Goal: Information Seeking & Learning: Learn about a topic

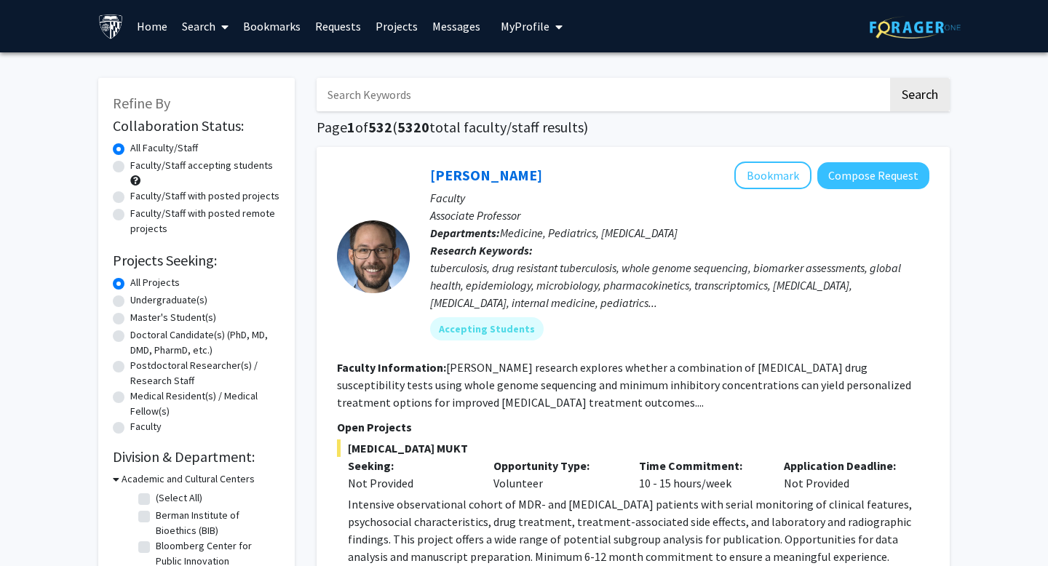
click at [277, 31] on link "Bookmarks" at bounding box center [272, 26] width 72 height 51
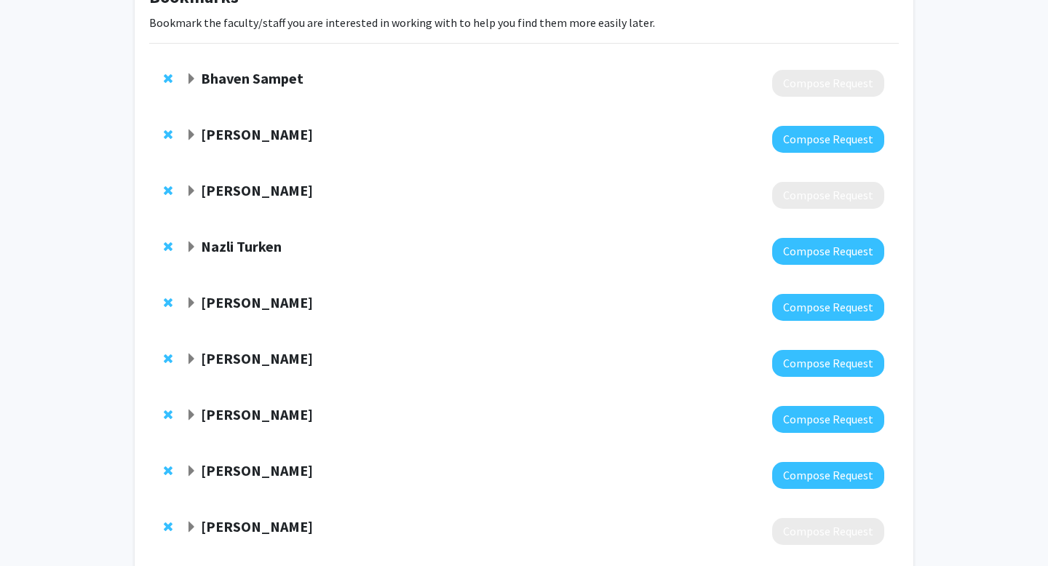
scroll to position [4, 0]
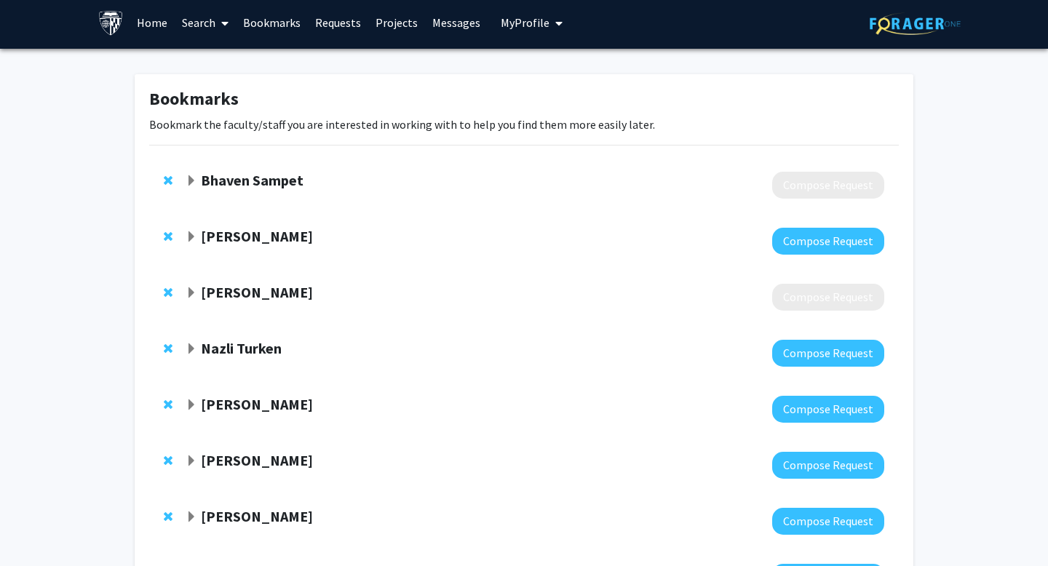
click at [164, 180] on span "Remove Bhaven Sampet from bookmarks" at bounding box center [168, 181] width 9 height 12
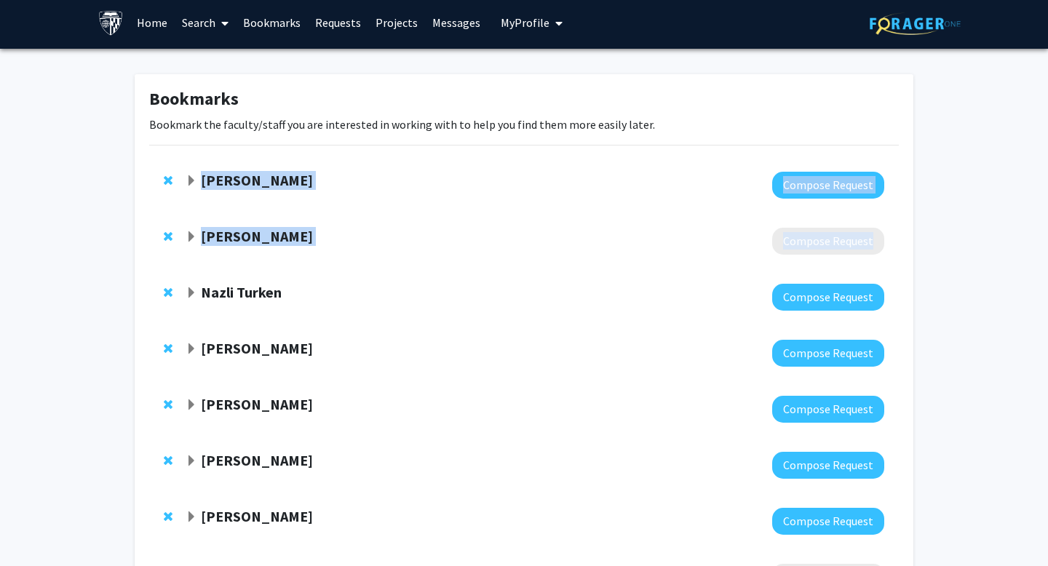
drag, startPoint x: 170, startPoint y: 182, endPoint x: 196, endPoint y: 290, distance: 111.0
click at [196, 290] on div "George Laliotis Compose Request Bonnie Robeson Compose Request Nazli Turken Com…" at bounding box center [523, 381] width 771 height 448
click at [141, 253] on div "George Laliotis Compose Request Bonnie Robeson Compose Request Nazli Turken Com…" at bounding box center [523, 381] width 771 height 448
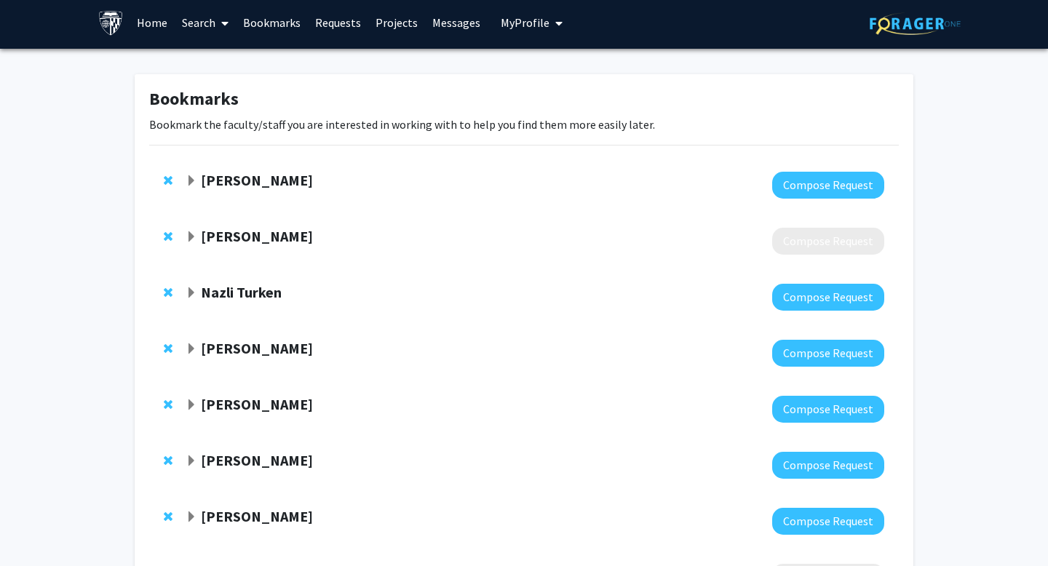
click at [162, 237] on div "Bonnie Robeson Compose Request" at bounding box center [523, 241] width 749 height 56
click at [165, 237] on span "Remove Bonnie Robeson from bookmarks" at bounding box center [168, 237] width 9 height 12
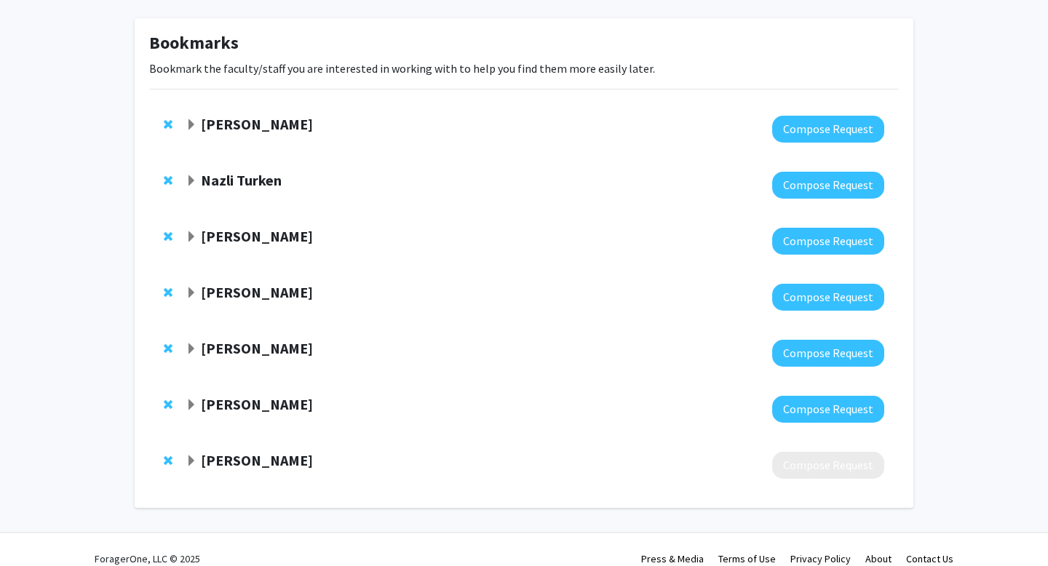
scroll to position [78, 0]
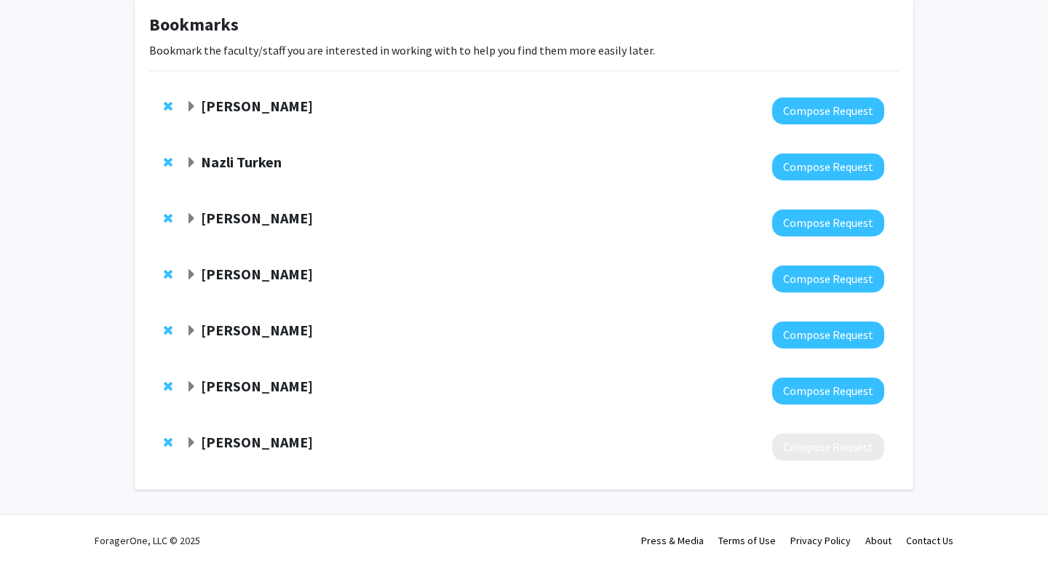
click at [164, 442] on span "Remove Xian Sun from bookmarks" at bounding box center [168, 442] width 9 height 12
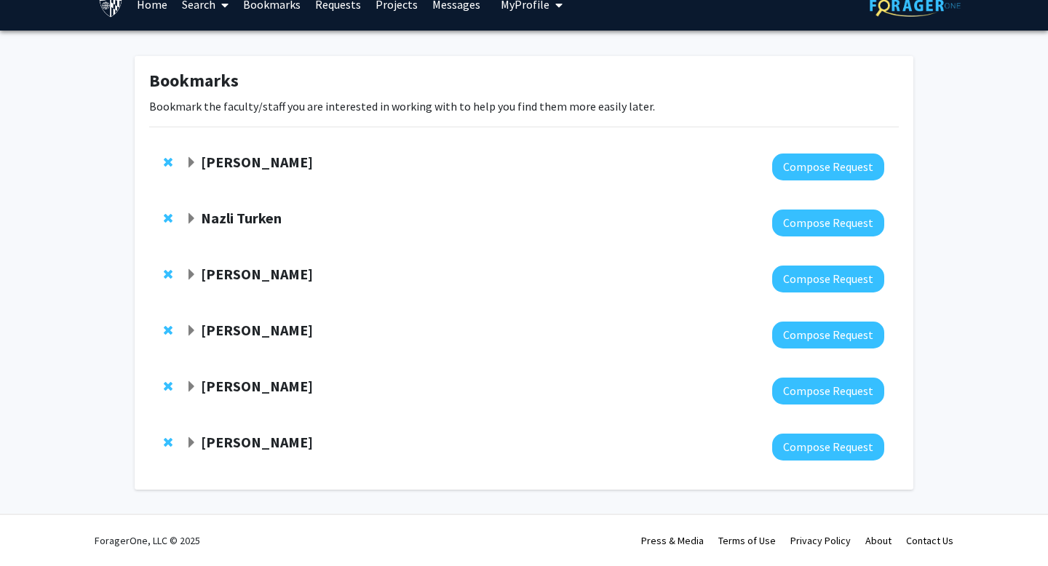
click at [209, 175] on div at bounding box center [535, 167] width 698 height 27
click at [206, 165] on strong "George Laliotis" at bounding box center [257, 162] width 112 height 18
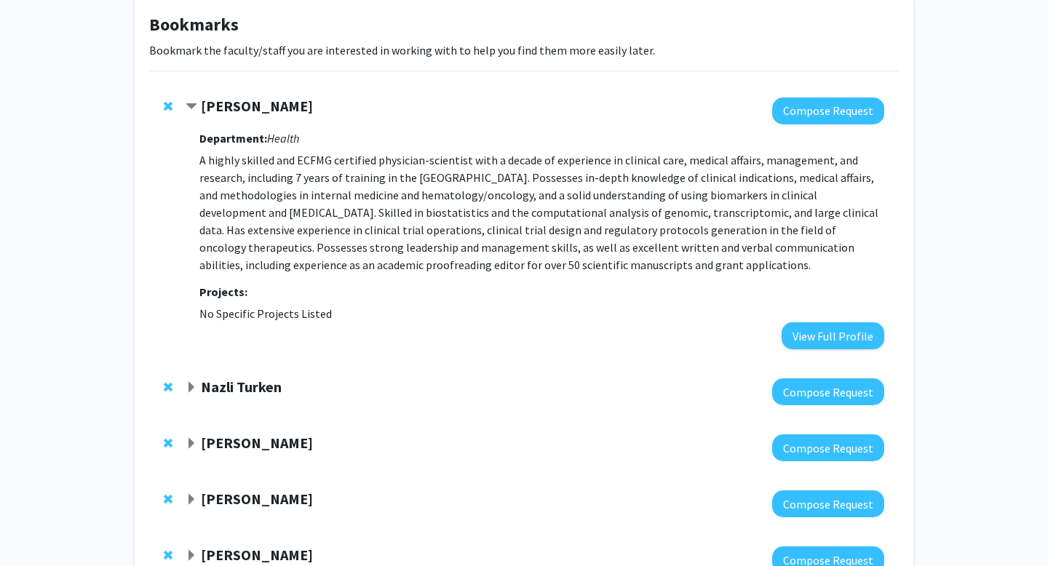
click at [287, 186] on p "A highly skilled and ECFMG certified physician-scientist with a decade of exper…" at bounding box center [541, 212] width 685 height 122
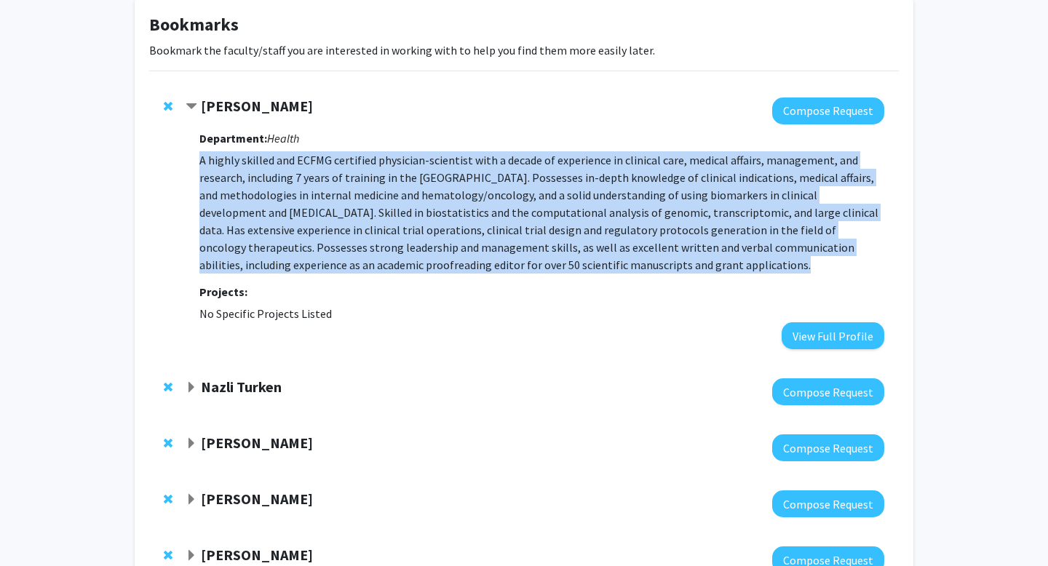
click at [296, 183] on p "A highly skilled and ECFMG certified physician-scientist with a decade of exper…" at bounding box center [541, 212] width 685 height 122
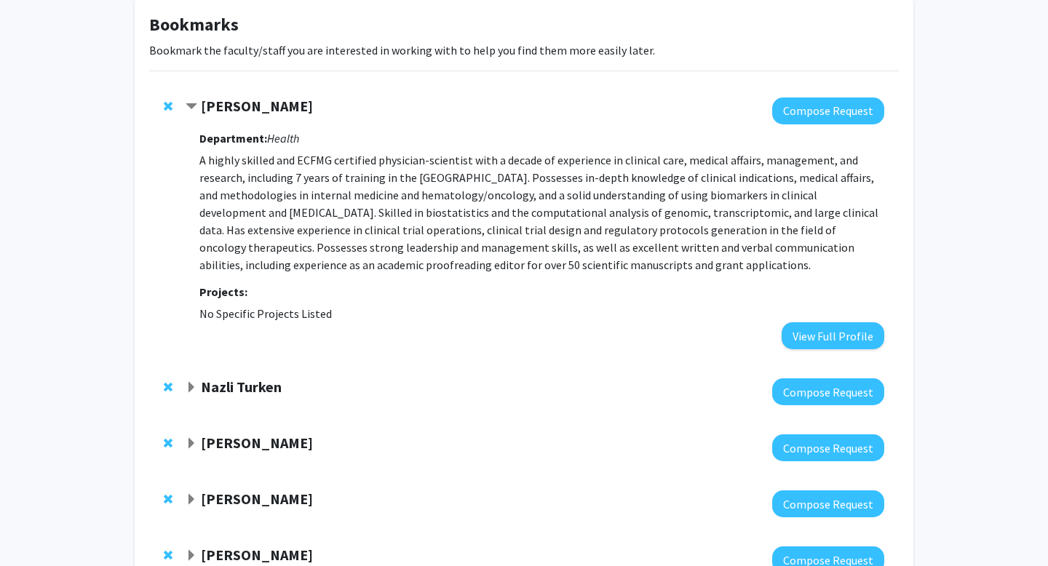
click at [275, 111] on strong "George Laliotis" at bounding box center [257, 106] width 112 height 18
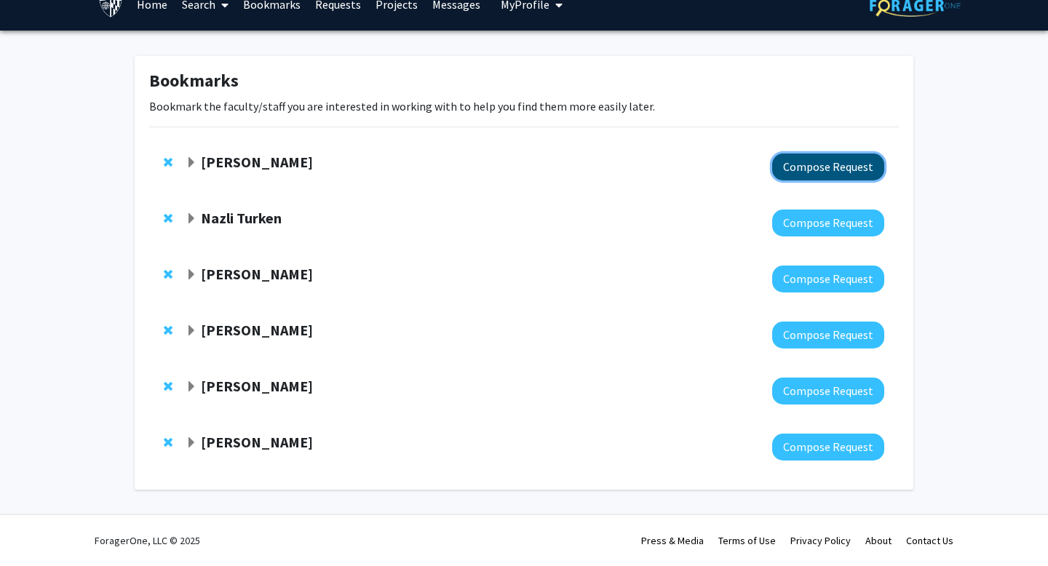
click at [813, 162] on button "Compose Request" at bounding box center [828, 167] width 112 height 27
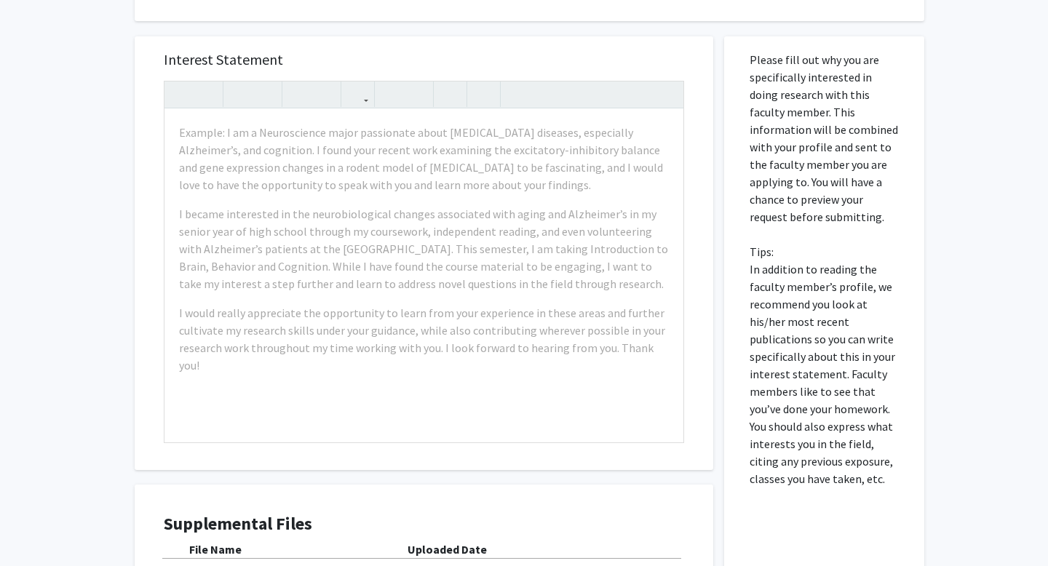
scroll to position [298, 0]
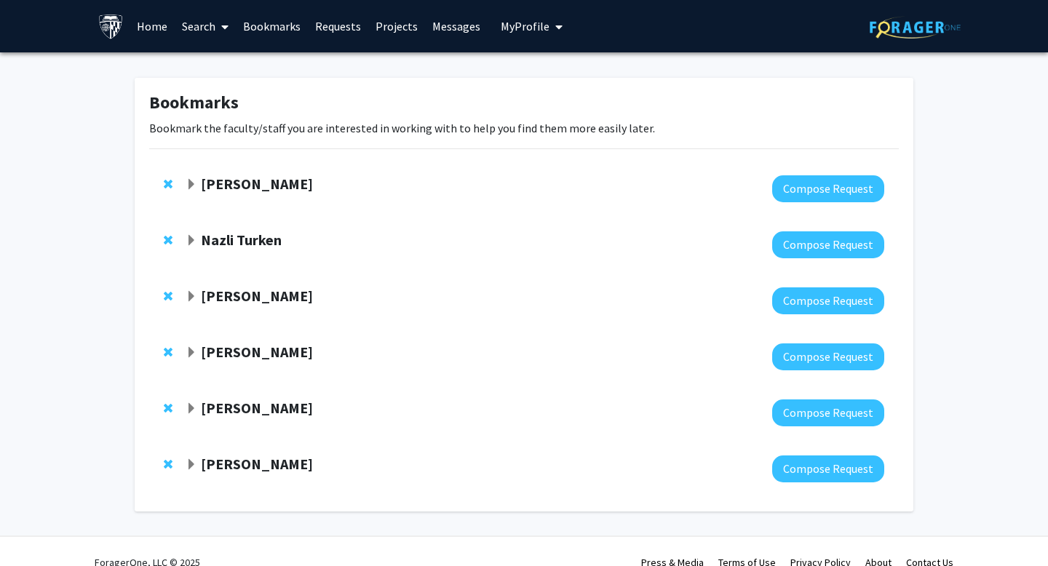
click at [262, 186] on strong "George Laliotis" at bounding box center [257, 184] width 112 height 18
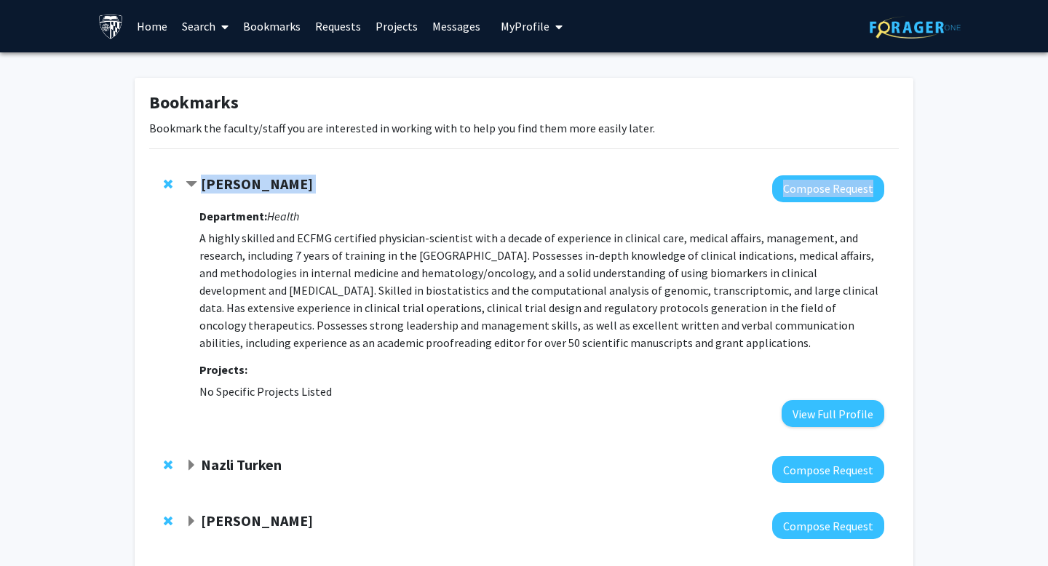
drag, startPoint x: 188, startPoint y: 183, endPoint x: 308, endPoint y: 197, distance: 120.9
click at [308, 197] on div "George Laliotis Compose Request Department: Health A highly skilled and ECFMG c…" at bounding box center [535, 301] width 698 height 252
click at [305, 306] on p "A highly skilled and ECFMG certified physician-scientist with a decade of exper…" at bounding box center [541, 290] width 685 height 122
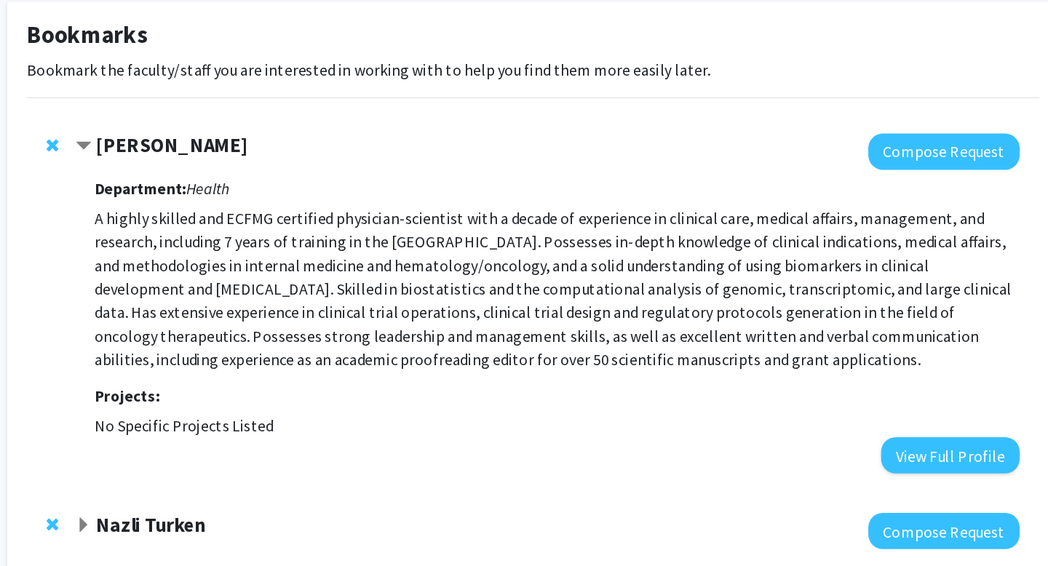
click at [299, 294] on p "A highly skilled and ECFMG certified physician-scientist with a decade of exper…" at bounding box center [541, 290] width 685 height 122
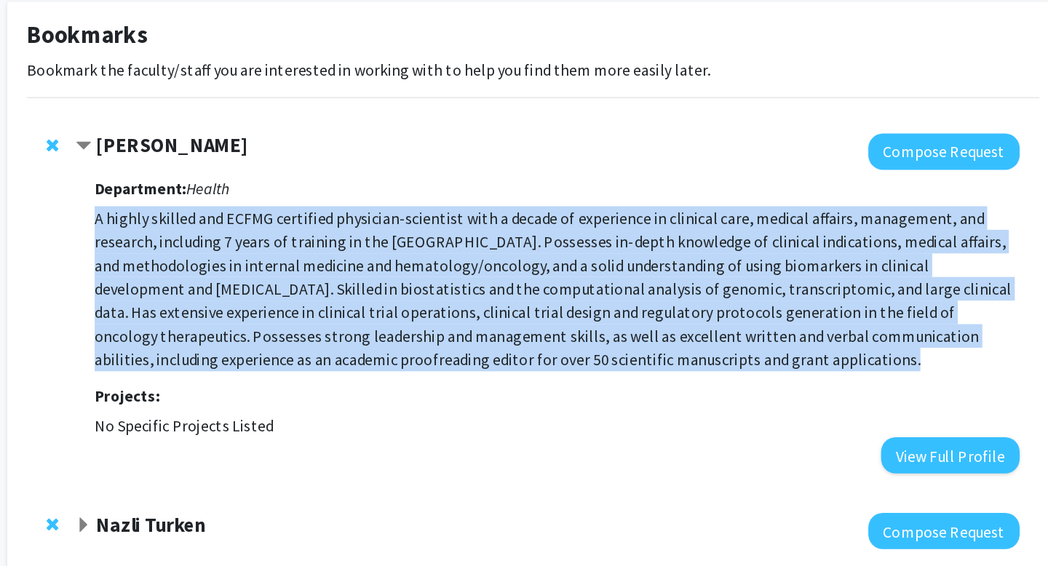
click at [299, 294] on p "A highly skilled and ECFMG certified physician-scientist with a decade of exper…" at bounding box center [541, 290] width 685 height 122
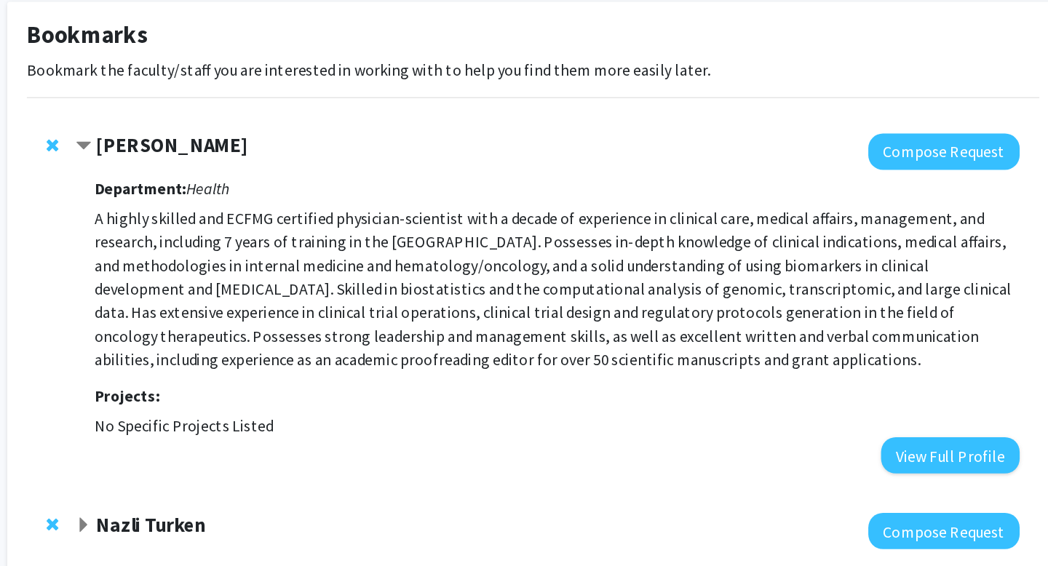
click at [299, 294] on p "A highly skilled and ECFMG certified physician-scientist with a decade of exper…" at bounding box center [541, 290] width 685 height 122
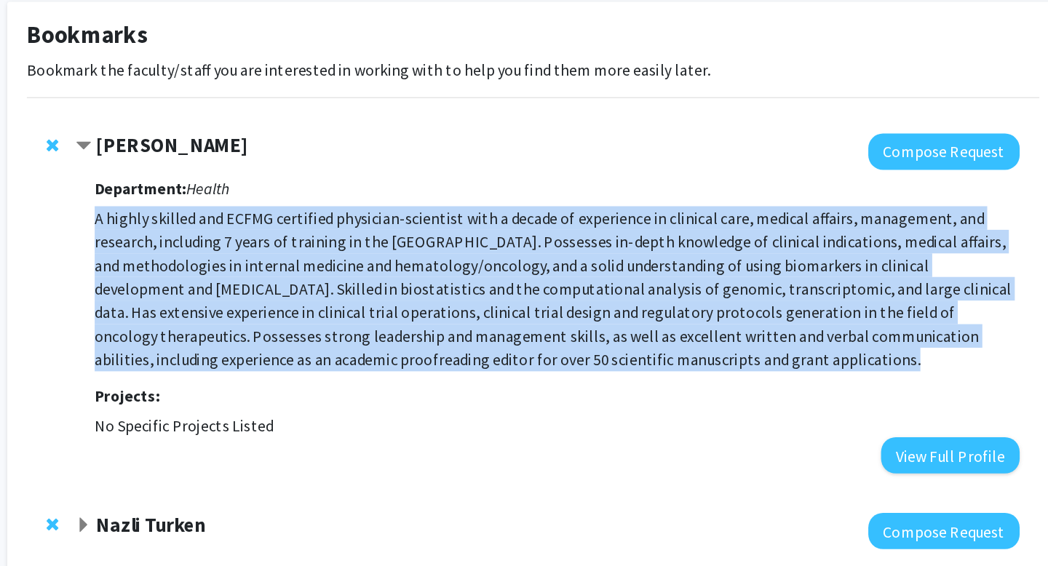
click at [299, 294] on p "A highly skilled and ECFMG certified physician-scientist with a decade of exper…" at bounding box center [541, 290] width 685 height 122
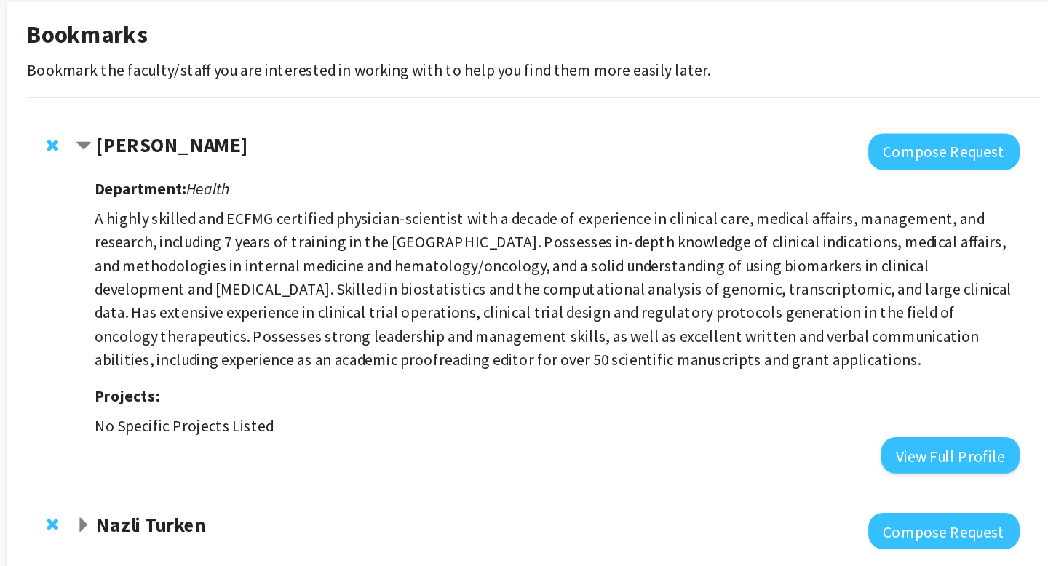
click at [299, 294] on p "A highly skilled and ECFMG certified physician-scientist with a decade of exper…" at bounding box center [541, 290] width 685 height 122
click at [575, 268] on p "A highly skilled and ECFMG certified physician-scientist with a decade of exper…" at bounding box center [541, 290] width 685 height 122
click at [575, 269] on p "A highly skilled and ECFMG certified physician-scientist with a decade of exper…" at bounding box center [541, 290] width 685 height 122
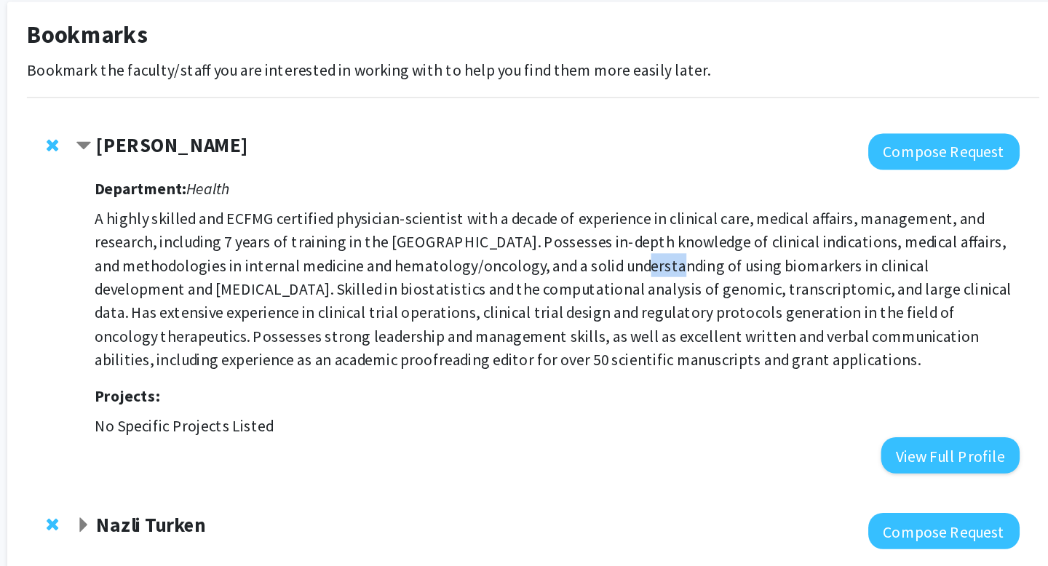
click at [575, 269] on p "A highly skilled and ECFMG certified physician-scientist with a decade of exper…" at bounding box center [541, 290] width 685 height 122
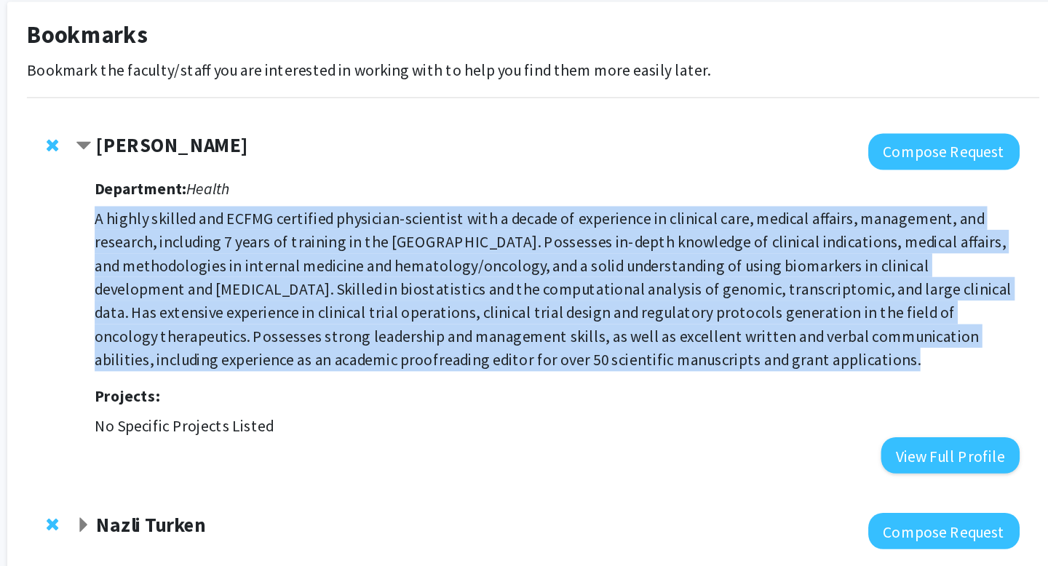
click at [575, 269] on p "A highly skilled and ECFMG certified physician-scientist with a decade of exper…" at bounding box center [541, 290] width 685 height 122
click at [571, 268] on p "A highly skilled and ECFMG certified physician-scientist with a decade of exper…" at bounding box center [541, 290] width 685 height 122
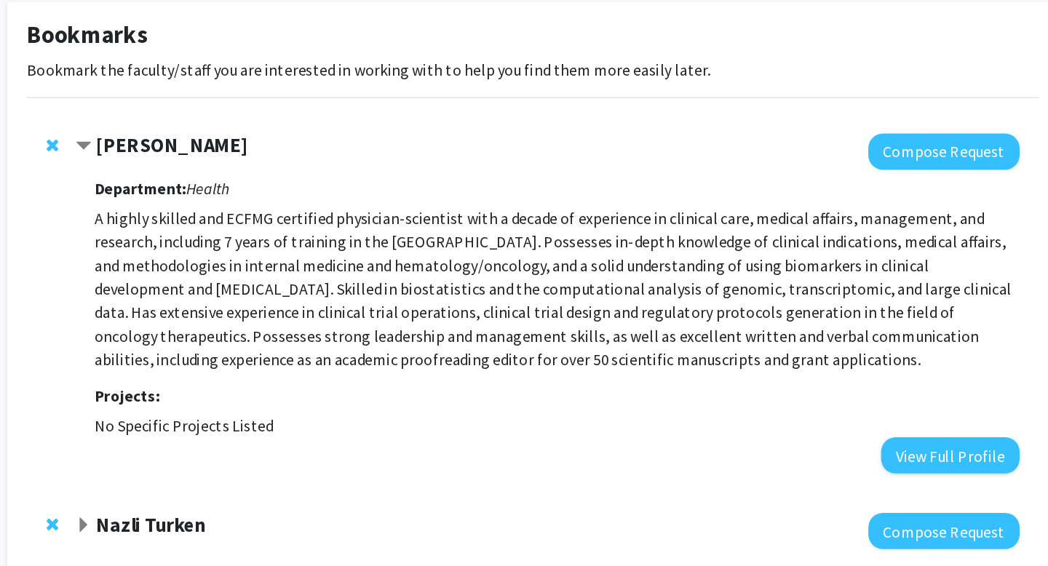
click at [571, 268] on p "A highly skilled and ECFMG certified physician-scientist with a decade of exper…" at bounding box center [541, 290] width 685 height 122
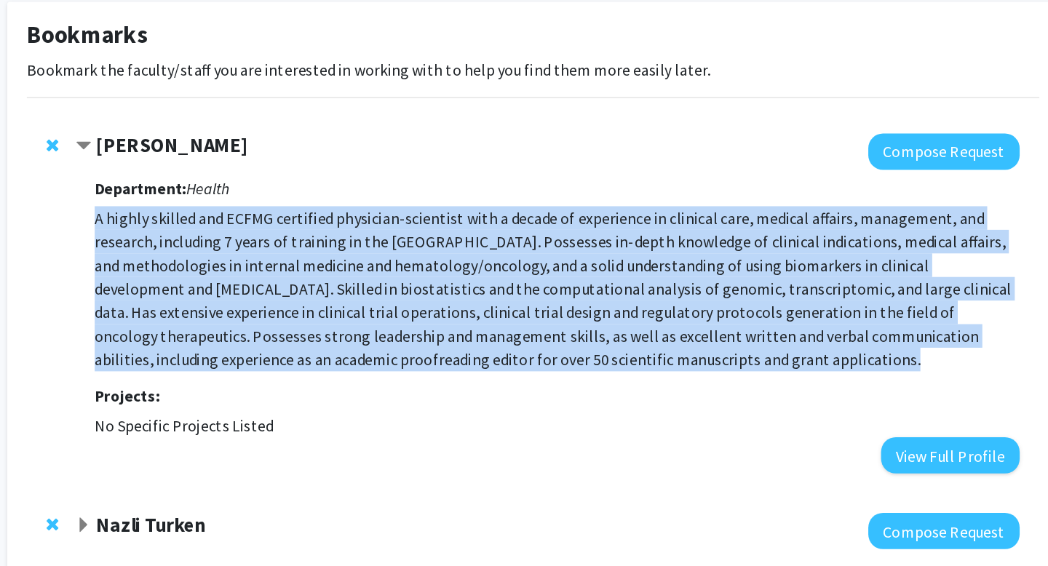
click at [571, 268] on p "A highly skilled and ECFMG certified physician-scientist with a decade of exper…" at bounding box center [541, 290] width 685 height 122
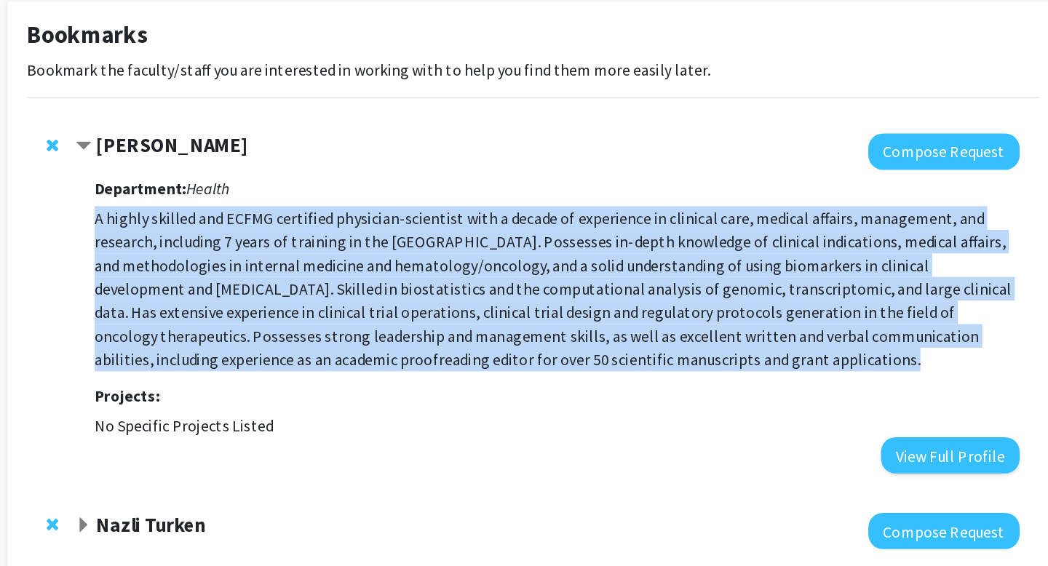
click at [571, 268] on p "A highly skilled and ECFMG certified physician-scientist with a decade of exper…" at bounding box center [541, 290] width 685 height 122
click at [559, 268] on p "A highly skilled and ECFMG certified physician-scientist with a decade of exper…" at bounding box center [541, 290] width 685 height 122
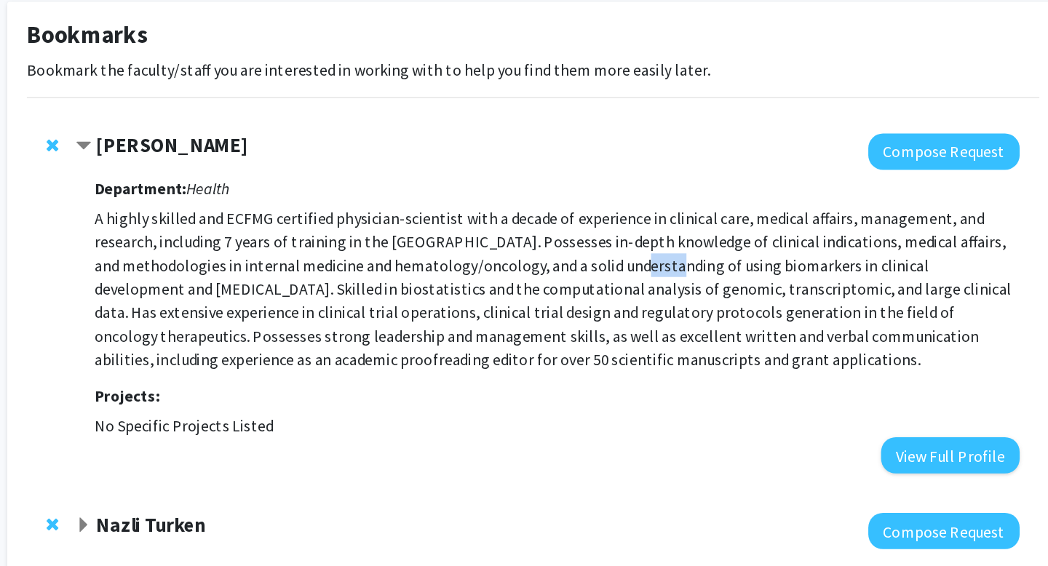
click at [559, 268] on p "A highly skilled and ECFMG certified physician-scientist with a decade of exper…" at bounding box center [541, 290] width 685 height 122
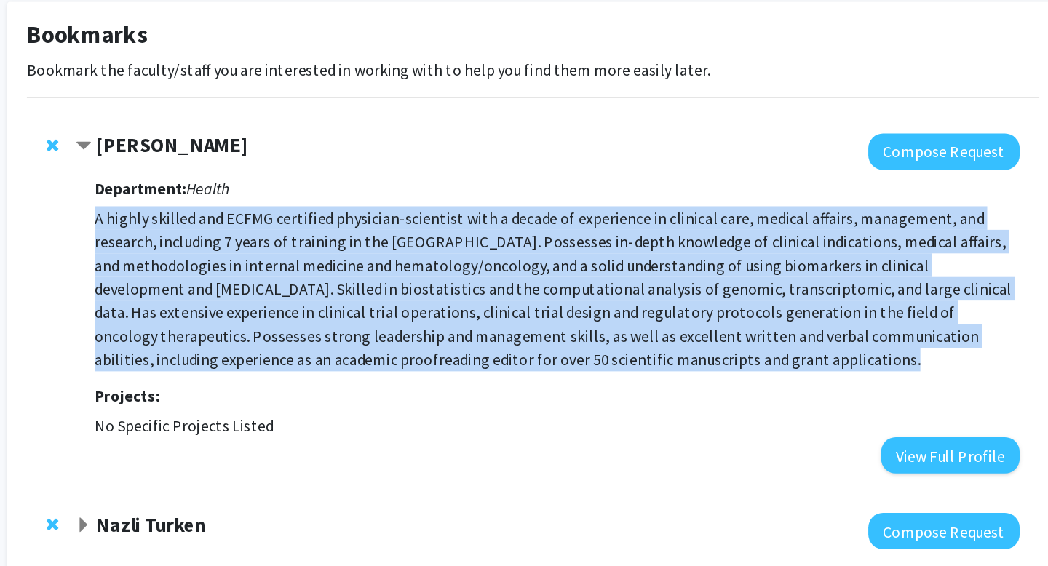
click at [559, 268] on p "A highly skilled and ECFMG certified physician-scientist with a decade of exper…" at bounding box center [541, 290] width 685 height 122
click at [545, 258] on p "A highly skilled and ECFMG certified physician-scientist with a decade of exper…" at bounding box center [541, 290] width 685 height 122
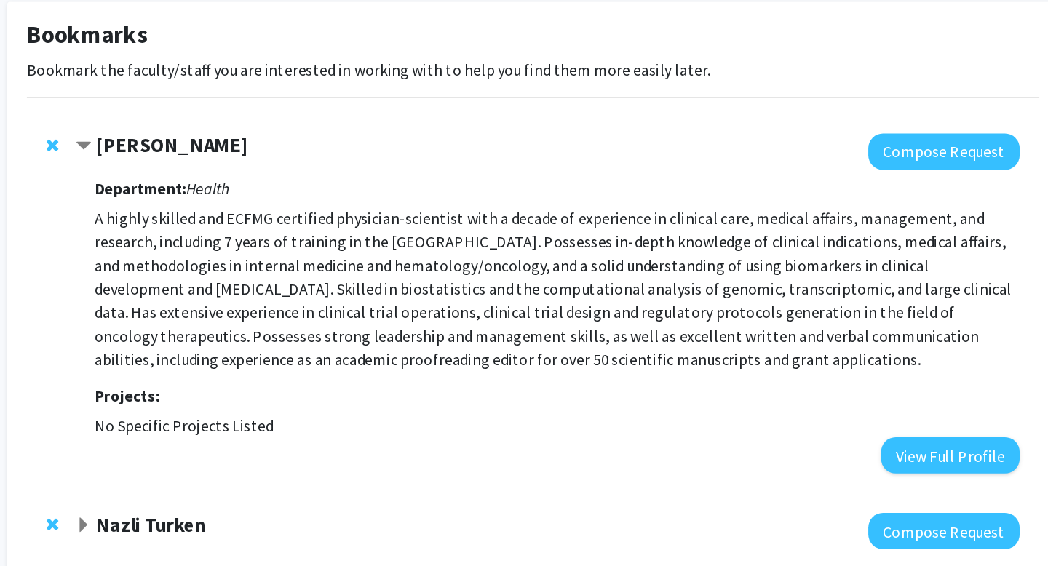
click at [545, 258] on p "A highly skilled and ECFMG certified physician-scientist with a decade of exper…" at bounding box center [541, 290] width 685 height 122
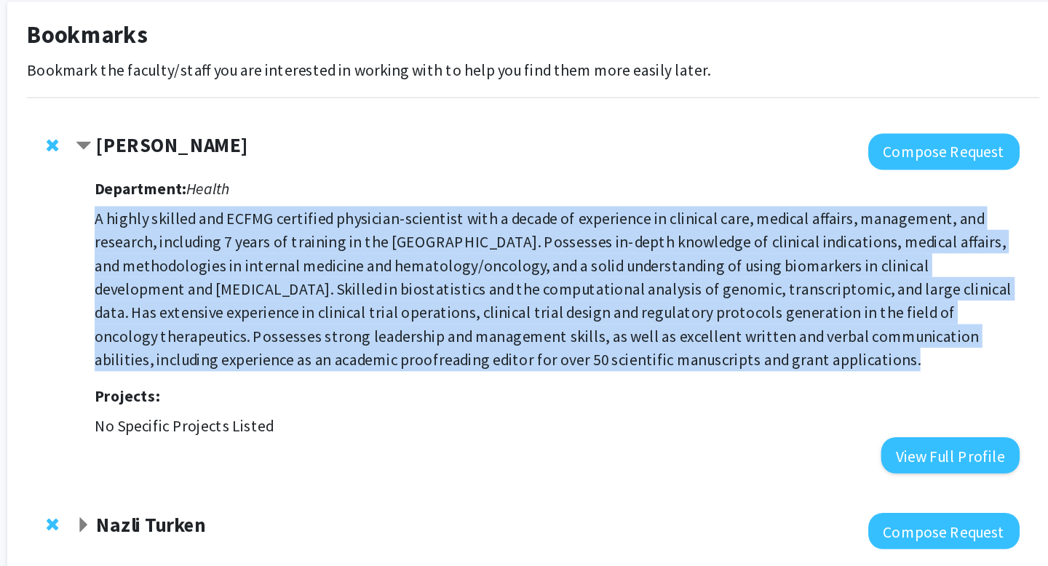
click at [545, 258] on p "A highly skilled and ECFMG certified physician-scientist with a decade of exper…" at bounding box center [541, 290] width 685 height 122
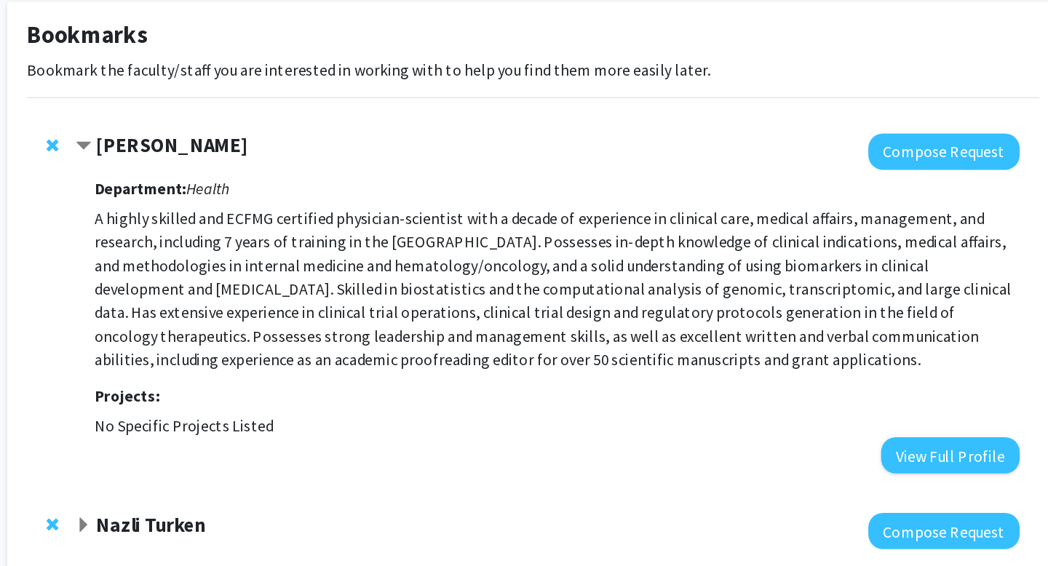
click at [545, 258] on p "A highly skilled and ECFMG certified physician-scientist with a decade of exper…" at bounding box center [541, 290] width 685 height 122
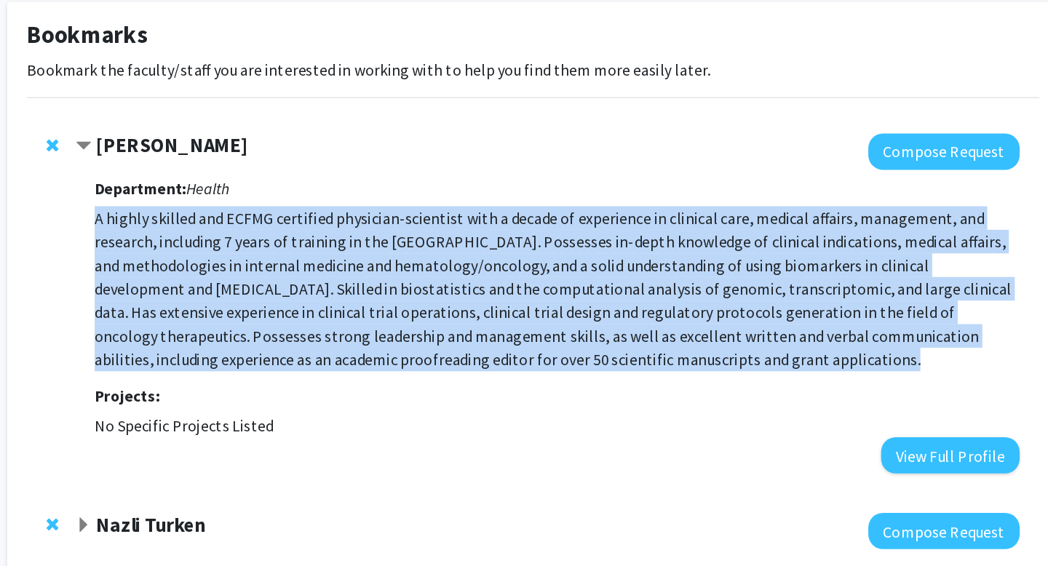
click at [545, 258] on p "A highly skilled and ECFMG certified physician-scientist with a decade of exper…" at bounding box center [541, 290] width 685 height 122
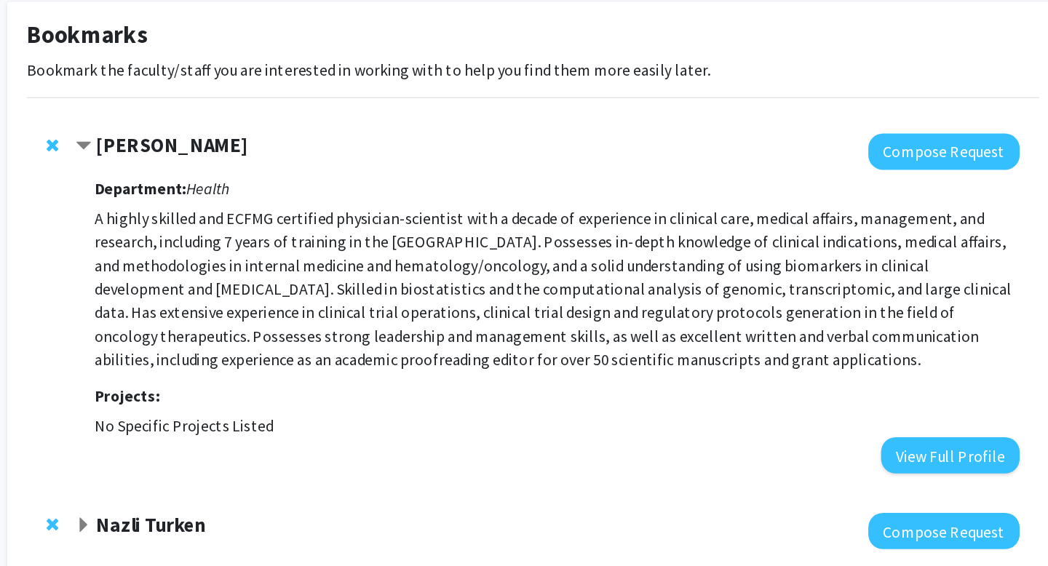
click at [545, 258] on p "A highly skilled and ECFMG certified physician-scientist with a decade of exper…" at bounding box center [541, 290] width 685 height 122
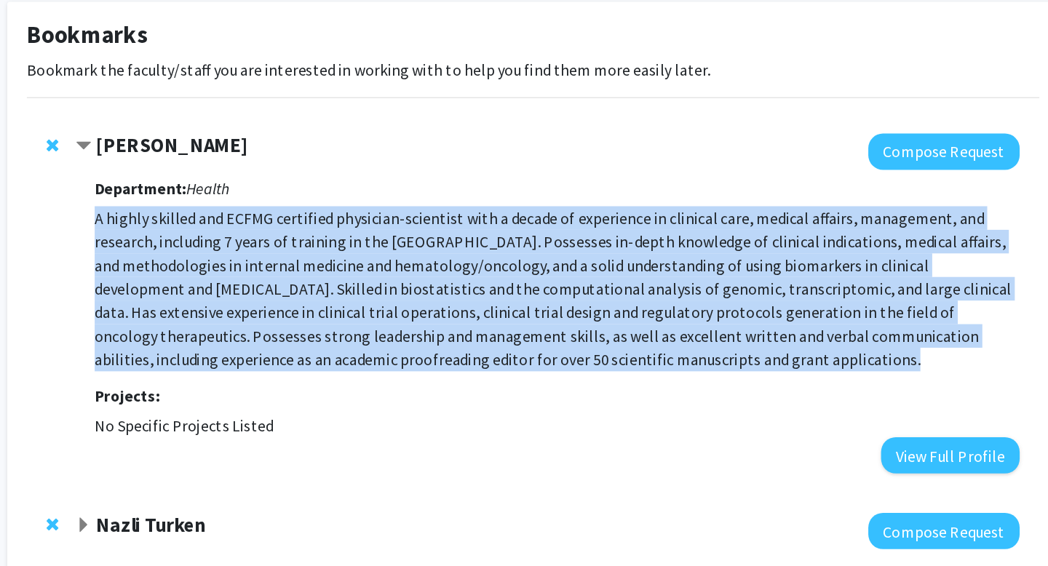
click at [545, 258] on p "A highly skilled and ECFMG certified physician-scientist with a decade of exper…" at bounding box center [541, 290] width 685 height 122
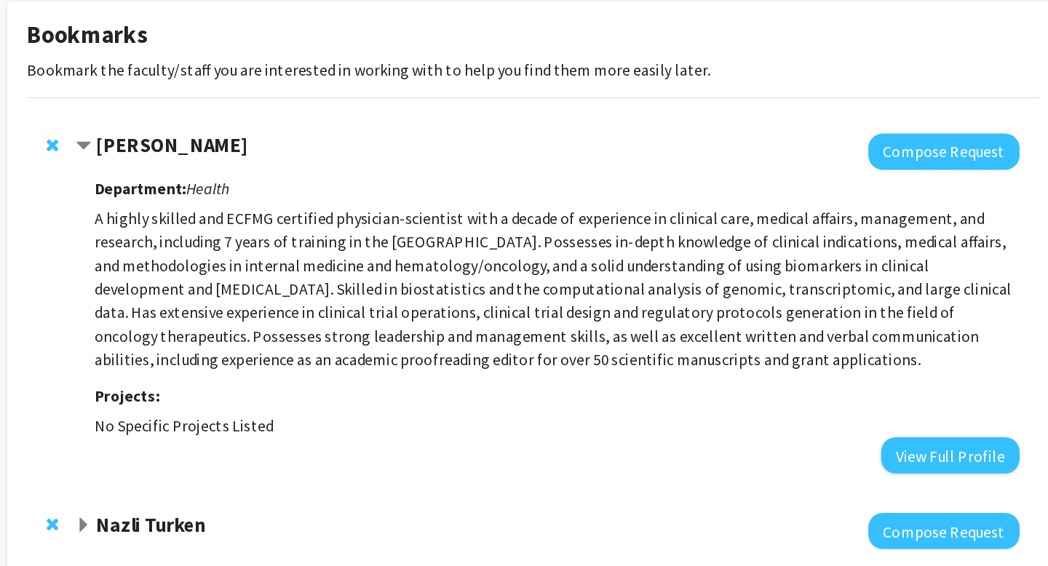
click at [545, 258] on p "A highly skilled and ECFMG certified physician-scientist with a decade of exper…" at bounding box center [541, 290] width 685 height 122
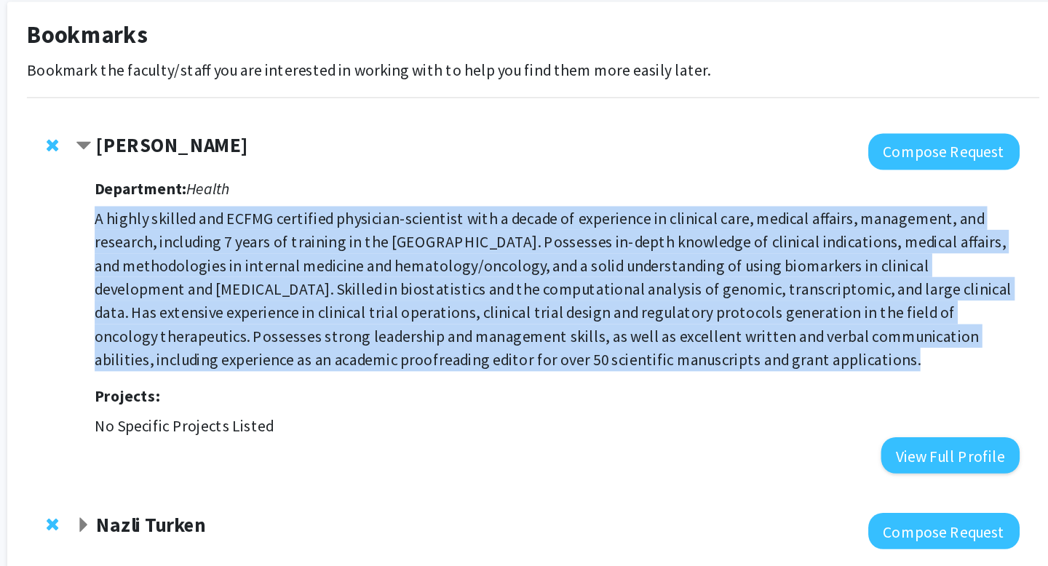
click at [545, 258] on p "A highly skilled and ECFMG certified physician-scientist with a decade of exper…" at bounding box center [541, 290] width 685 height 122
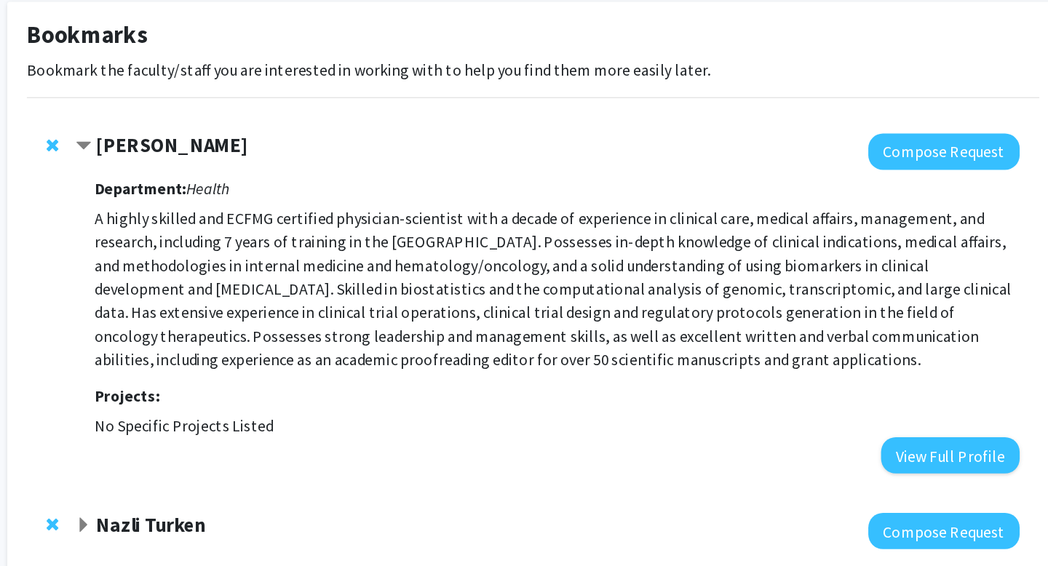
click at [545, 258] on p "A highly skilled and ECFMG certified physician-scientist with a decade of exper…" at bounding box center [541, 290] width 685 height 122
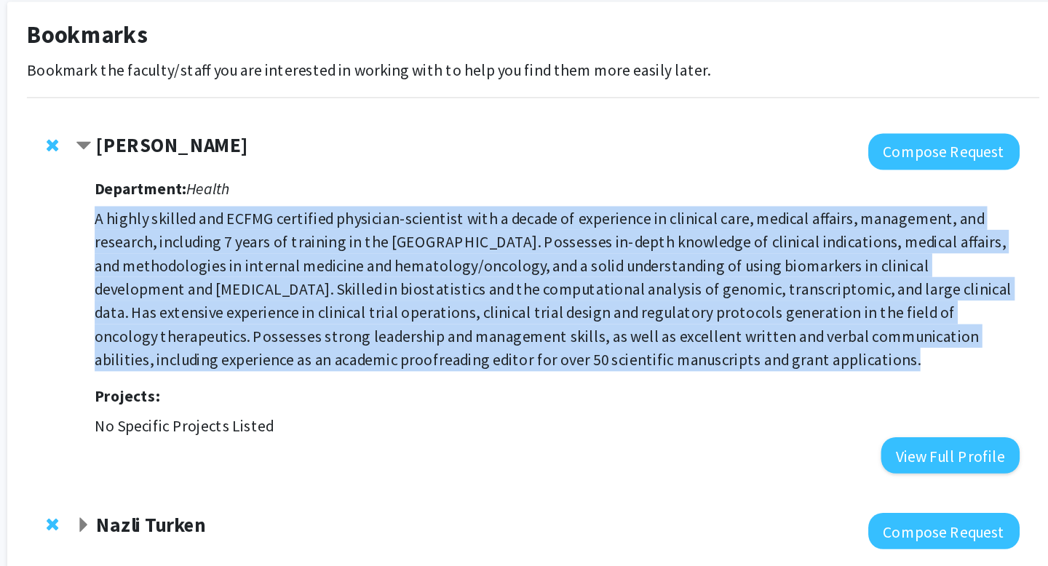
click at [545, 258] on p "A highly skilled and ECFMG certified physician-scientist with a decade of exper…" at bounding box center [541, 290] width 685 height 122
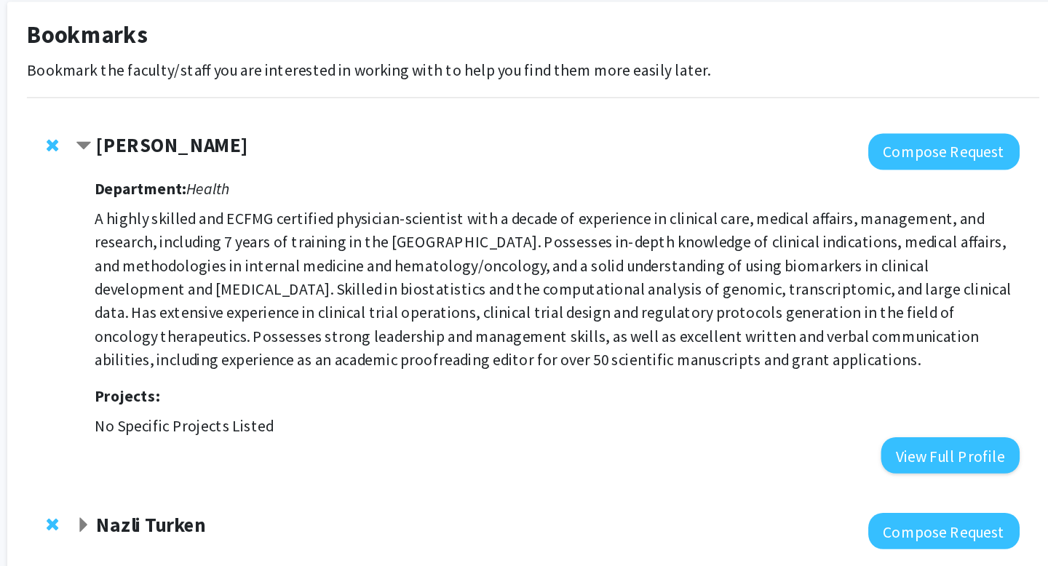
click at [545, 258] on p "A highly skilled and ECFMG certified physician-scientist with a decade of exper…" at bounding box center [541, 290] width 685 height 122
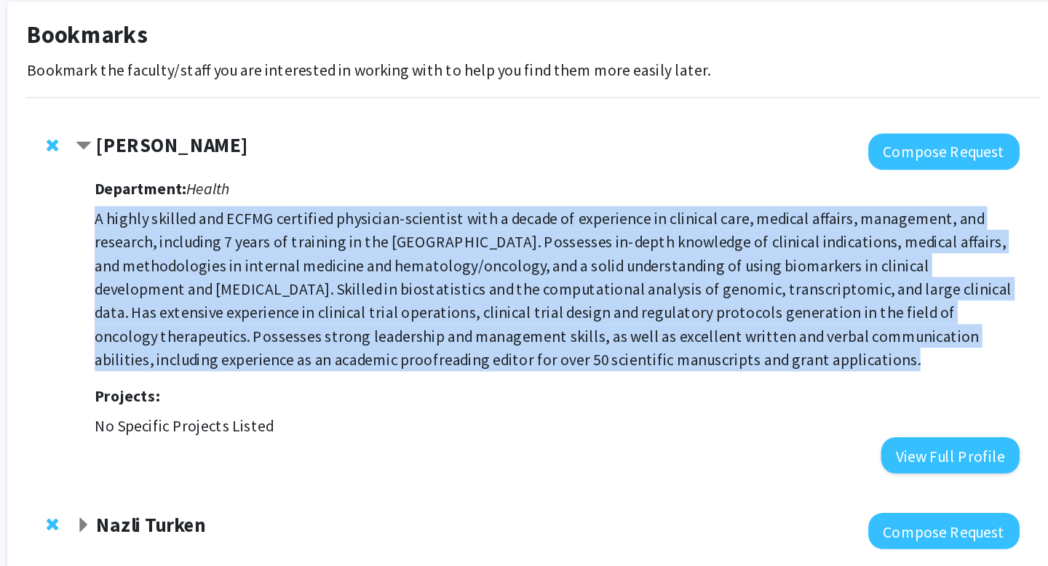
click at [545, 258] on p "A highly skilled and ECFMG certified physician-scientist with a decade of exper…" at bounding box center [541, 290] width 685 height 122
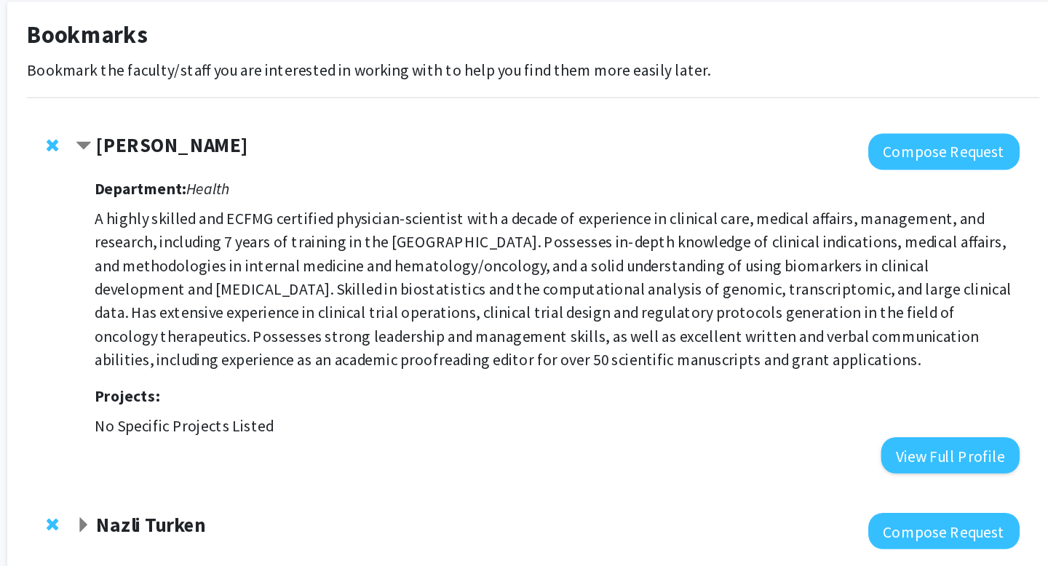
click at [545, 258] on p "A highly skilled and ECFMG certified physician-scientist with a decade of exper…" at bounding box center [541, 290] width 685 height 122
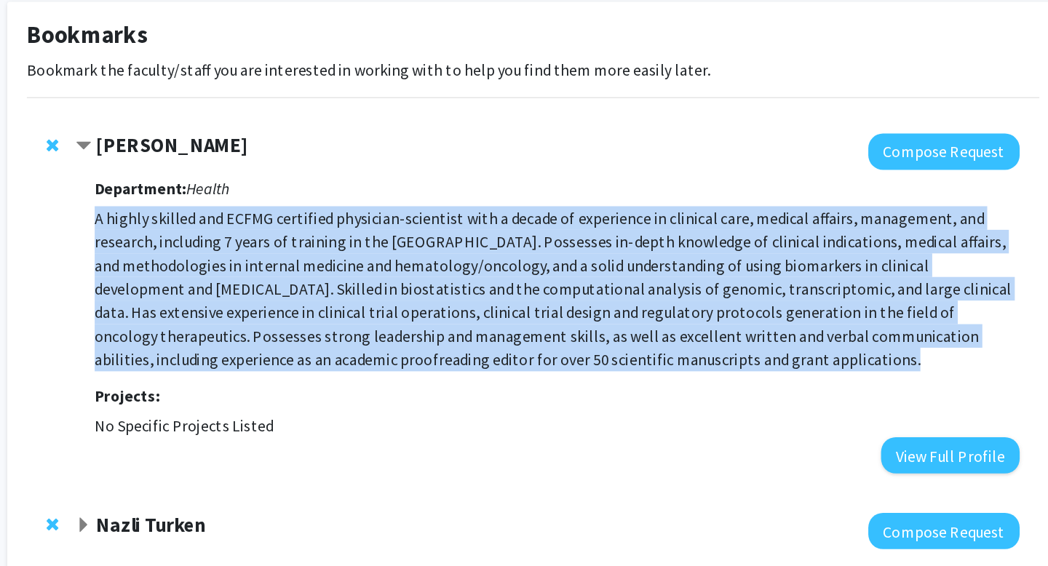
click at [545, 258] on p "A highly skilled and ECFMG certified physician-scientist with a decade of exper…" at bounding box center [541, 290] width 685 height 122
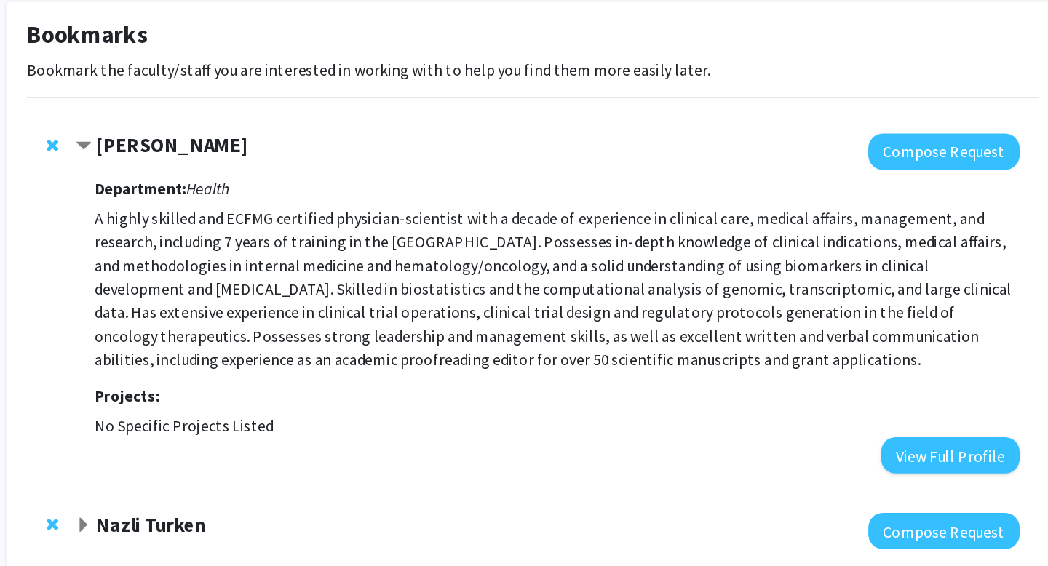
click at [545, 258] on p "A highly skilled and ECFMG certified physician-scientist with a decade of exper…" at bounding box center [541, 290] width 685 height 122
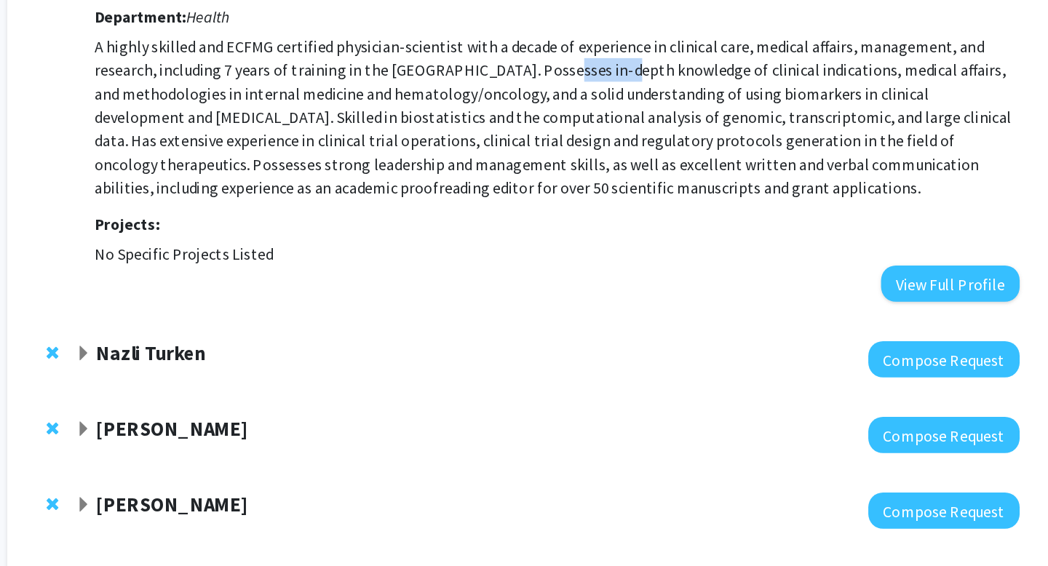
scroll to position [80, 0]
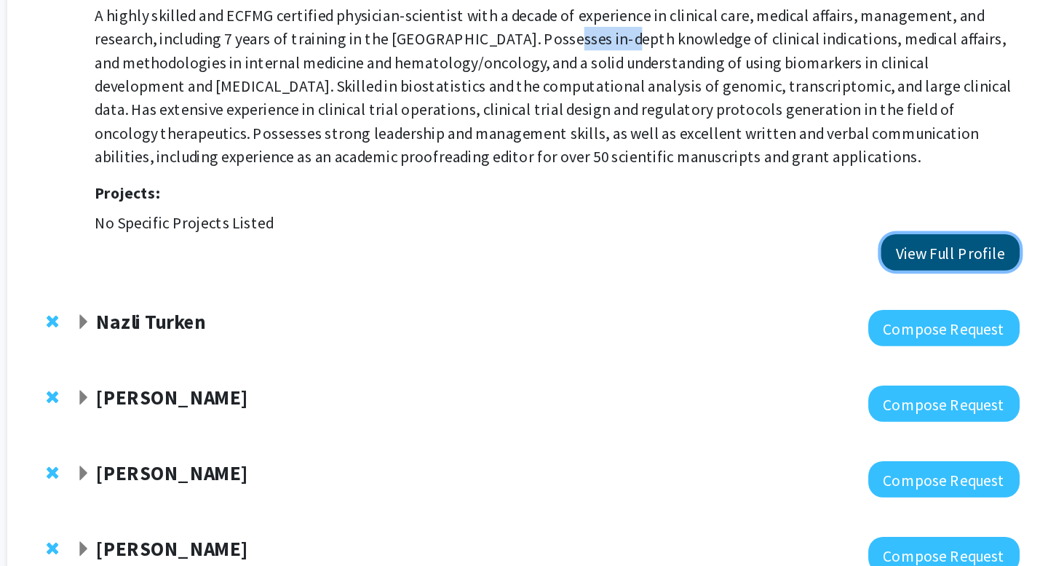
click at [853, 338] on button "View Full Profile" at bounding box center [832, 333] width 103 height 27
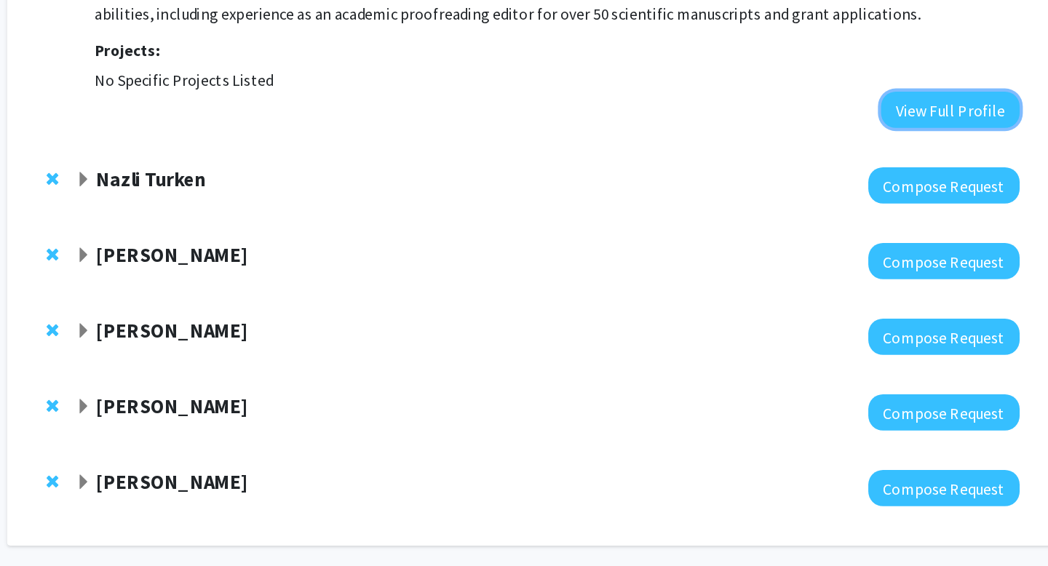
scroll to position [221, 0]
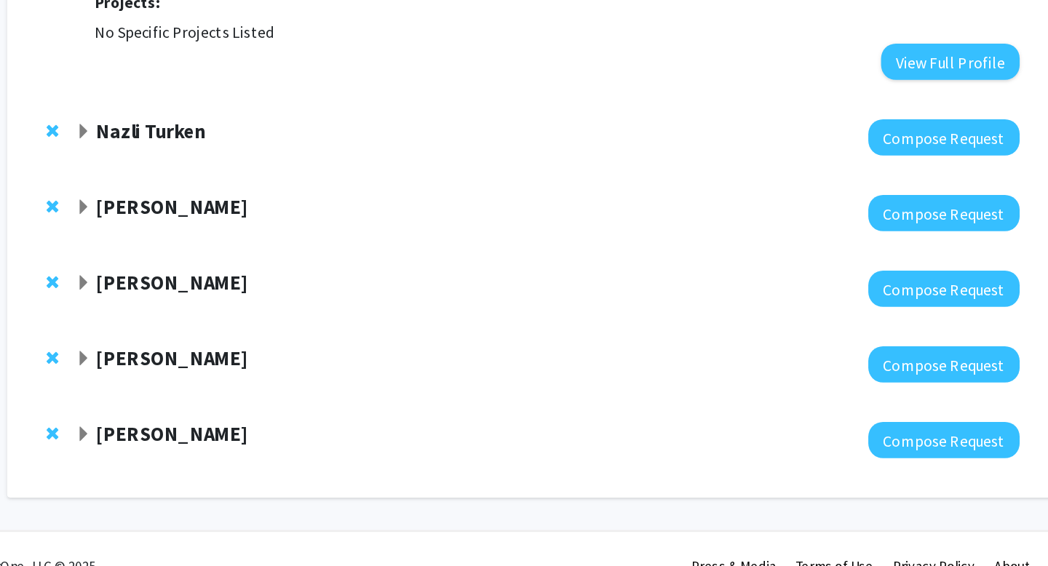
click at [268, 249] on strong "Nazli Turken" at bounding box center [241, 243] width 81 height 18
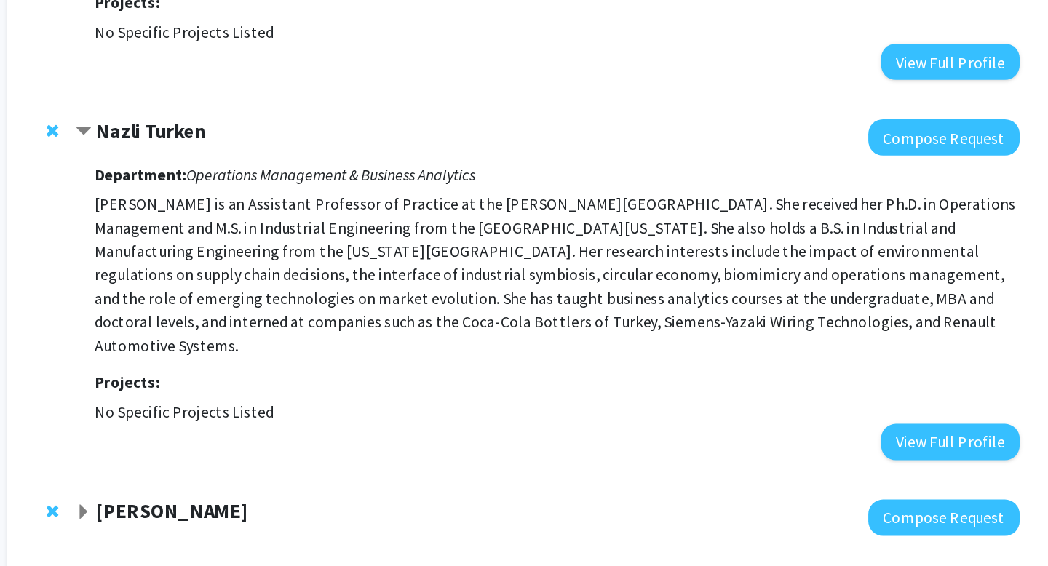
click at [309, 301] on p "Nazli Turken is an Assistant Professor of Practice at the Johns Hopkins Carey B…" at bounding box center [541, 350] width 685 height 122
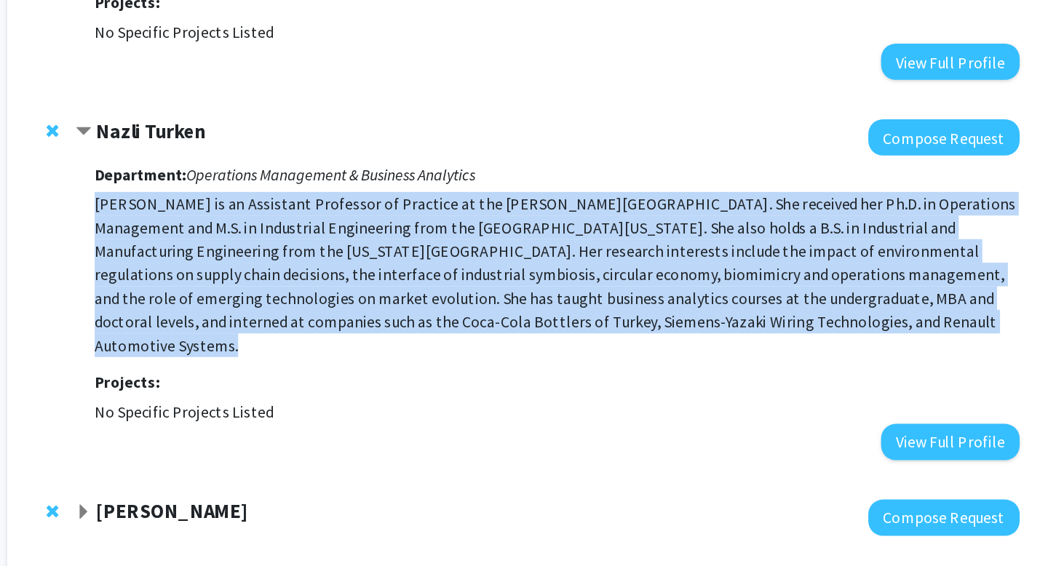
click at [309, 301] on p "Nazli Turken is an Assistant Professor of Practice at the Johns Hopkins Carey B…" at bounding box center [541, 350] width 685 height 122
click at [388, 335] on p "Nazli Turken is an Assistant Professor of Practice at the Johns Hopkins Carey B…" at bounding box center [541, 350] width 685 height 122
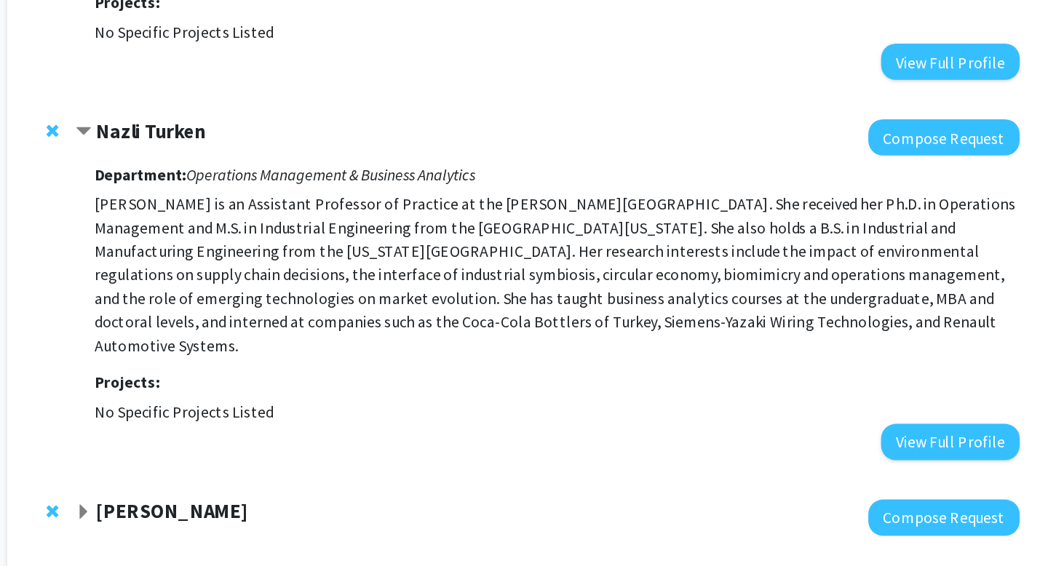
click at [388, 335] on p "Nazli Turken is an Assistant Professor of Practice at the Johns Hopkins Carey B…" at bounding box center [541, 350] width 685 height 122
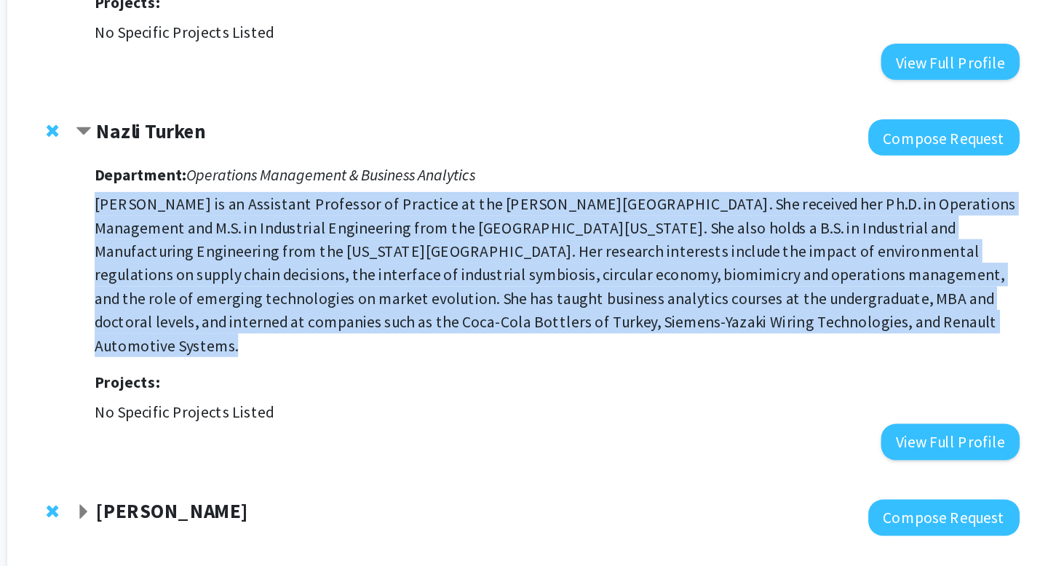
click at [388, 335] on p "Nazli Turken is an Assistant Professor of Practice at the Johns Hopkins Carey B…" at bounding box center [541, 350] width 685 height 122
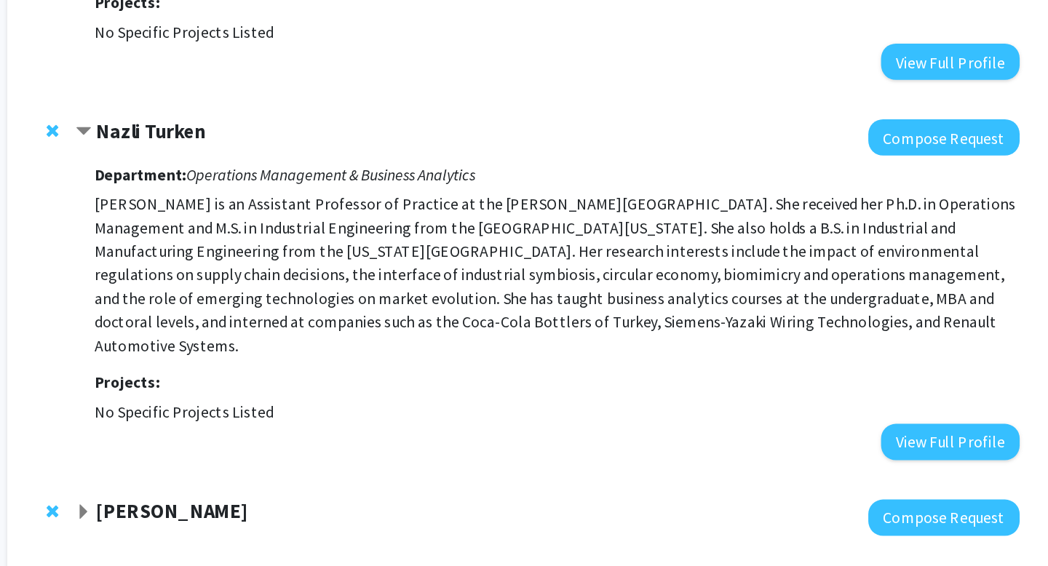
click at [388, 335] on p "Nazli Turken is an Assistant Professor of Practice at the Johns Hopkins Carey B…" at bounding box center [541, 350] width 685 height 122
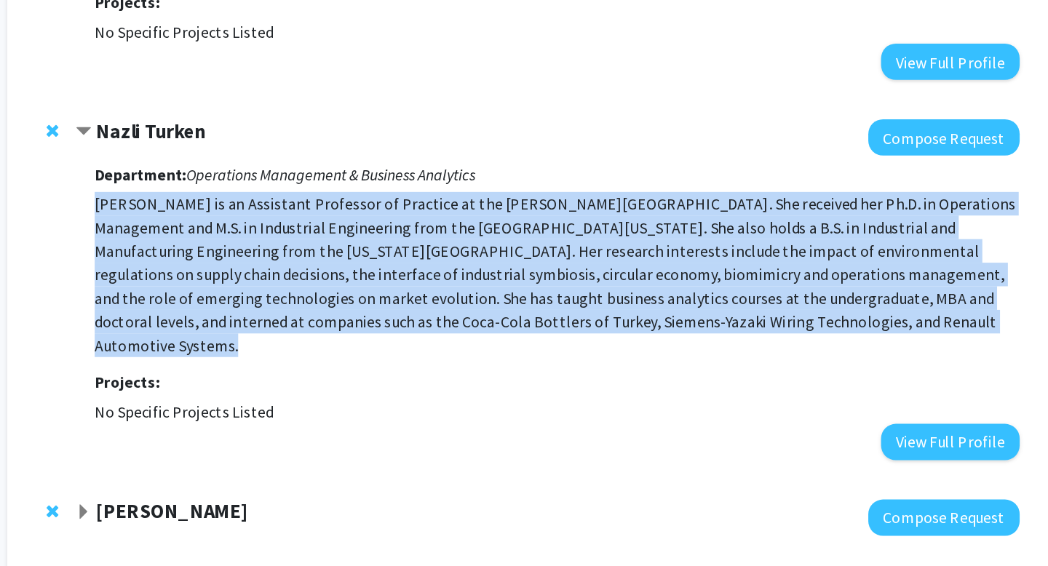
click at [388, 335] on p "Nazli Turken is an Assistant Professor of Practice at the Johns Hopkins Carey B…" at bounding box center [541, 350] width 685 height 122
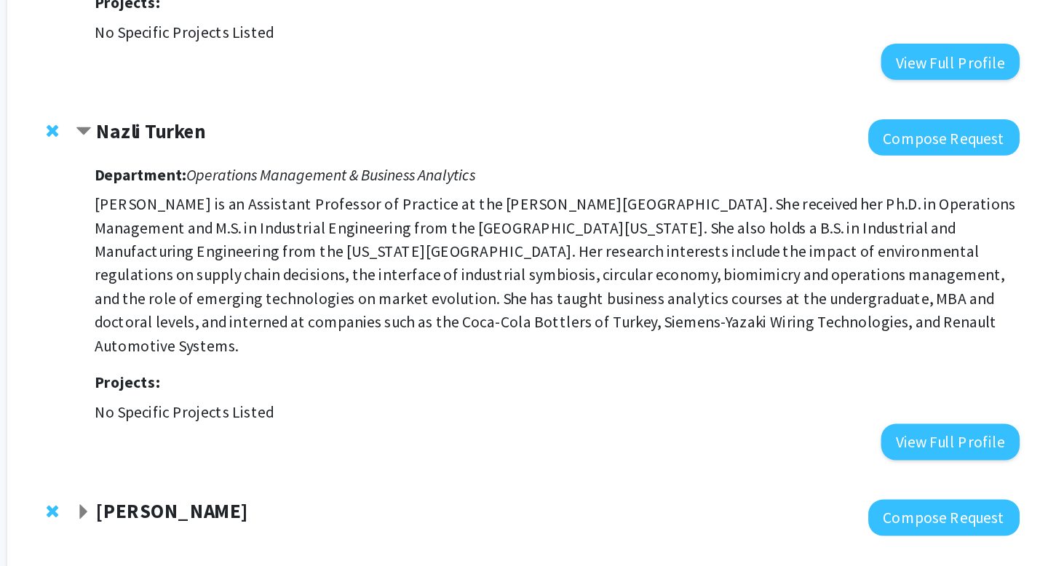
click at [388, 335] on p "Nazli Turken is an Assistant Professor of Practice at the Johns Hopkins Carey B…" at bounding box center [541, 350] width 685 height 122
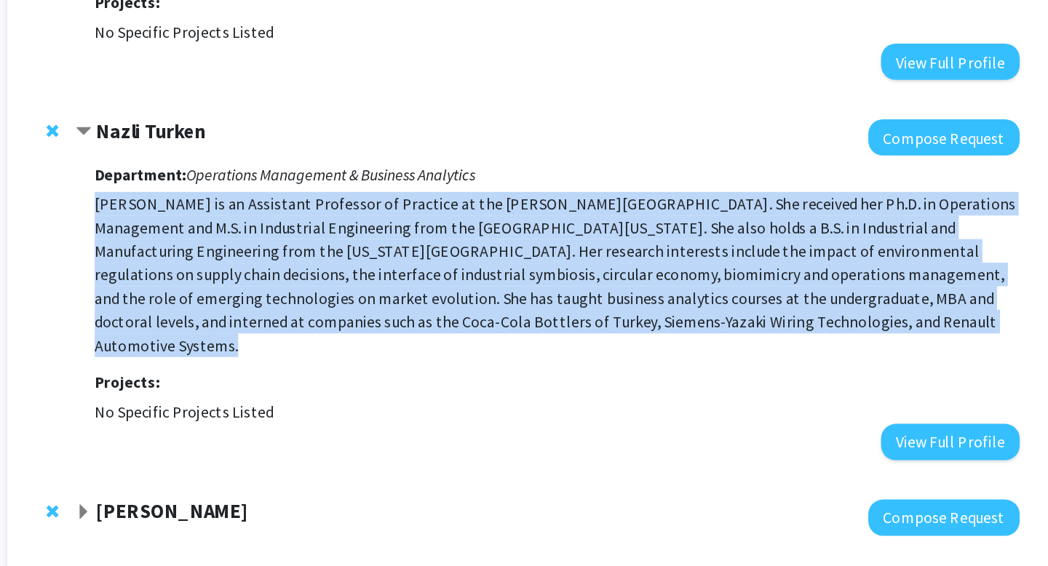
click at [388, 335] on p "Nazli Turken is an Assistant Professor of Practice at the Johns Hopkins Carey B…" at bounding box center [541, 350] width 685 height 122
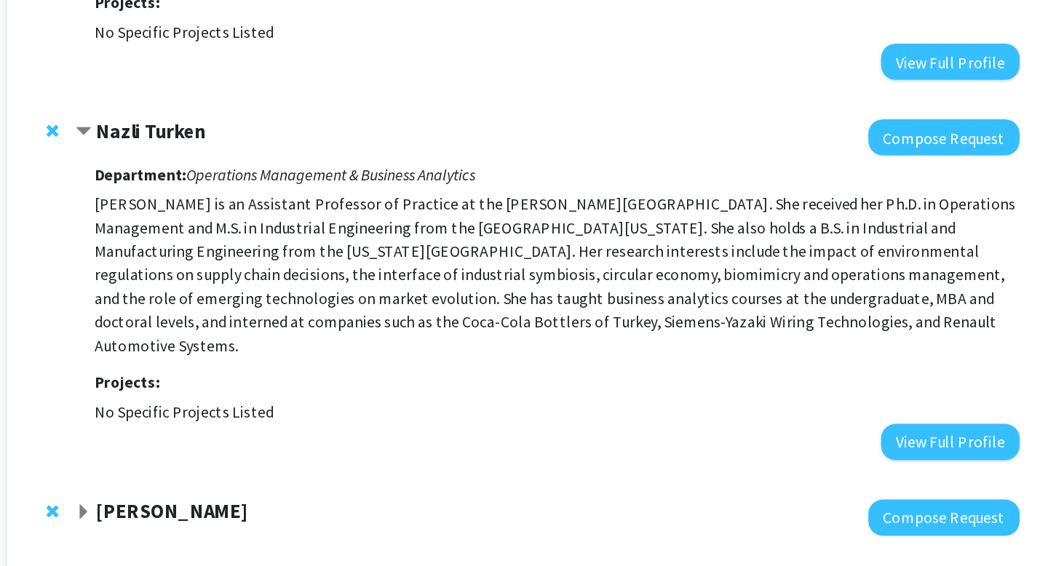
click at [388, 335] on p "Nazli Turken is an Assistant Professor of Practice at the Johns Hopkins Carey B…" at bounding box center [541, 350] width 685 height 122
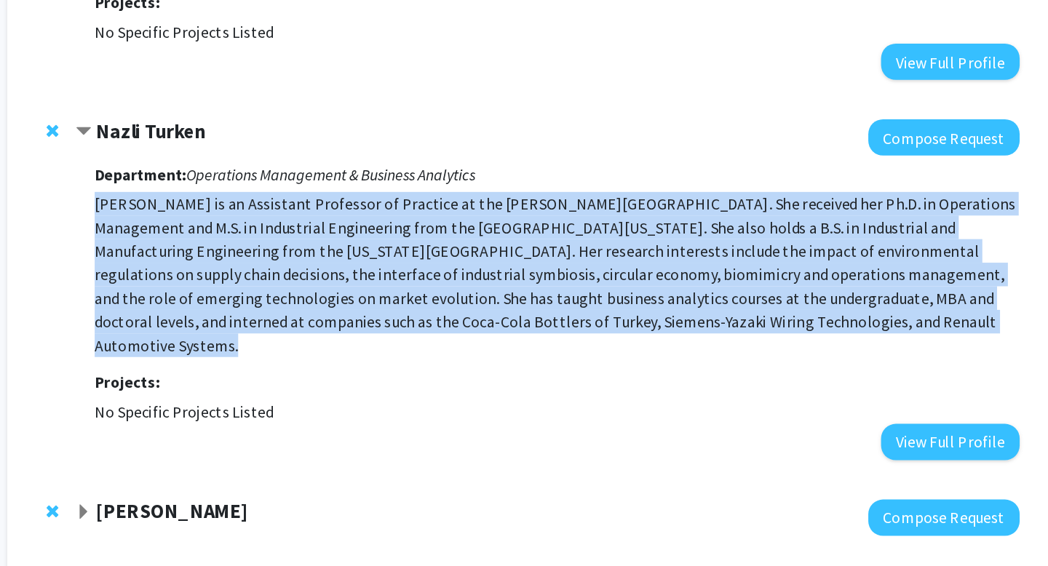
click at [388, 335] on p "Nazli Turken is an Assistant Professor of Practice at the Johns Hopkins Carey B…" at bounding box center [541, 350] width 685 height 122
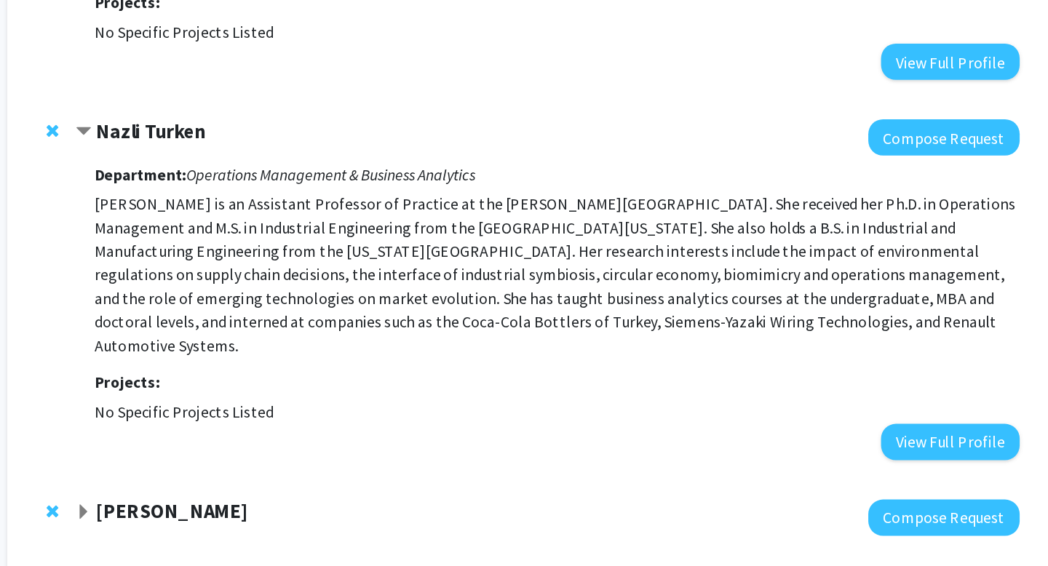
click at [388, 335] on p "Nazli Turken is an Assistant Professor of Practice at the Johns Hopkins Carey B…" at bounding box center [541, 350] width 685 height 122
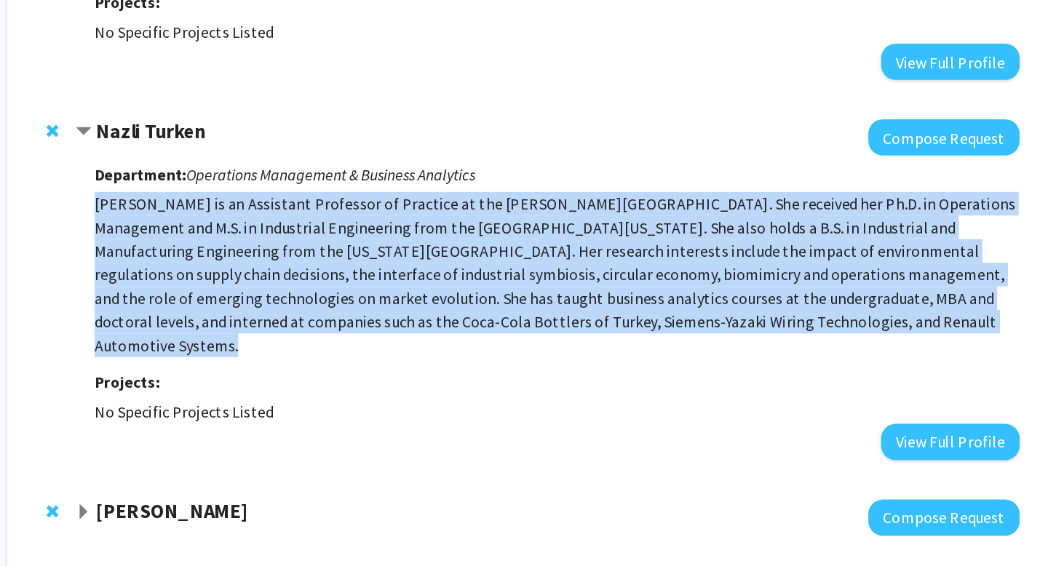
click at [388, 335] on p "Nazli Turken is an Assistant Professor of Practice at the Johns Hopkins Carey B…" at bounding box center [541, 350] width 685 height 122
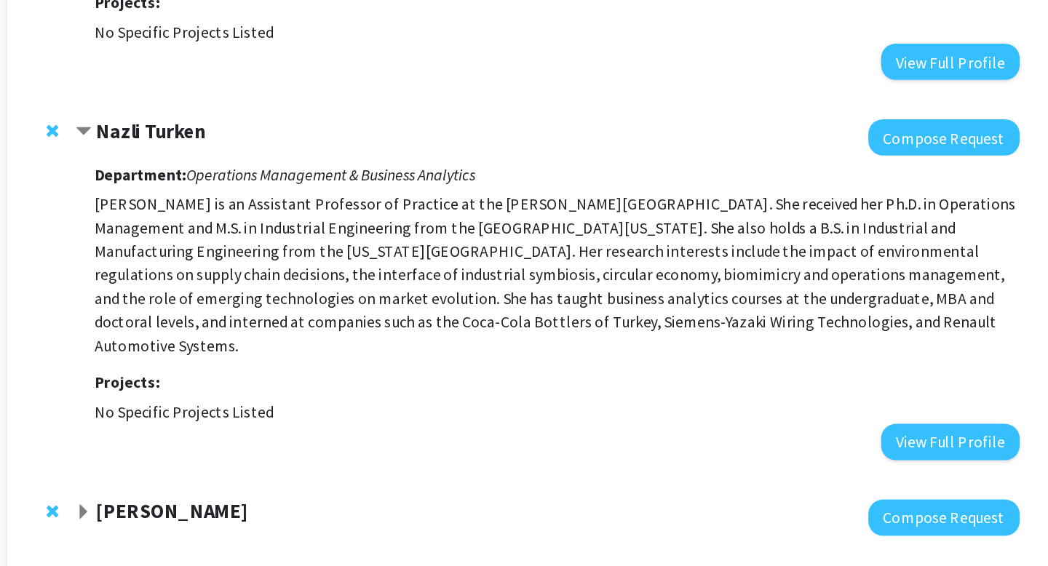
click at [388, 335] on p "Nazli Turken is an Assistant Professor of Practice at the Johns Hopkins Carey B…" at bounding box center [541, 350] width 685 height 122
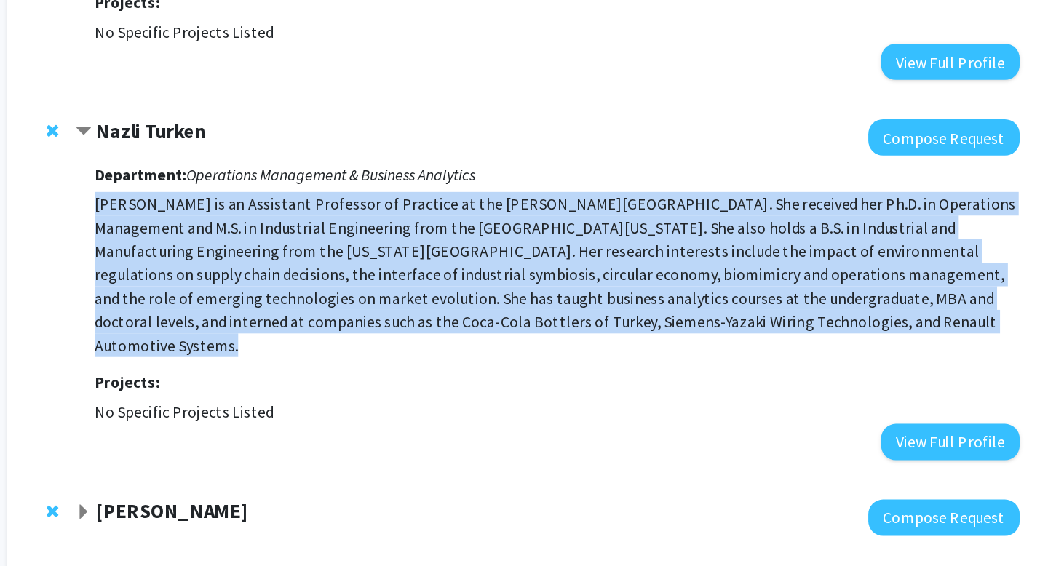
click at [388, 335] on p "Nazli Turken is an Assistant Professor of Practice at the Johns Hopkins Carey B…" at bounding box center [541, 350] width 685 height 122
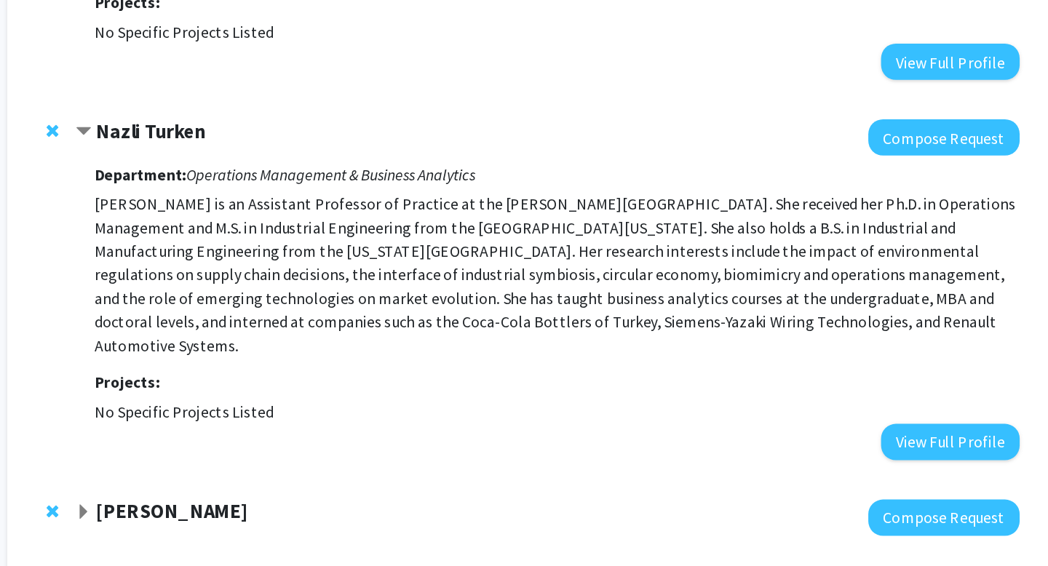
click at [388, 335] on p "Nazli Turken is an Assistant Professor of Practice at the Johns Hopkins Carey B…" at bounding box center [541, 350] width 685 height 122
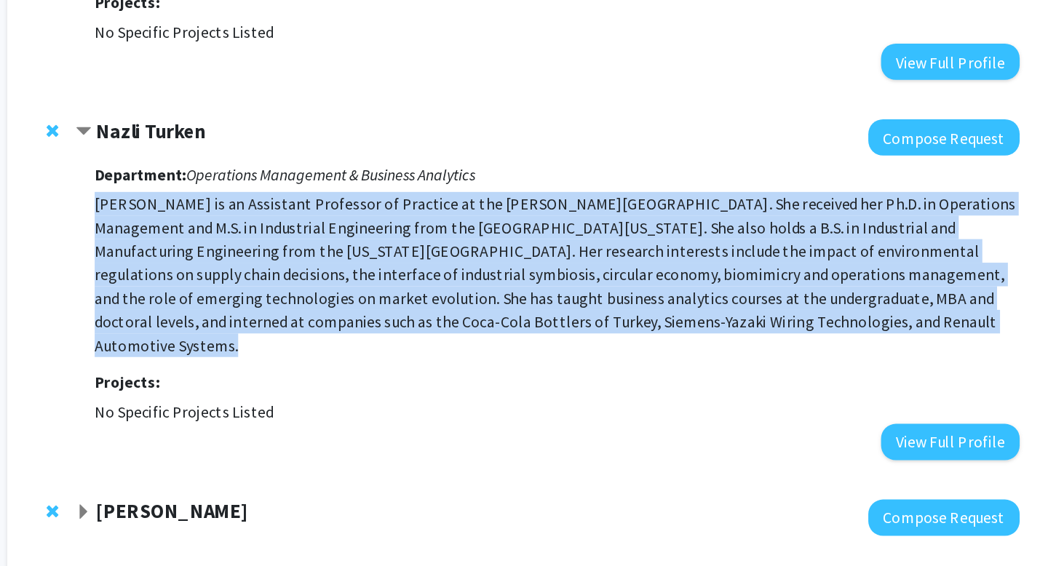
click at [388, 335] on p "Nazli Turken is an Assistant Professor of Practice at the Johns Hopkins Carey B…" at bounding box center [541, 350] width 685 height 122
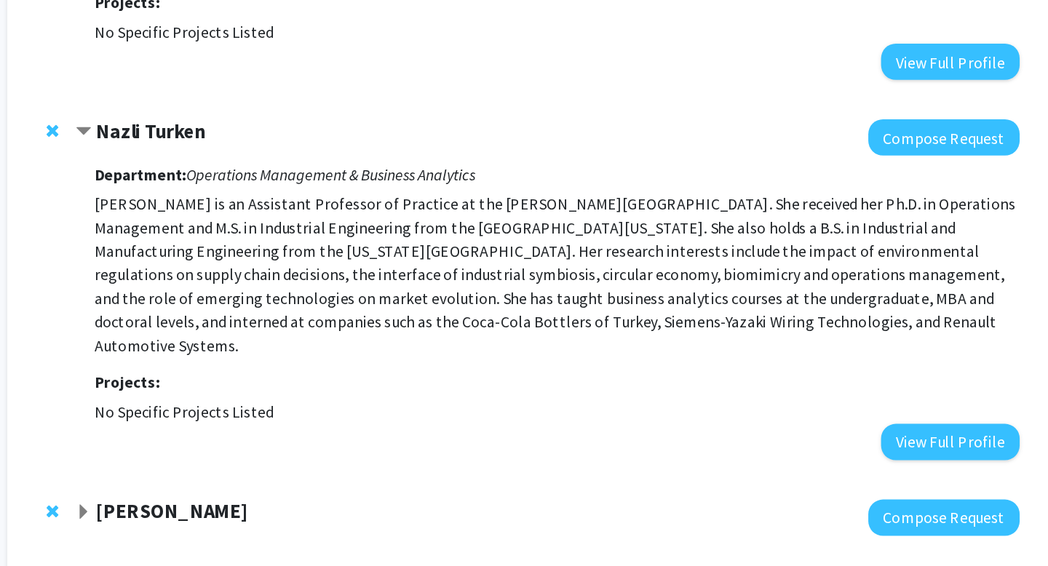
click at [388, 335] on p "Nazli Turken is an Assistant Professor of Practice at the Johns Hopkins Carey B…" at bounding box center [541, 350] width 685 height 122
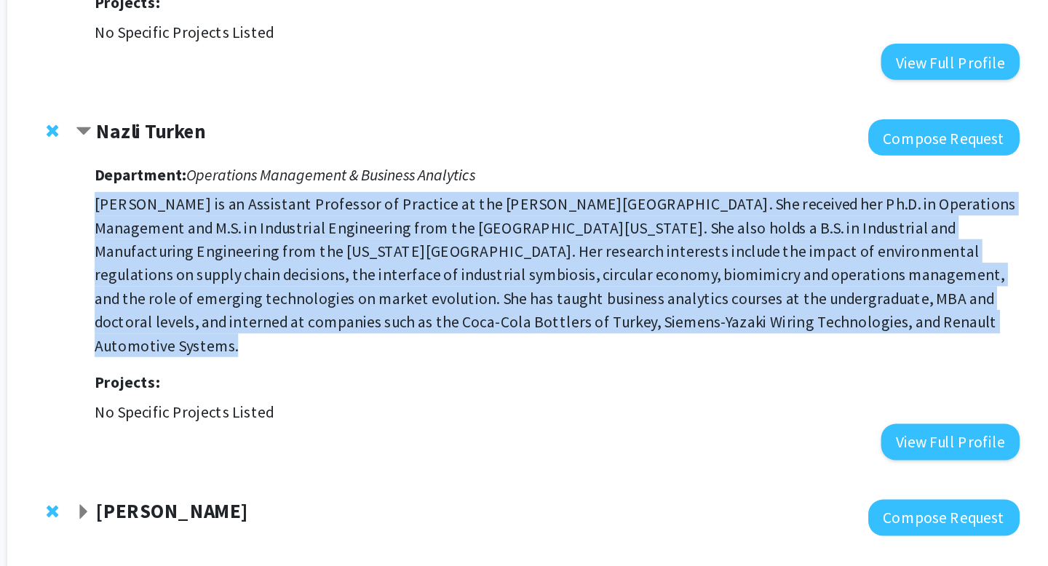
click at [388, 335] on p "Nazli Turken is an Assistant Professor of Practice at the Johns Hopkins Carey B…" at bounding box center [541, 350] width 685 height 122
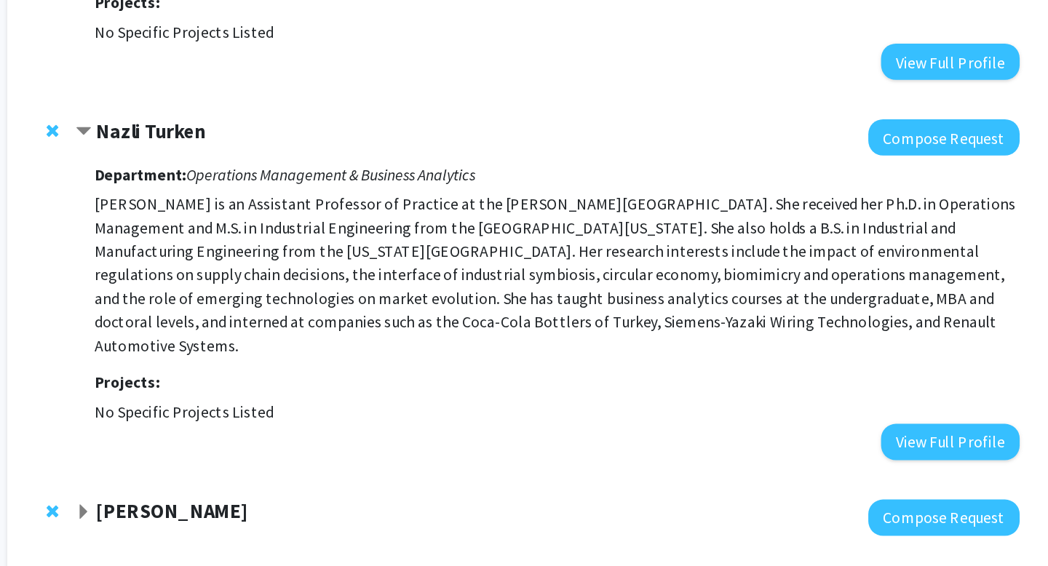
click at [388, 335] on p "Nazli Turken is an Assistant Professor of Practice at the Johns Hopkins Carey B…" at bounding box center [541, 350] width 685 height 122
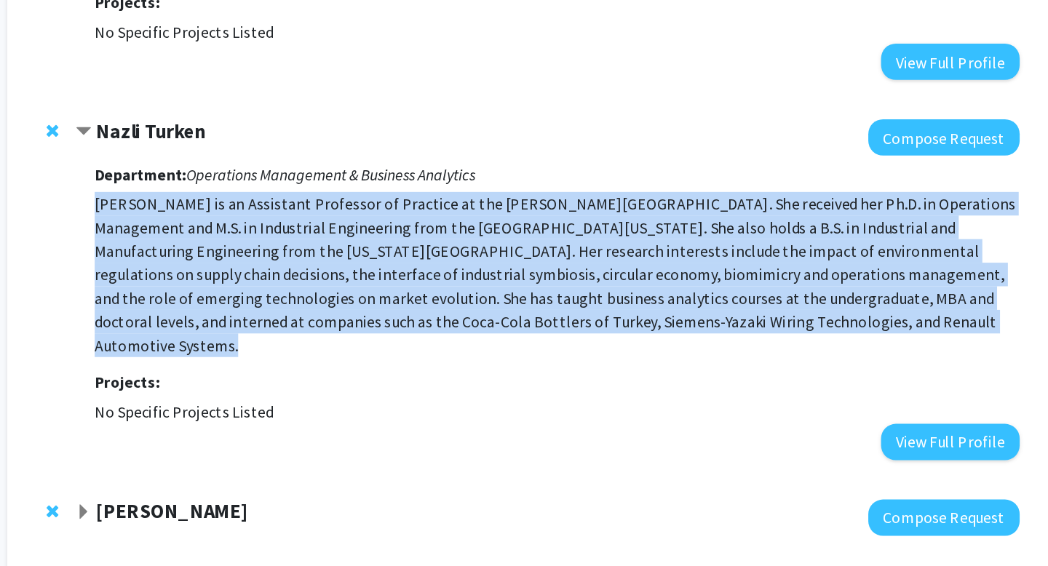
click at [388, 335] on p "Nazli Turken is an Assistant Professor of Practice at the Johns Hopkins Carey B…" at bounding box center [541, 350] width 685 height 122
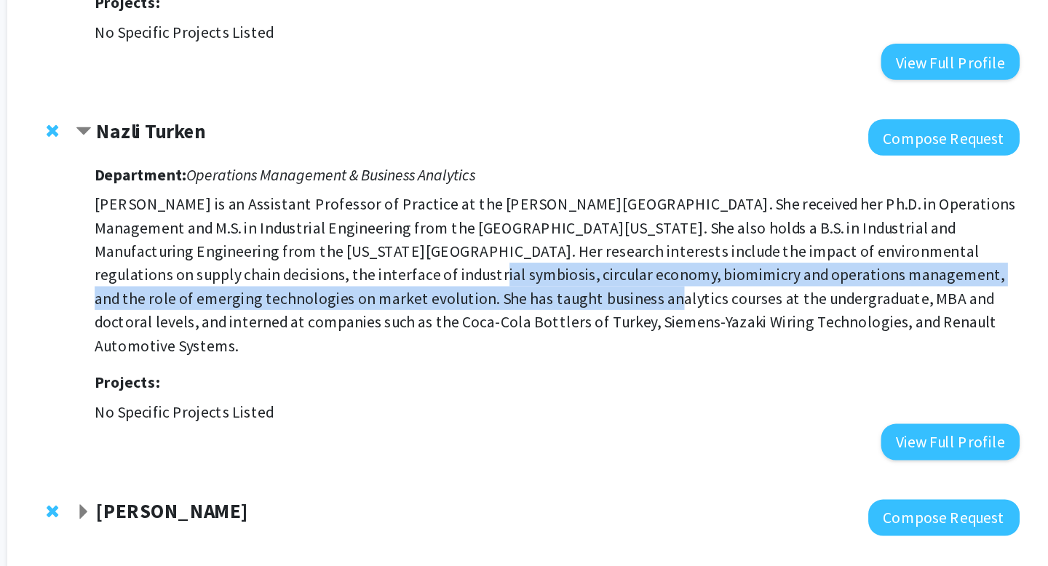
drag, startPoint x: 359, startPoint y: 344, endPoint x: 496, endPoint y: 359, distance: 137.6
click at [496, 359] on p "Nazli Turken is an Assistant Professor of Practice at the Johns Hopkins Carey B…" at bounding box center [541, 350] width 685 height 122
click at [569, 358] on p "Nazli Turken is an Assistant Professor of Practice at the Johns Hopkins Carey B…" at bounding box center [541, 350] width 685 height 122
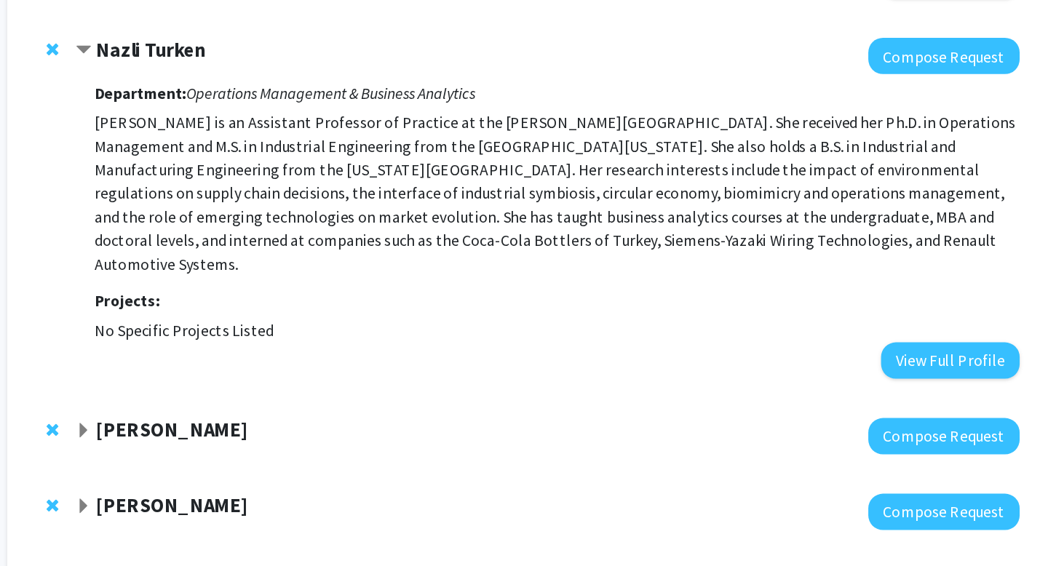
scroll to position [300, 0]
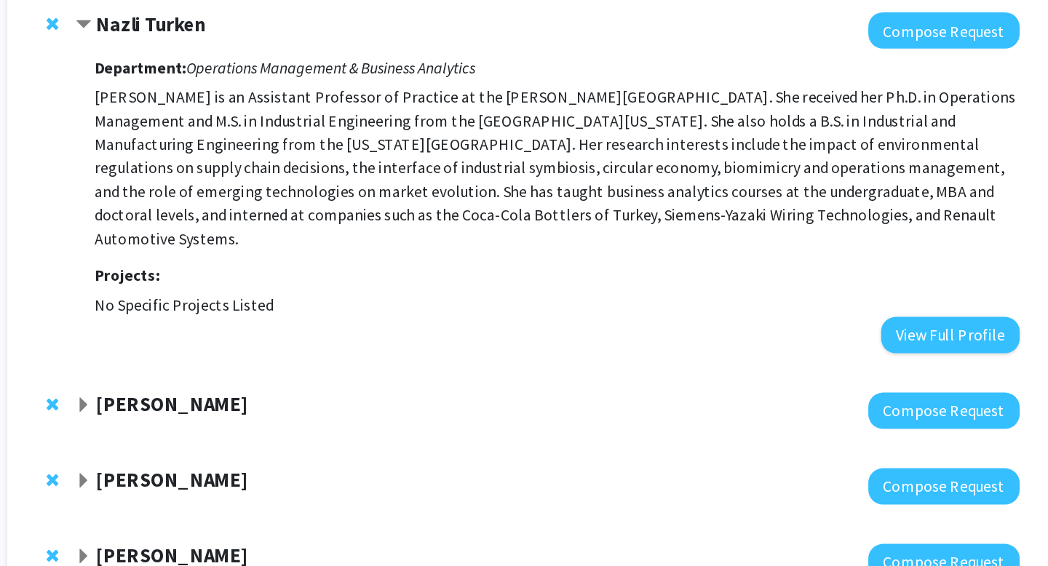
click at [287, 436] on strong "Manuel Hermosilla" at bounding box center [257, 445] width 112 height 18
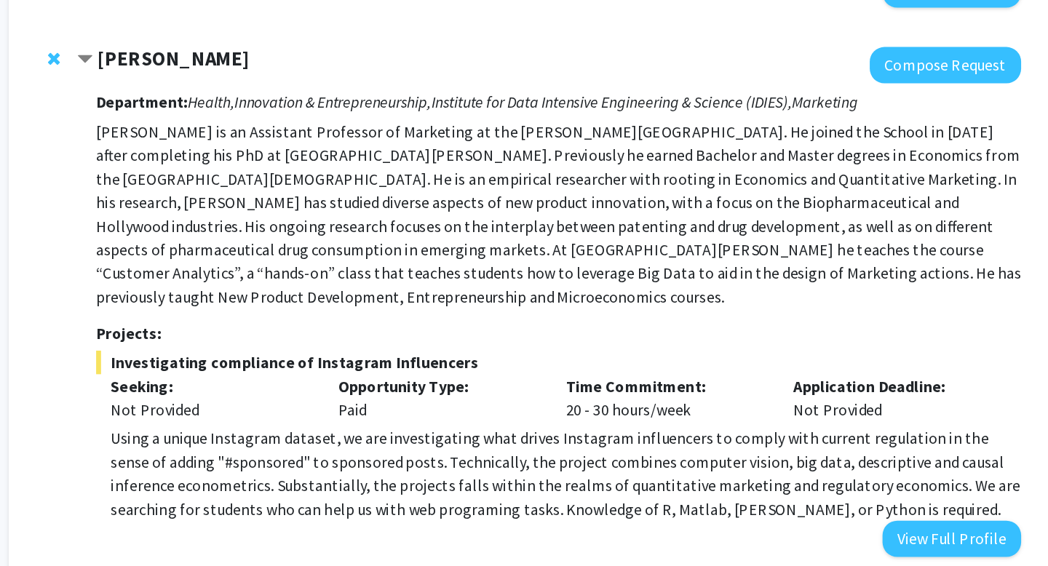
scroll to position [559, 0]
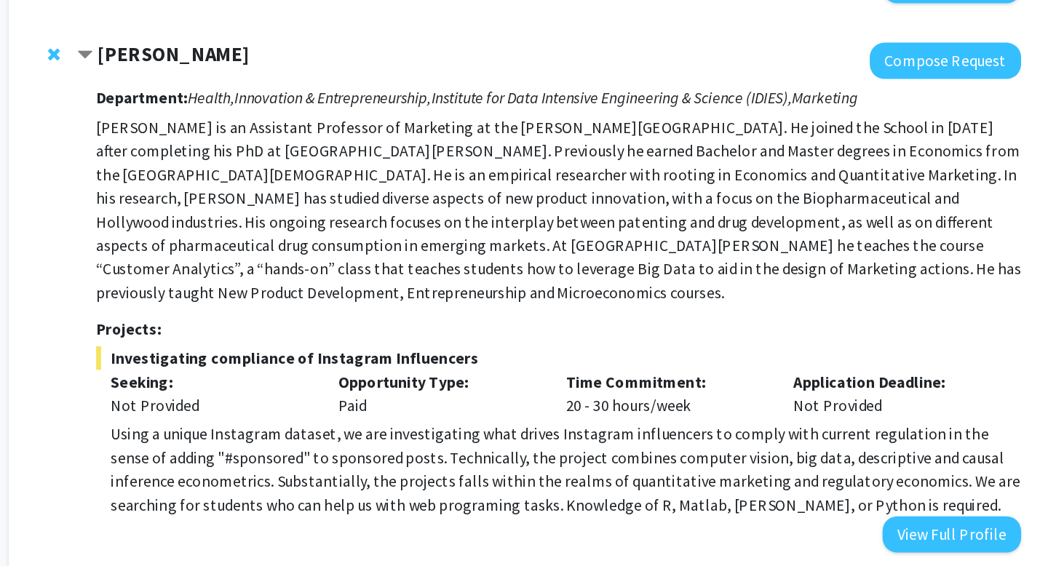
click at [580, 298] on p "Manuel Hermosilla is an Assistant Professor of Marketing at the Carey Business …" at bounding box center [541, 302] width 685 height 140
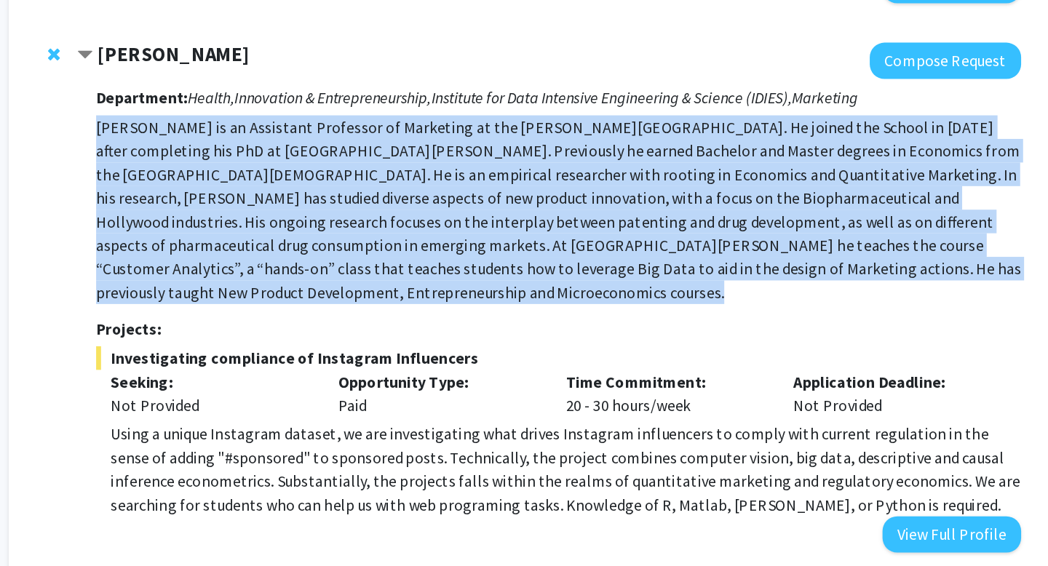
click at [580, 298] on p "Manuel Hermosilla is an Assistant Professor of Marketing at the Carey Business …" at bounding box center [541, 302] width 685 height 140
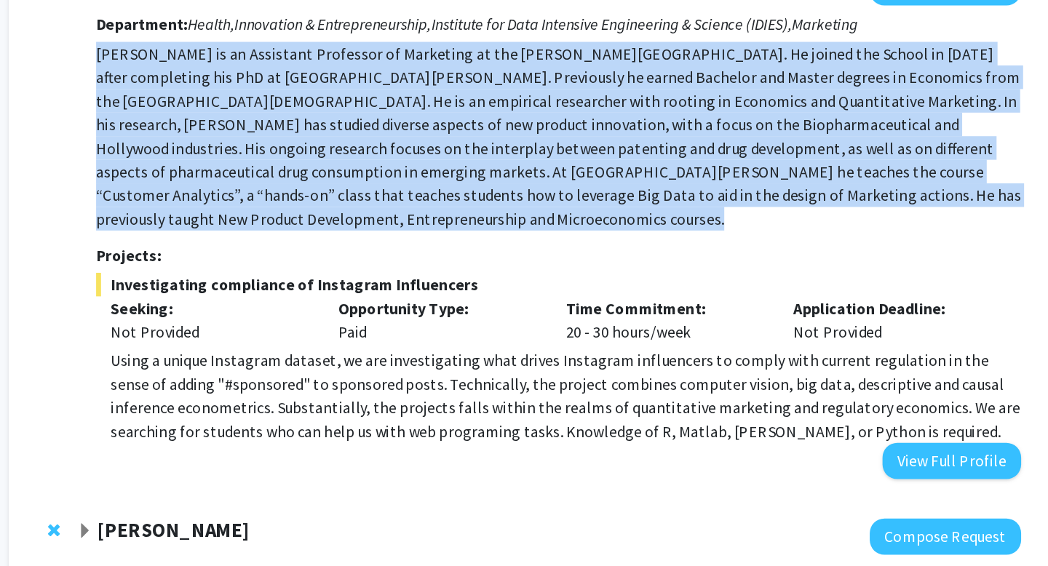
scroll to position [805, 0]
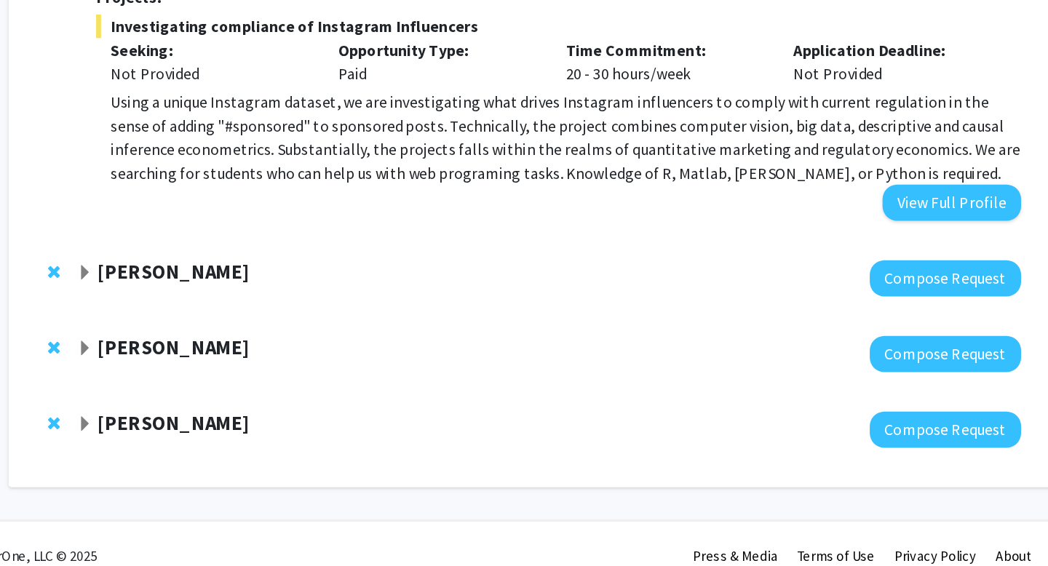
click at [285, 339] on div "Mario Macis" at bounding box center [343, 348] width 314 height 18
click at [262, 338] on strong "Mario Macis" at bounding box center [257, 347] width 112 height 18
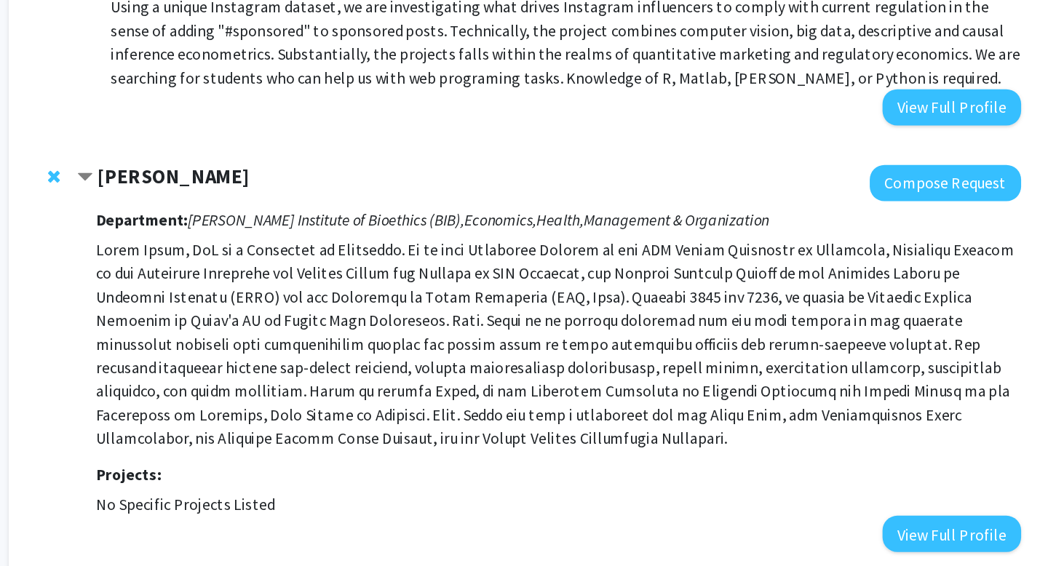
scroll to position [1065, 0]
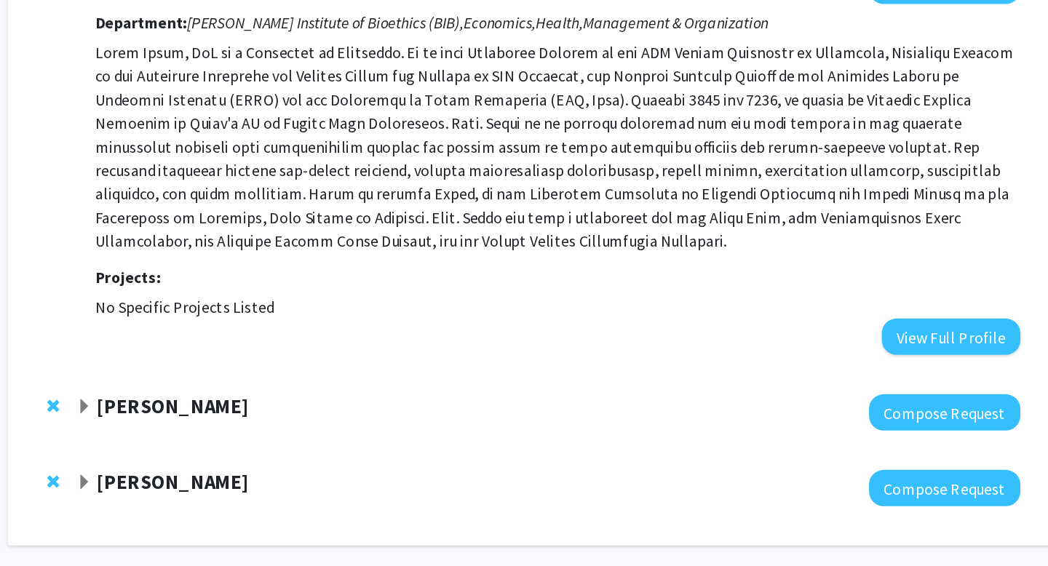
click at [292, 395] on div "Andrew Ching" at bounding box center [343, 404] width 314 height 18
click at [256, 394] on strong "Andrew Ching" at bounding box center [257, 403] width 112 height 18
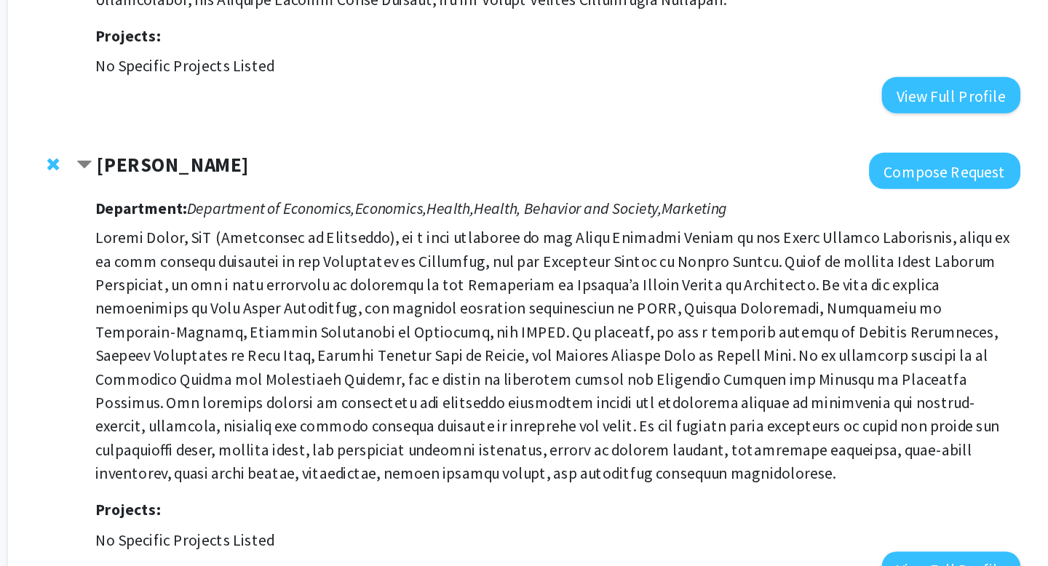
scroll to position [1258, 0]
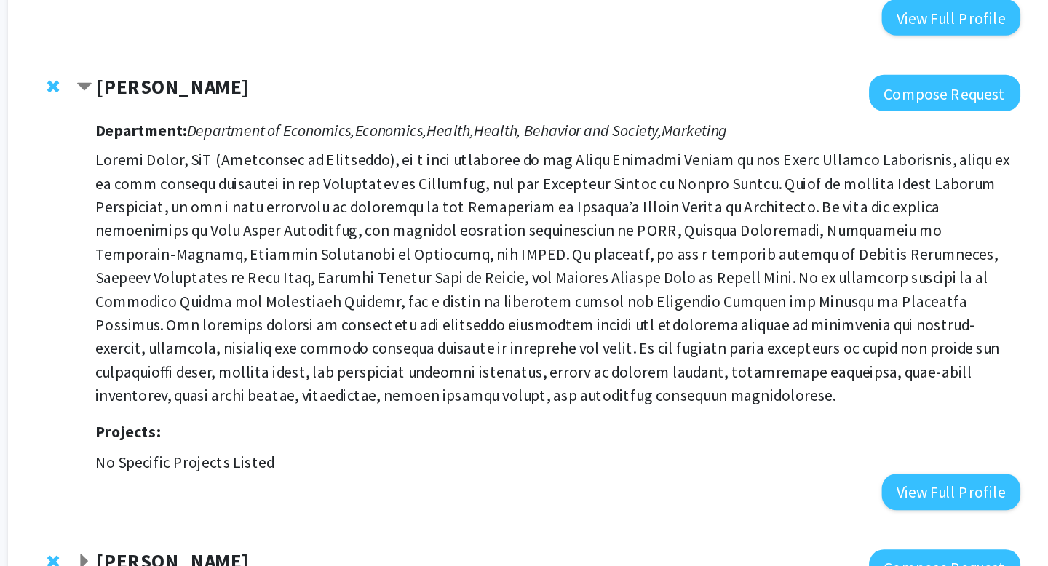
click at [262, 553] on strong "[PERSON_NAME]" at bounding box center [257, 562] width 112 height 18
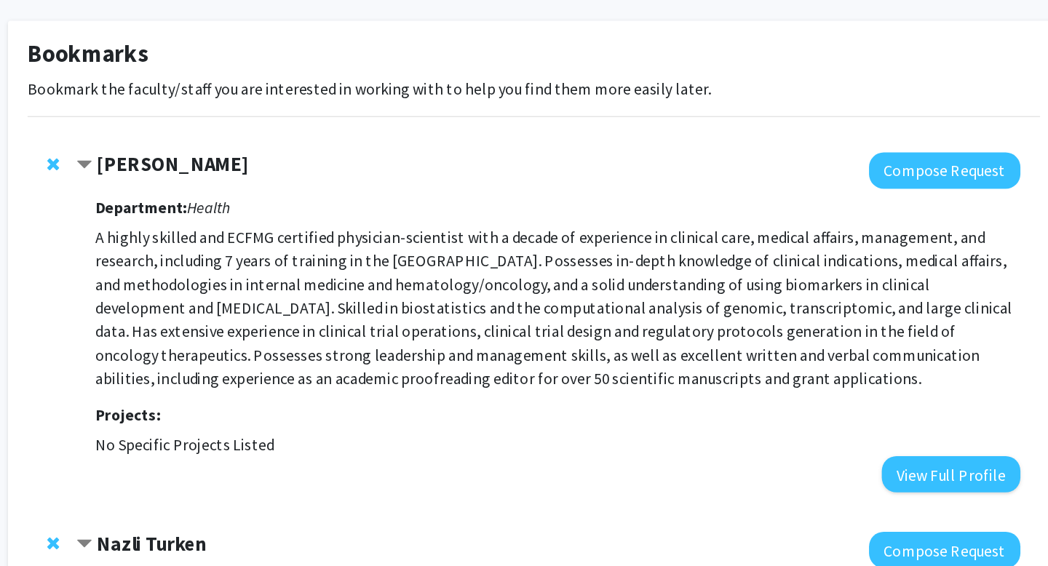
scroll to position [0, 0]
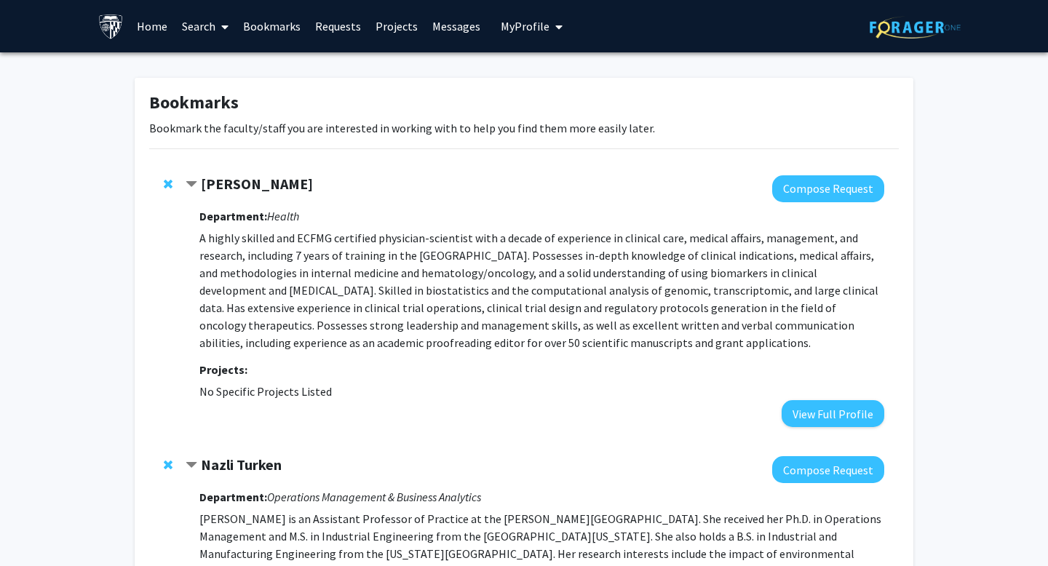
click at [268, 33] on link "Bookmarks" at bounding box center [272, 26] width 72 height 51
click at [202, 33] on link "Search" at bounding box center [205, 26] width 61 height 51
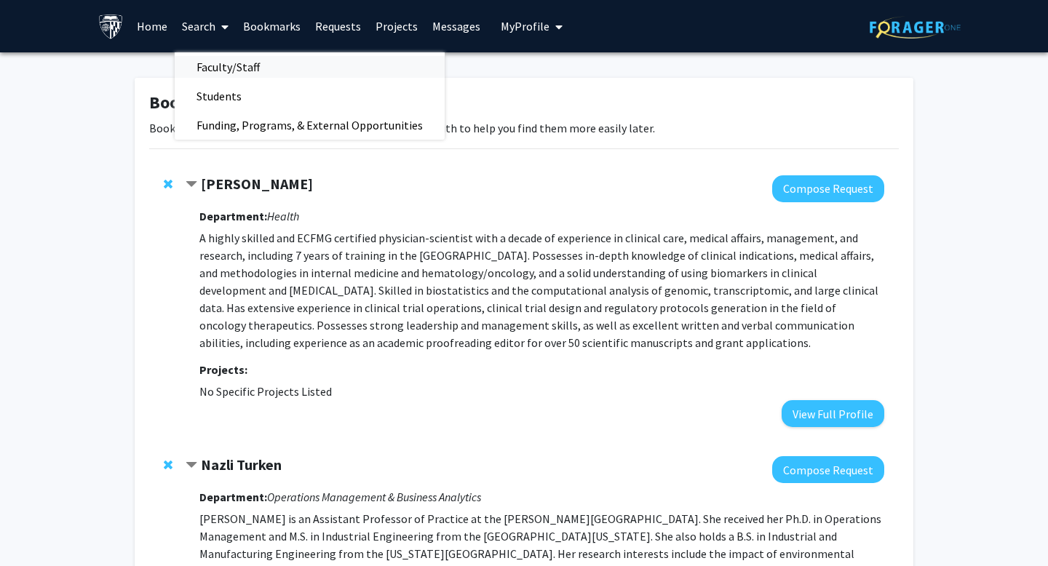
click at [217, 65] on span "Faculty/Staff" at bounding box center [228, 66] width 107 height 29
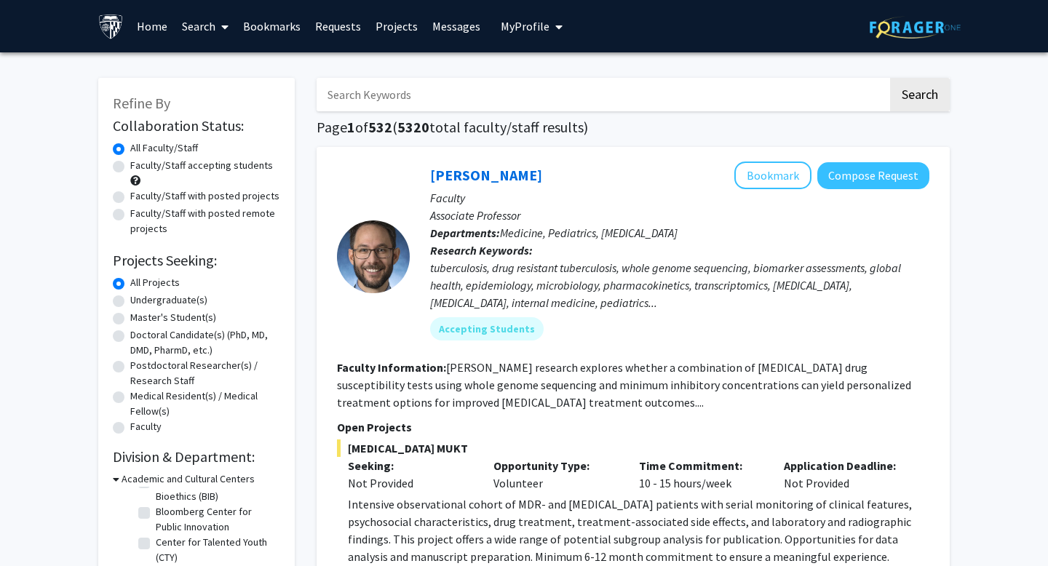
click at [408, 87] on input "Search Keywords" at bounding box center [601, 94] width 571 height 33
type input "mera"
type input "acquisition"
click at [890, 78] on button "Search" at bounding box center [920, 94] width 60 height 33
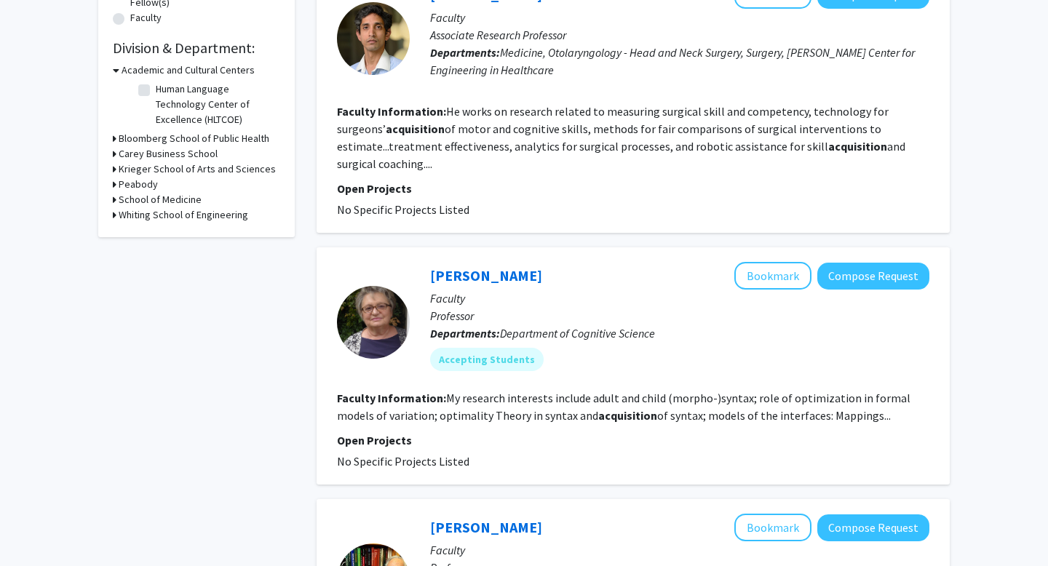
scroll to position [440, 0]
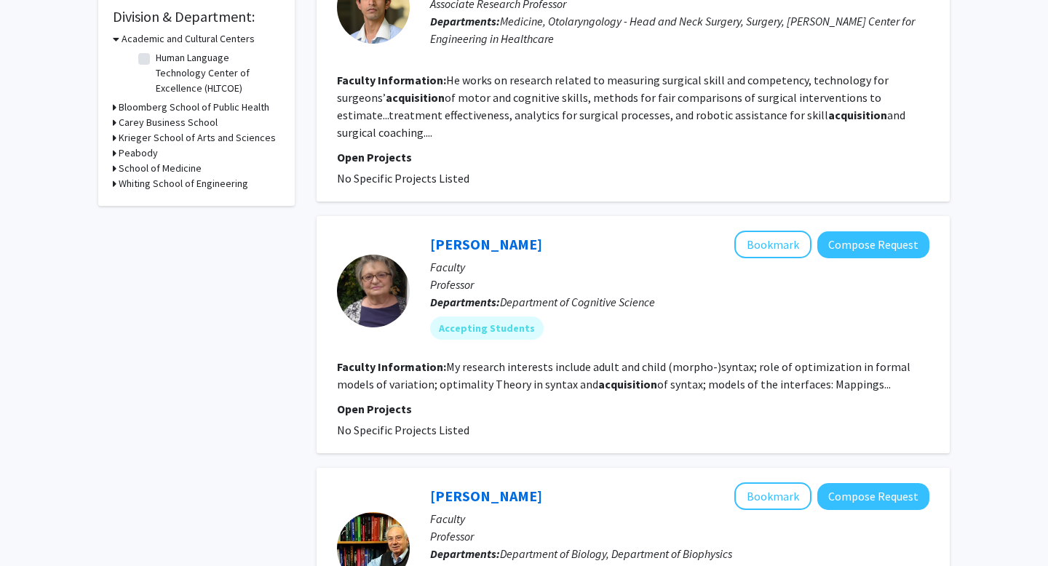
click at [180, 125] on h3 "Carey Business School" at bounding box center [168, 122] width 99 height 15
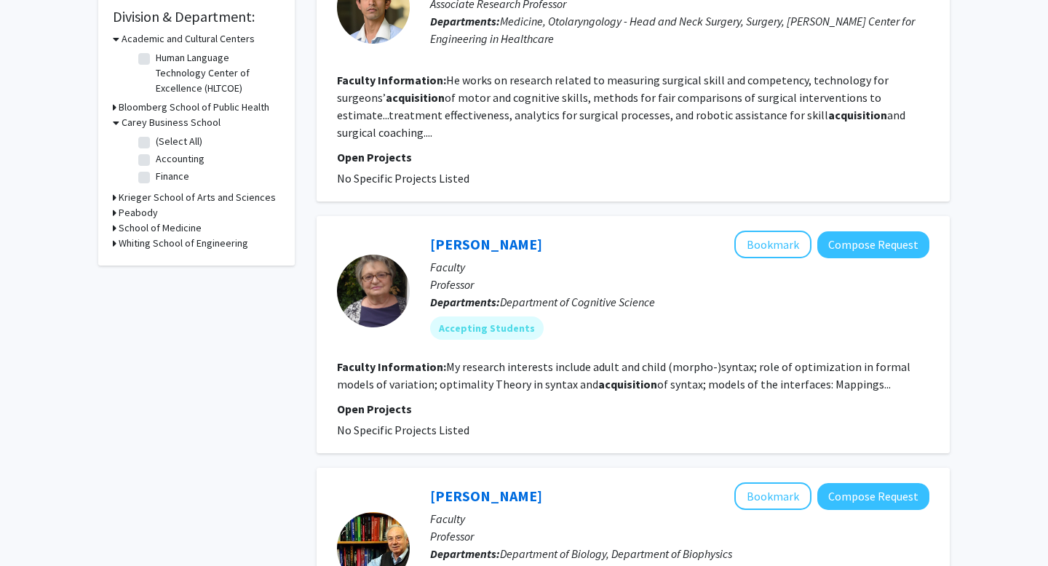
click at [156, 140] on label "(Select All)" at bounding box center [179, 141] width 47 height 15
click at [156, 140] on input "(Select All)" at bounding box center [160, 138] width 9 height 9
checkbox input "true"
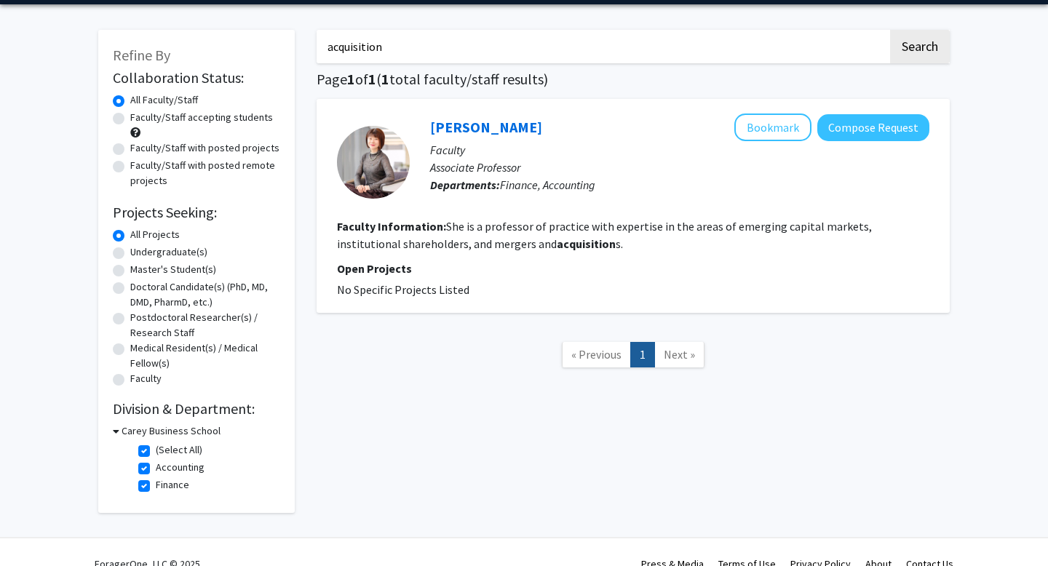
scroll to position [54, 0]
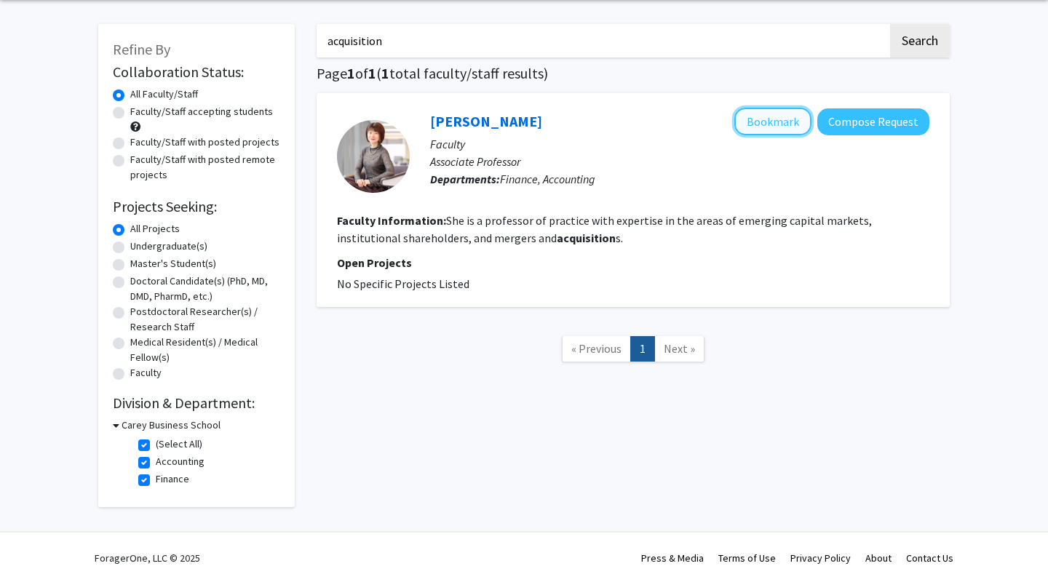
click at [764, 126] on button "Bookmark" at bounding box center [772, 122] width 77 height 28
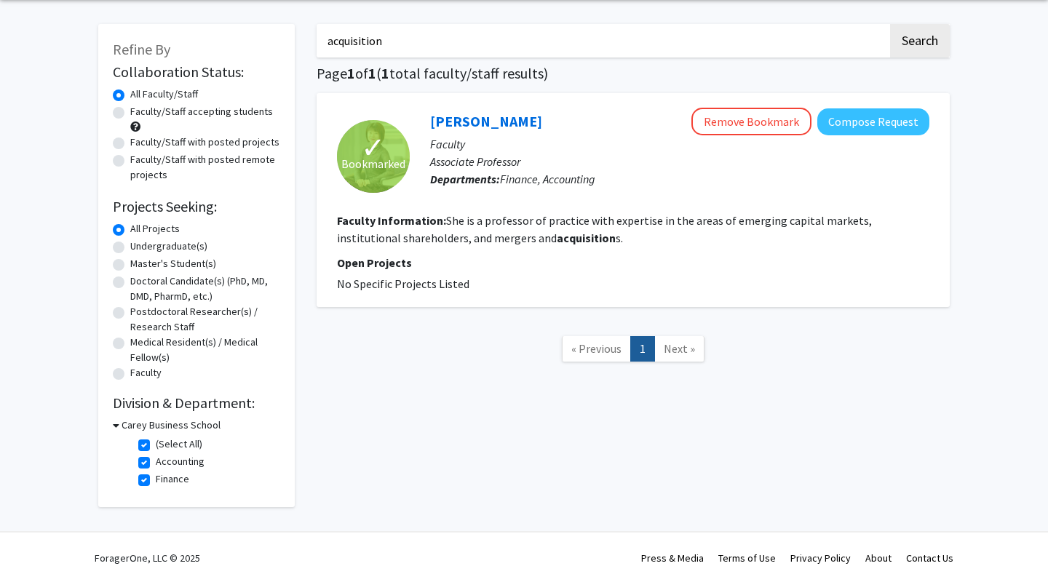
click at [405, 44] on input "acquisition" at bounding box center [601, 40] width 571 height 33
type input "patent"
click at [890, 24] on button "Search" at bounding box center [920, 40] width 60 height 33
checkbox input "false"
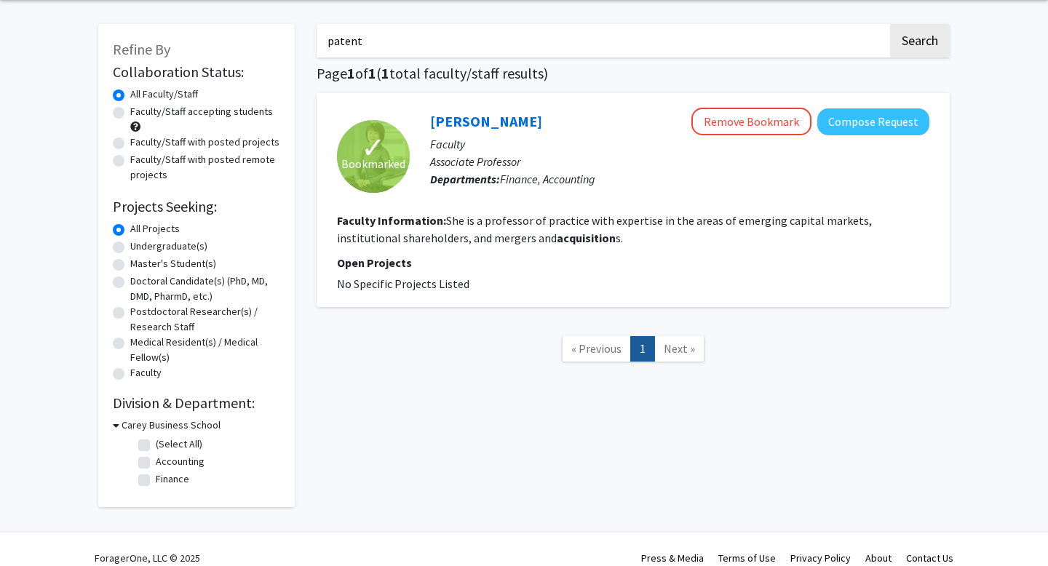
checkbox input "false"
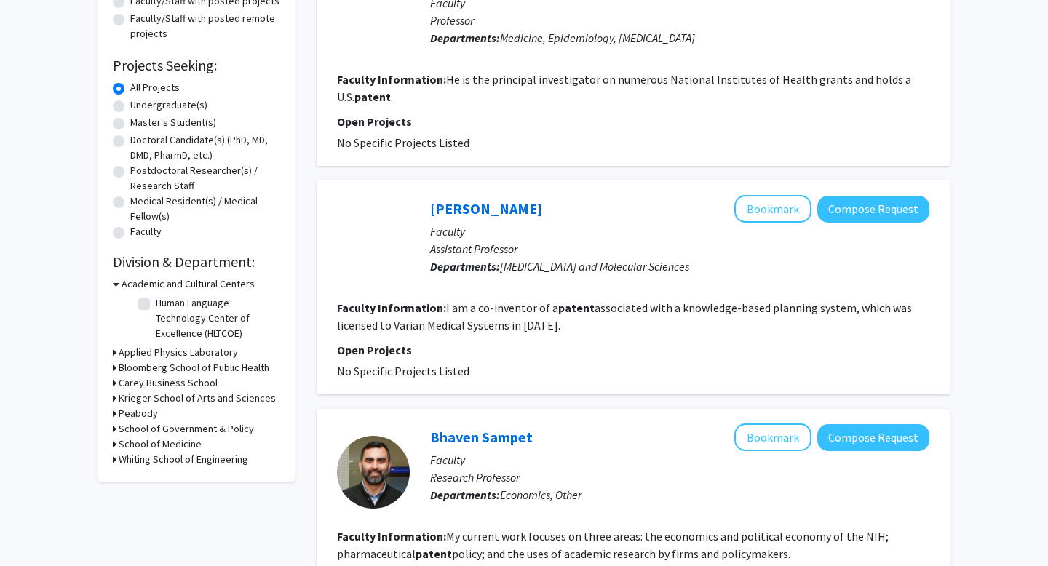
scroll to position [204, 0]
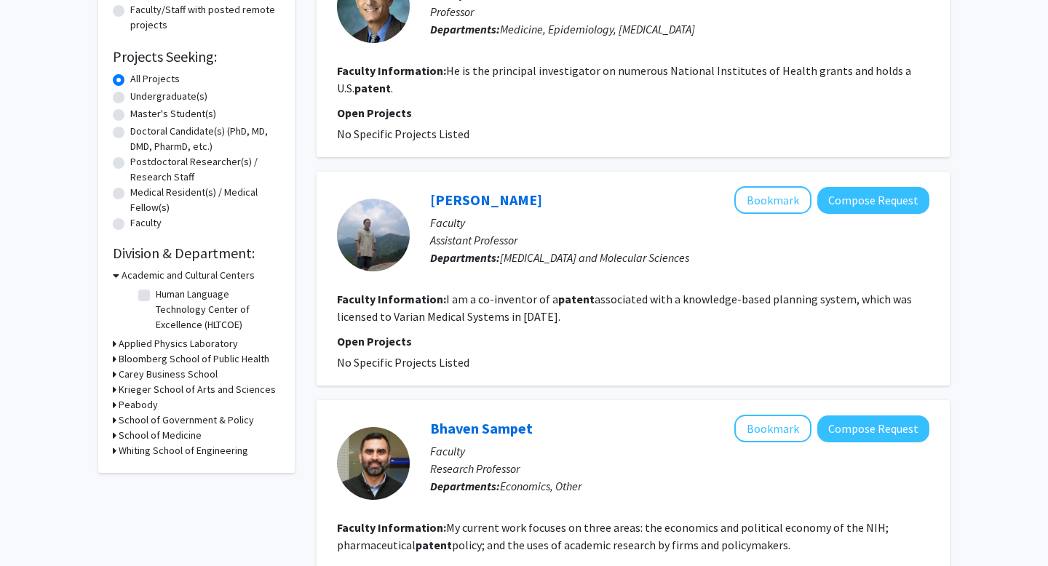
click at [178, 381] on h3 "Carey Business School" at bounding box center [168, 374] width 99 height 15
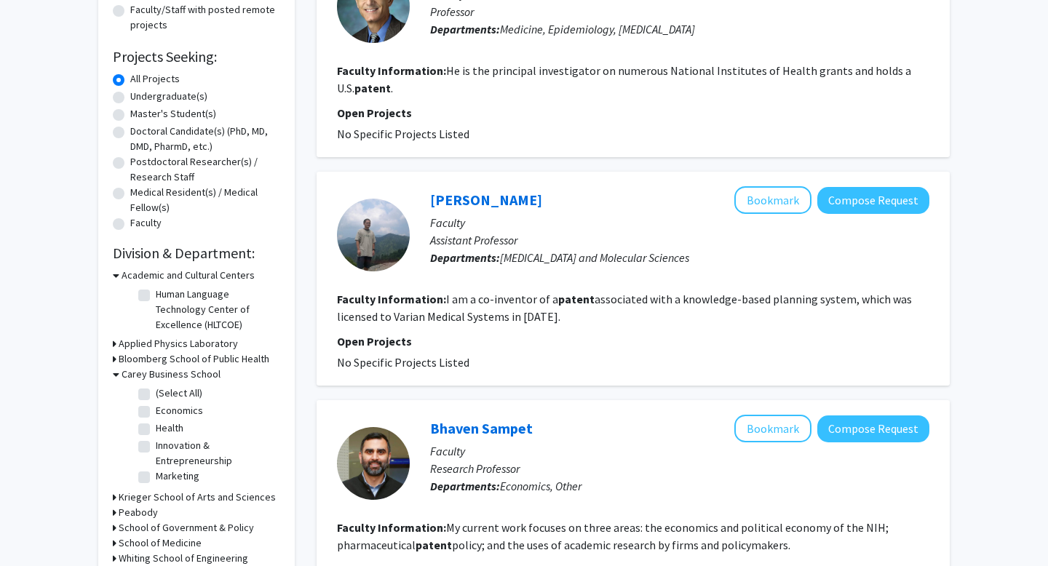
click at [156, 394] on label "(Select All)" at bounding box center [179, 393] width 47 height 15
click at [156, 394] on input "(Select All)" at bounding box center [160, 390] width 9 height 9
checkbox input "true"
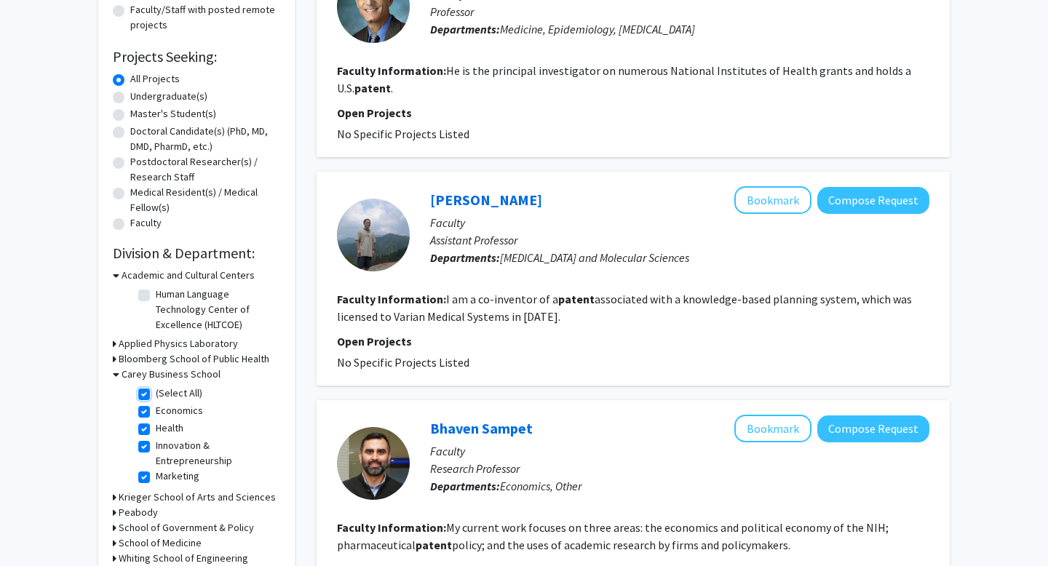
checkbox input "true"
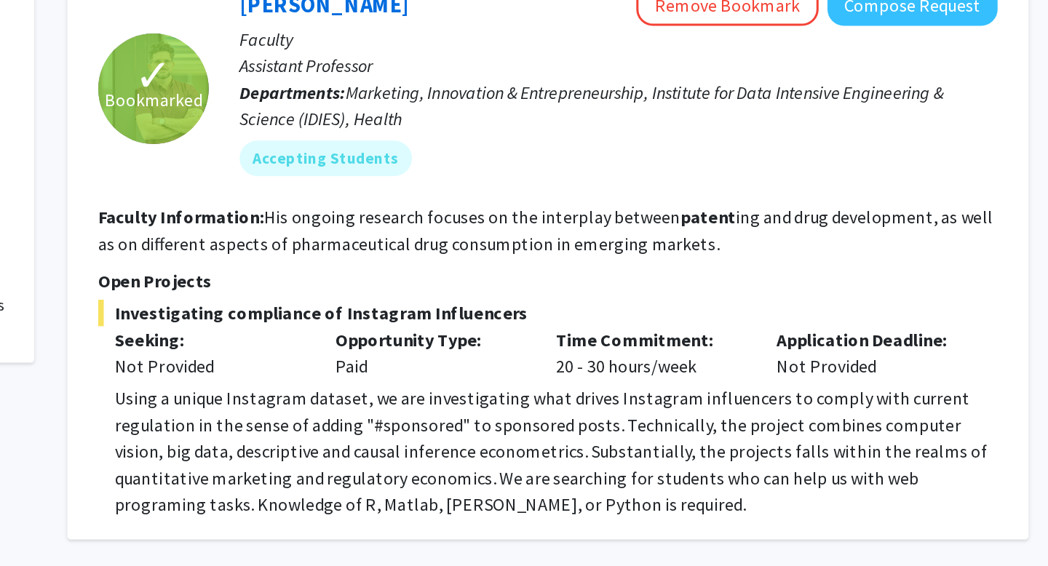
scroll to position [207, 0]
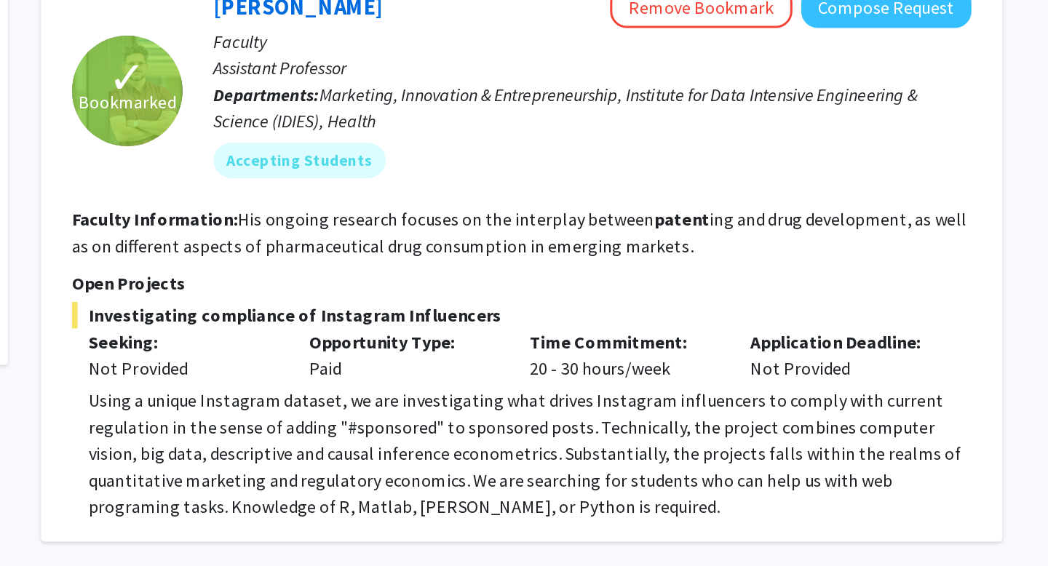
click at [597, 336] on fg-read-more "His ongoing research focuses on the interplay between patent ing and drug devel…" at bounding box center [631, 346] width 589 height 32
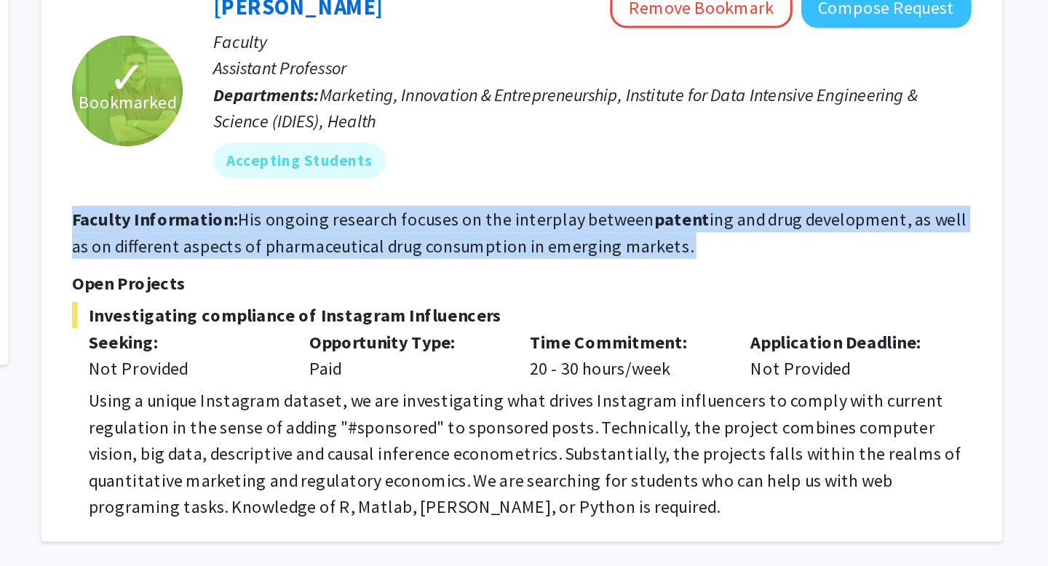
click at [597, 336] on fg-read-more "His ongoing research focuses on the interplay between patent ing and drug devel…" at bounding box center [631, 346] width 589 height 32
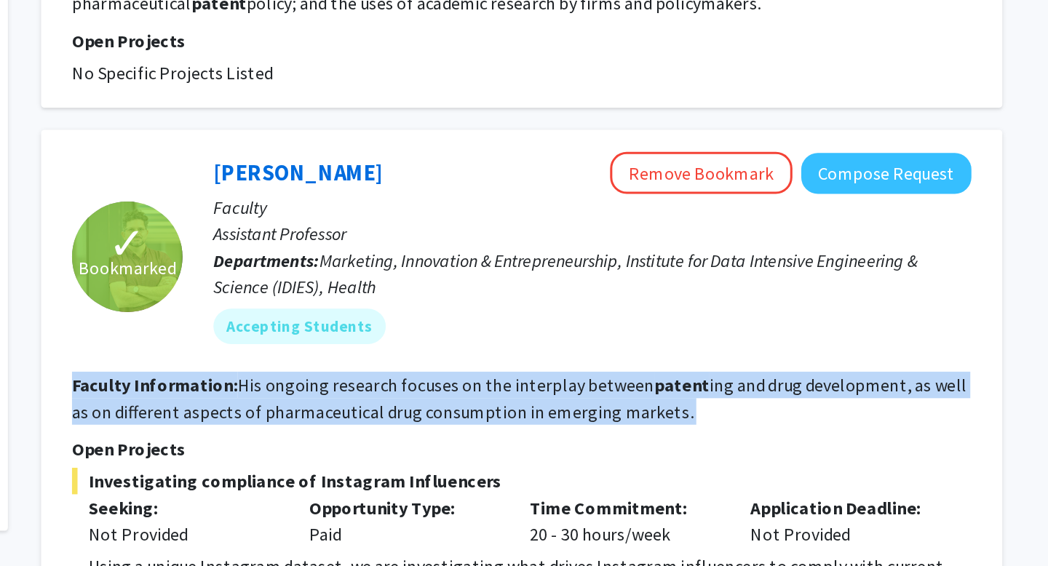
scroll to position [74, 0]
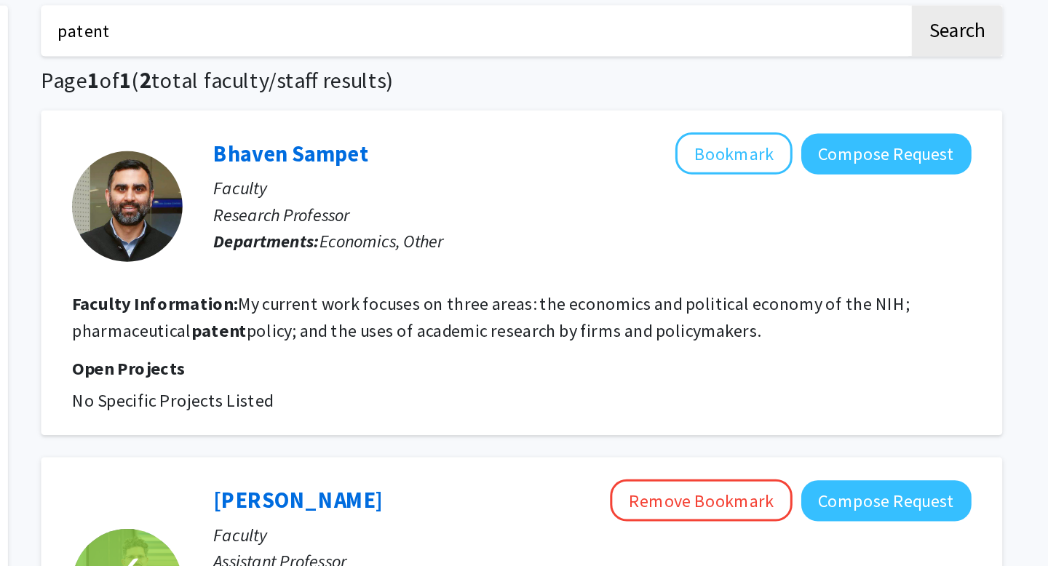
click at [557, 220] on fg-read-more "My current work focuses on three areas: the economics and political economy of …" at bounding box center [612, 209] width 551 height 32
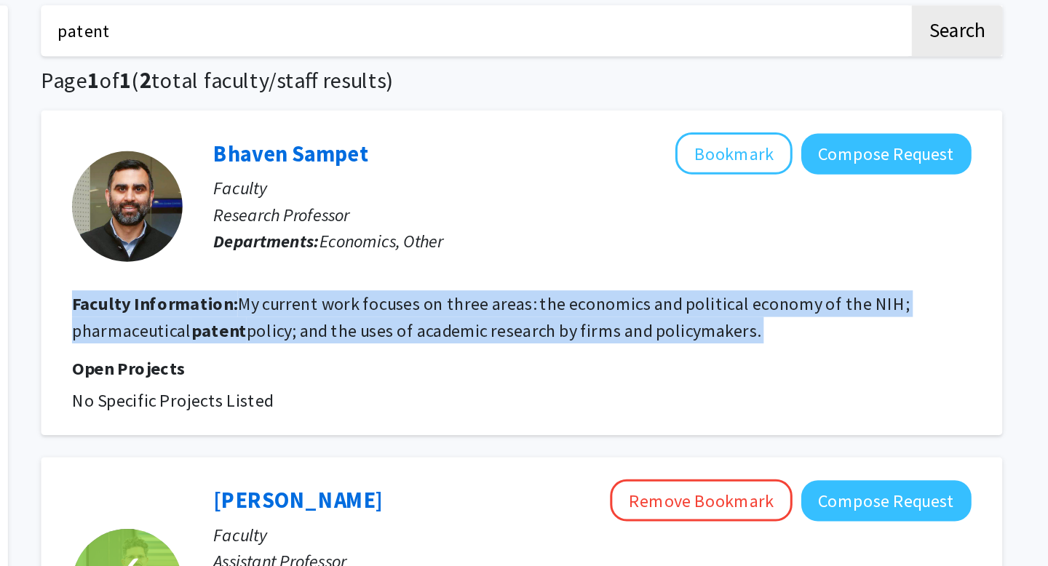
click at [557, 220] on fg-read-more "My current work focuses on three areas: the economics and political economy of …" at bounding box center [612, 209] width 551 height 32
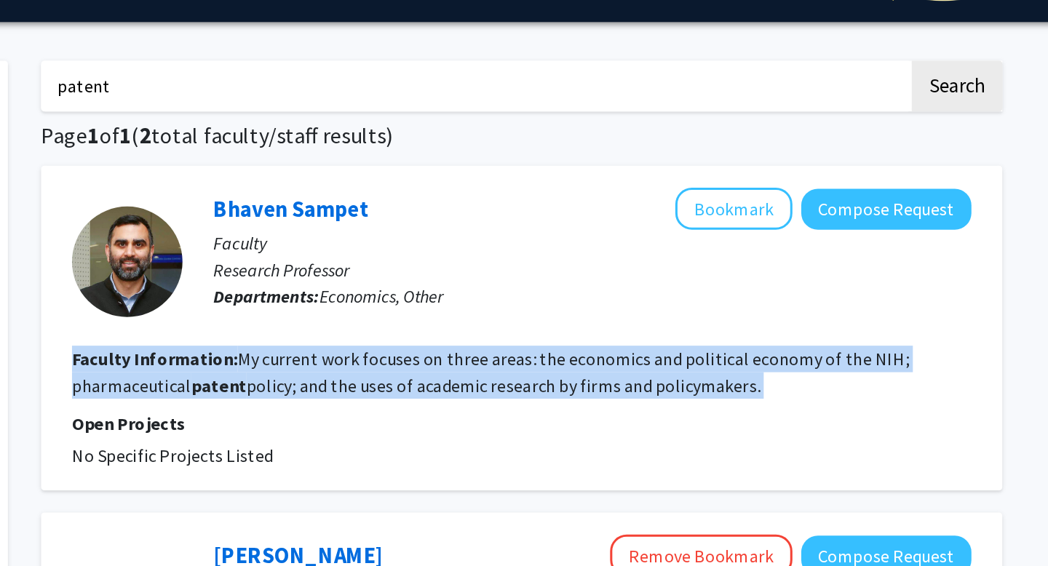
scroll to position [27, 0]
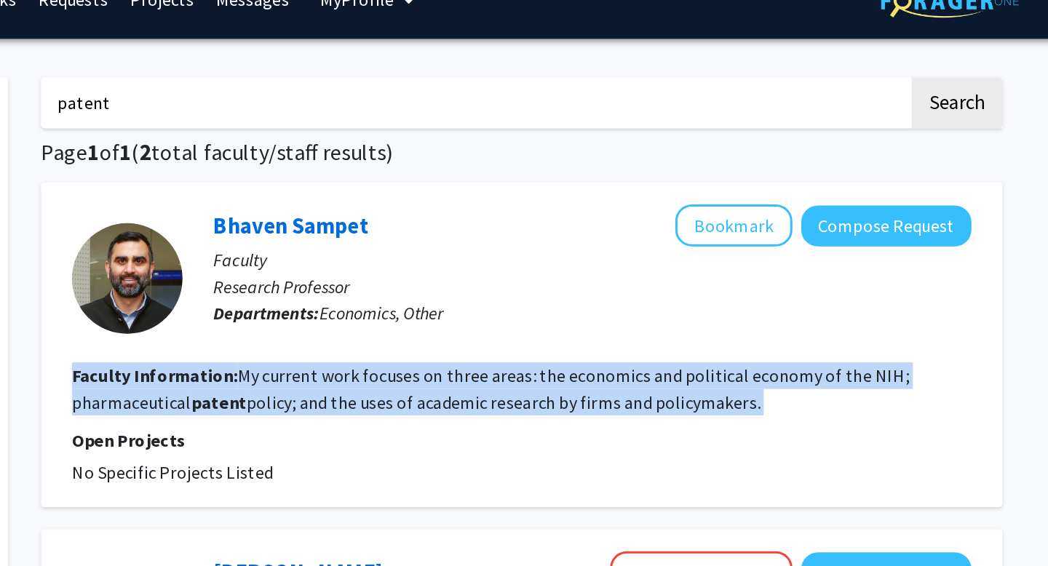
click at [549, 257] on fg-read-more "My current work focuses on three areas: the economics and political economy of …" at bounding box center [612, 256] width 551 height 32
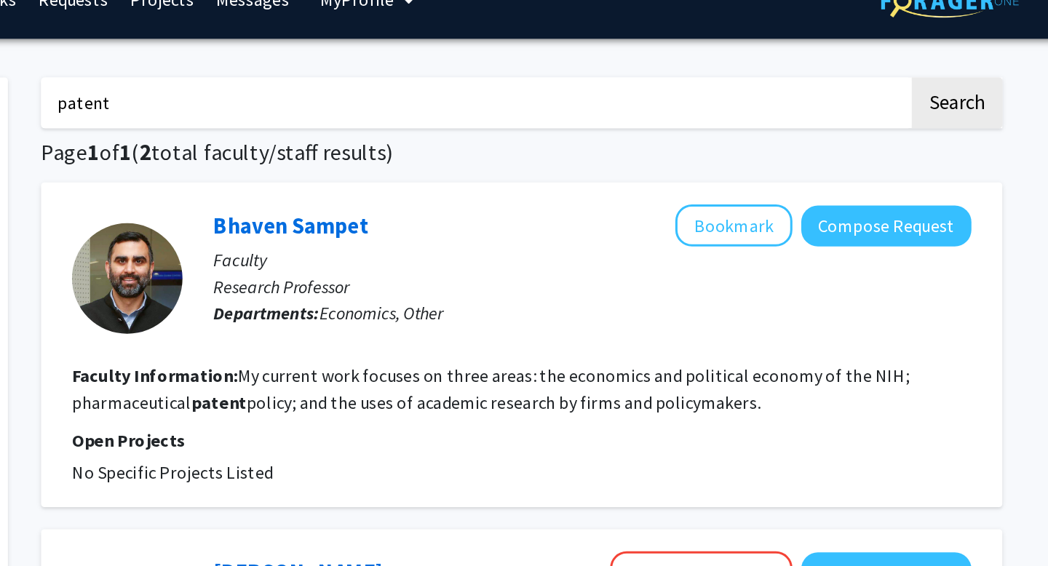
scroll to position [0, 0]
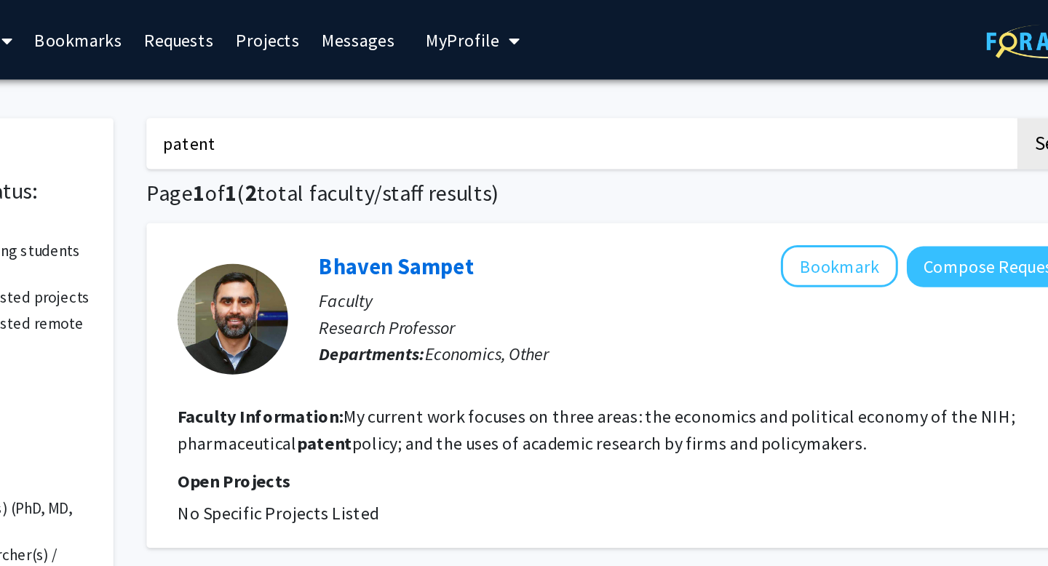
click at [267, 23] on link "Bookmarks" at bounding box center [272, 26] width 72 height 51
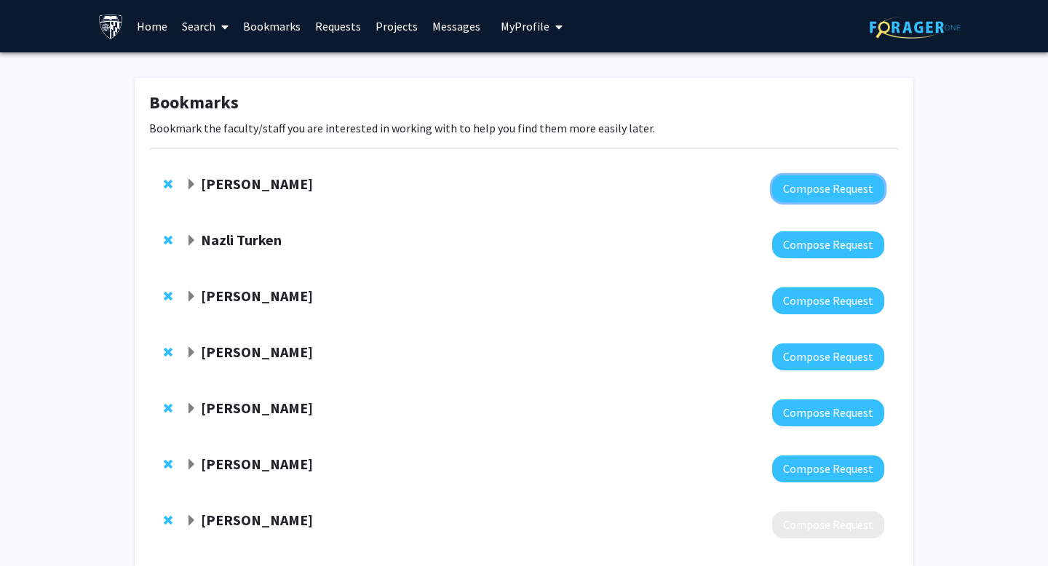
drag, startPoint x: 856, startPoint y: 193, endPoint x: 821, endPoint y: 565, distance: 374.1
click at [819, 565] on div "Bookmarks Bookmark the faculty/staff you are interested in working with to help…" at bounding box center [524, 323] width 778 height 490
click at [199, 181] on div "George Laliotis" at bounding box center [343, 184] width 314 height 18
click at [191, 182] on span "Expand George Laliotis Bookmark" at bounding box center [192, 185] width 12 height 12
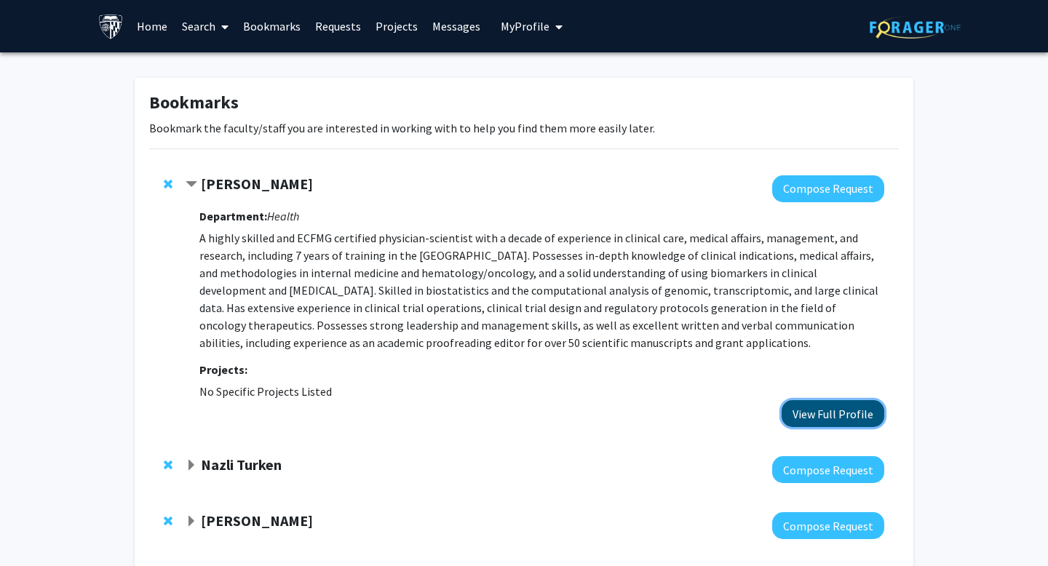
click at [821, 419] on button "View Full Profile" at bounding box center [832, 413] width 103 height 27
click at [249, 459] on strong "Nazli Turken" at bounding box center [241, 464] width 81 height 18
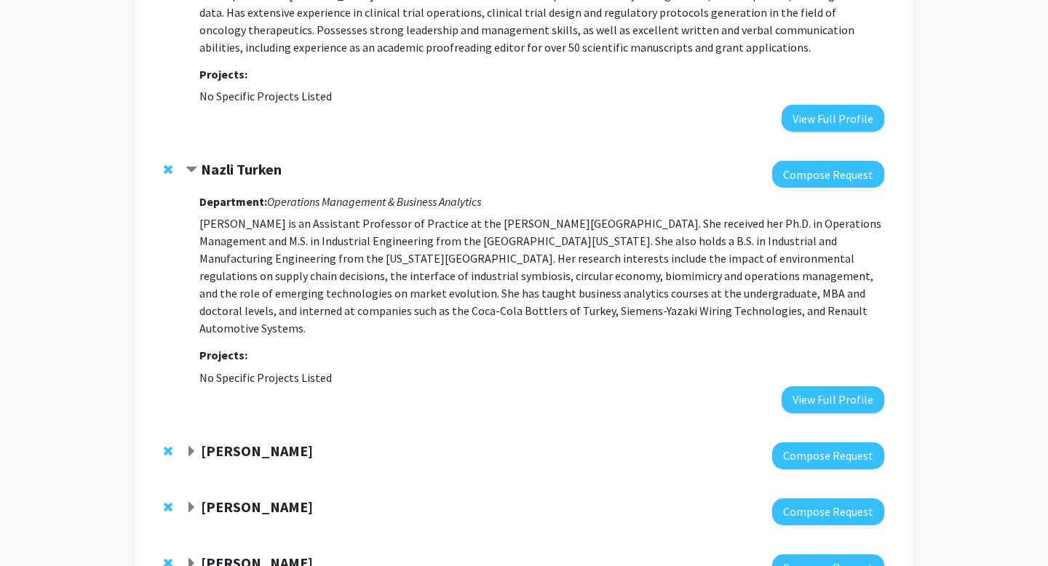
scroll to position [423, 0]
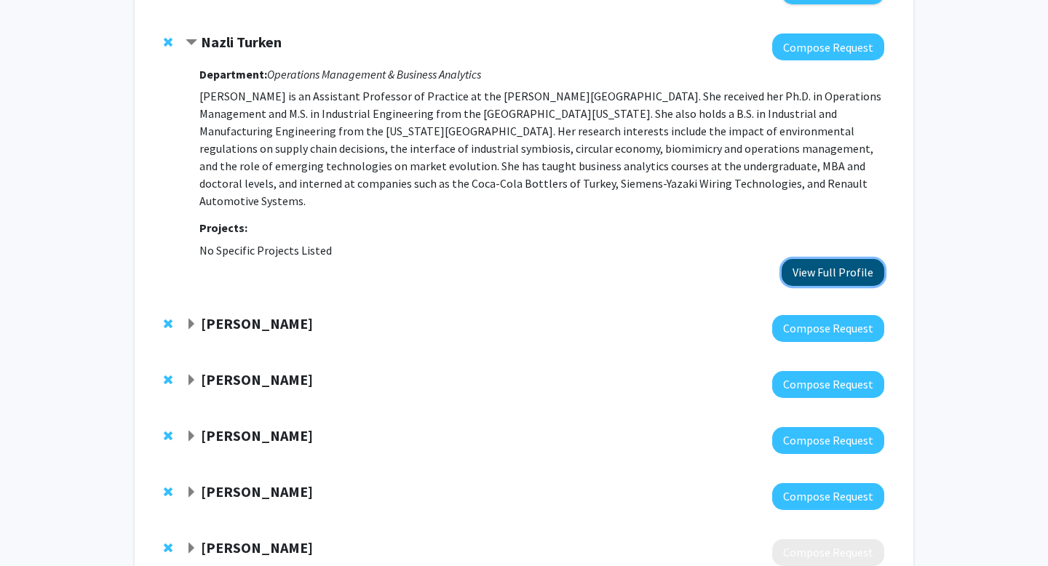
click at [802, 259] on button "View Full Profile" at bounding box center [832, 272] width 103 height 27
click at [174, 315] on div at bounding box center [171, 323] width 15 height 17
click at [197, 315] on div "Manuel Hermosilla" at bounding box center [343, 324] width 314 height 18
click at [190, 319] on span "Expand Manuel Hermosilla Bookmark" at bounding box center [192, 325] width 12 height 12
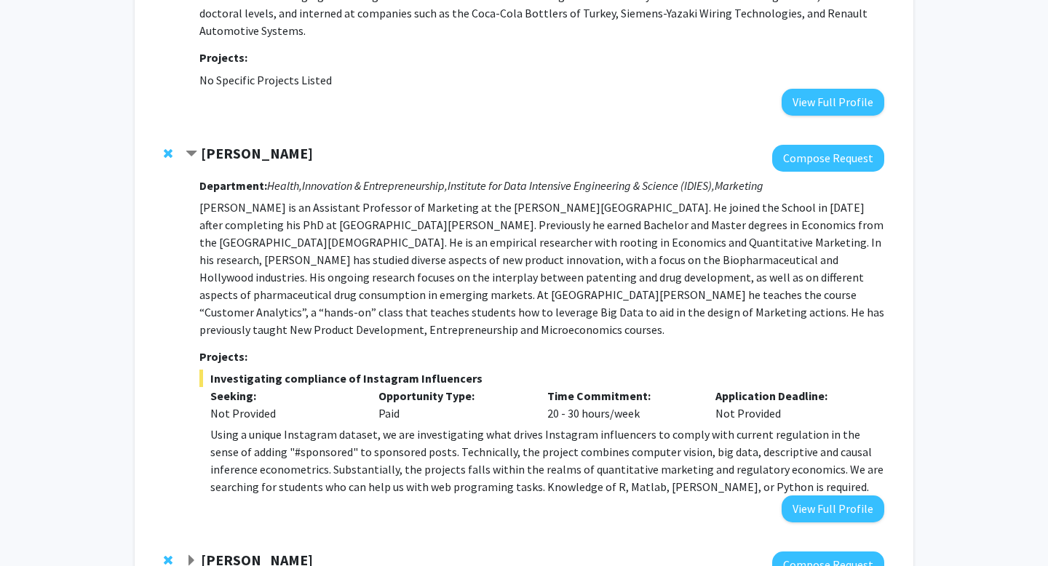
scroll to position [717, 0]
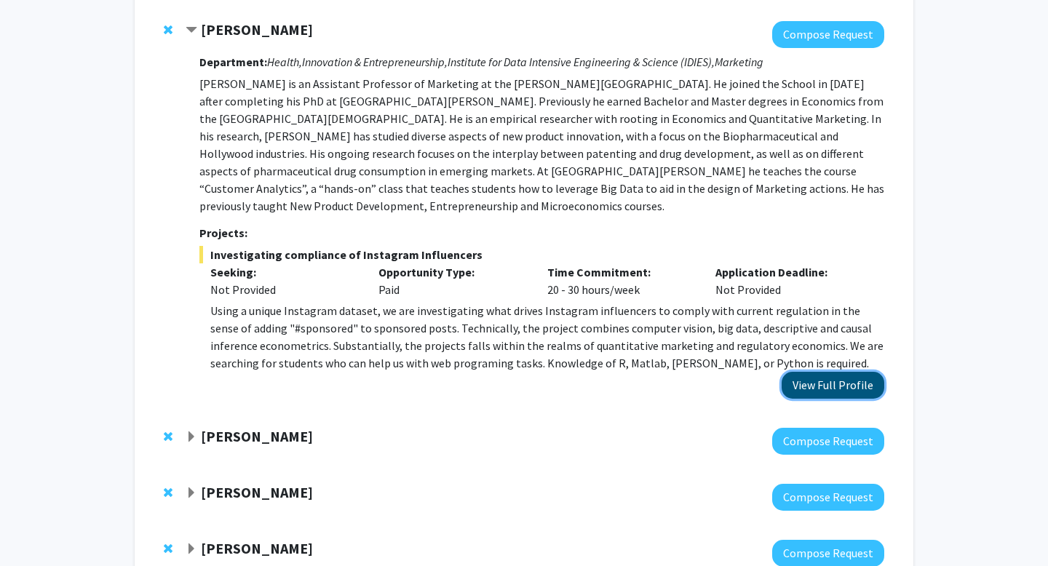
click at [840, 372] on button "View Full Profile" at bounding box center [832, 385] width 103 height 27
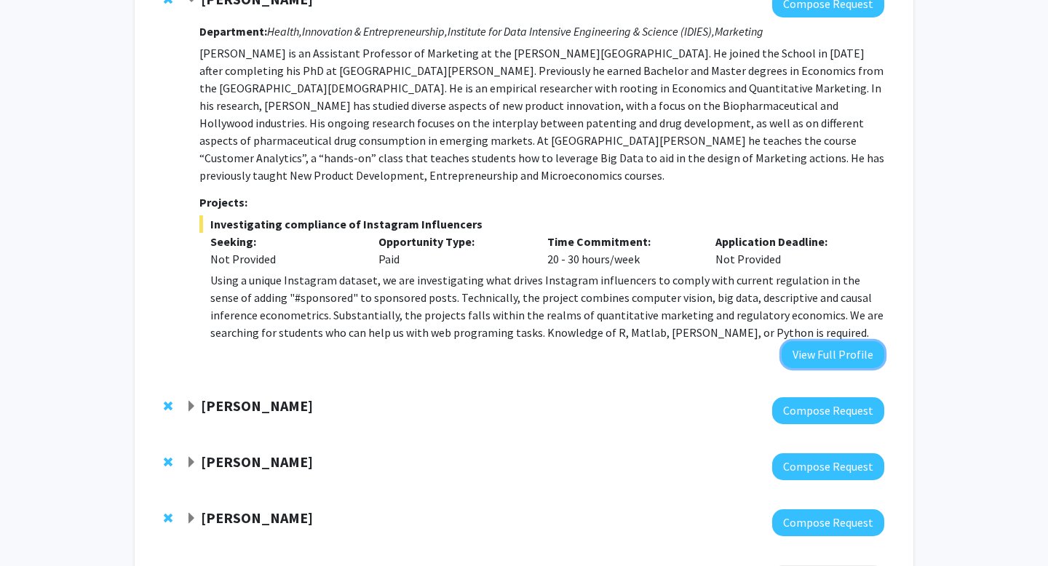
scroll to position [749, 0]
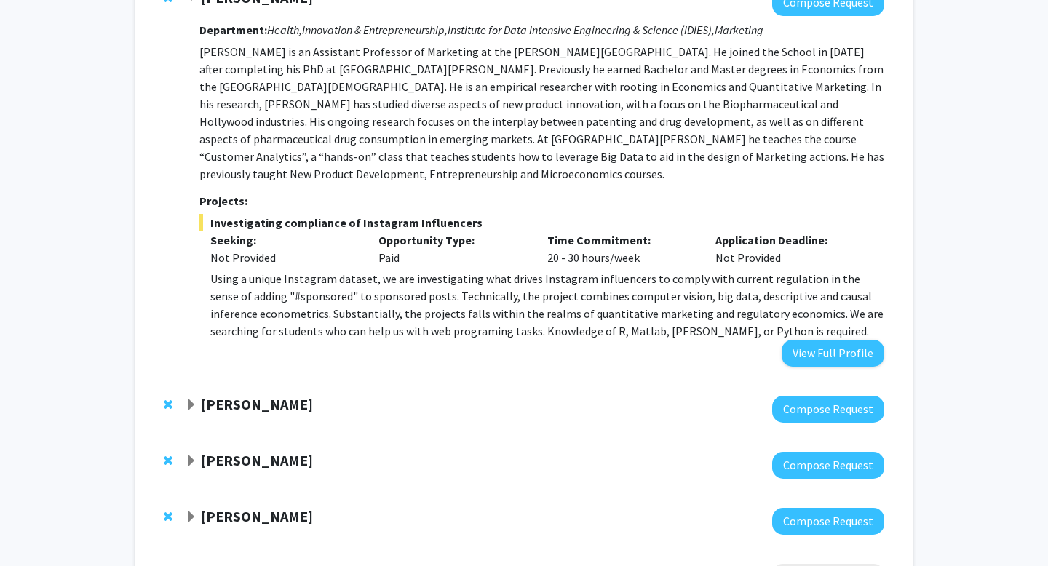
click at [260, 395] on strong "Mario Macis" at bounding box center [257, 404] width 112 height 18
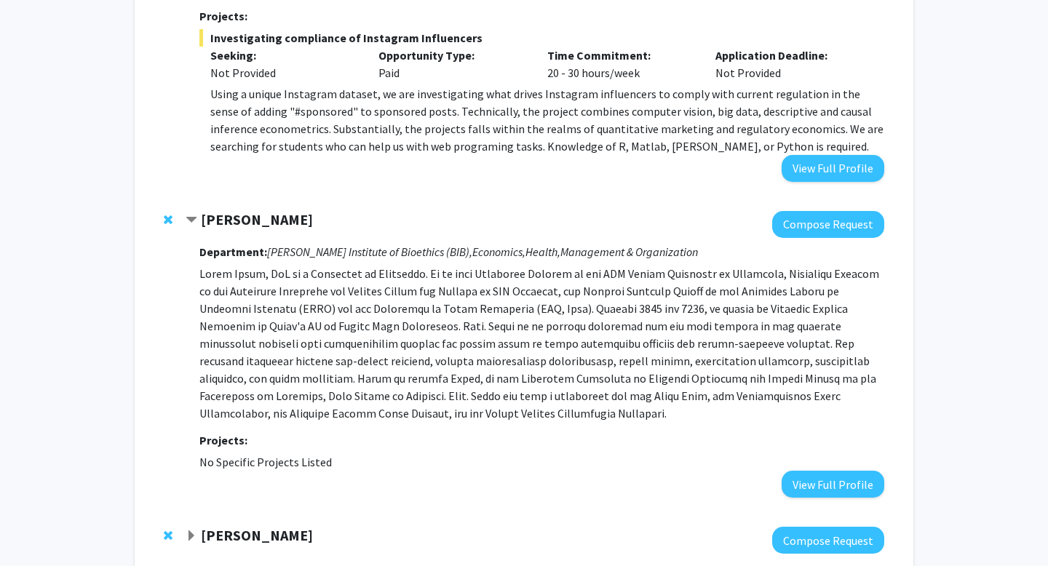
scroll to position [1027, 0]
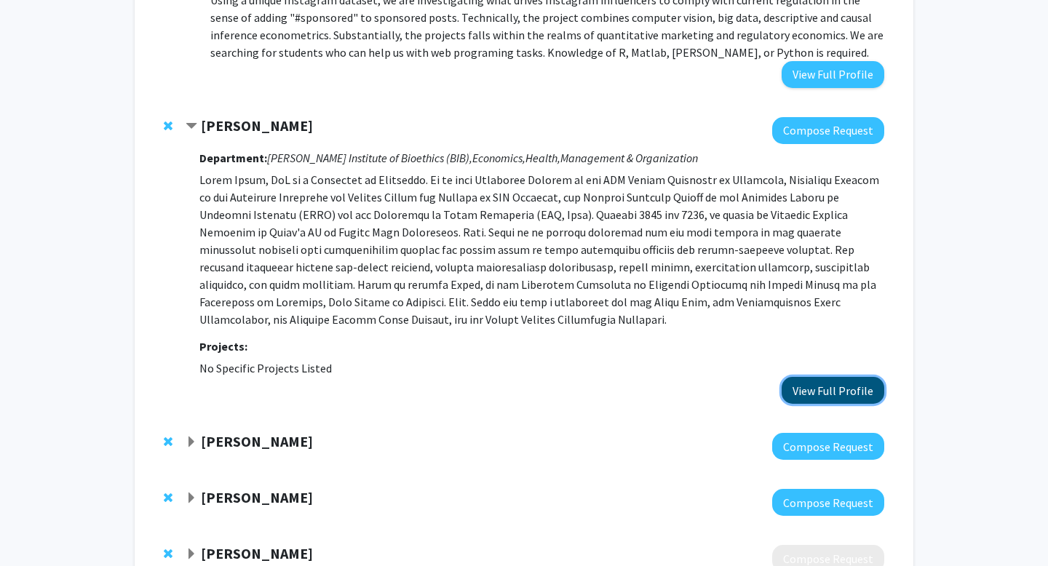
click at [827, 377] on button "View Full Profile" at bounding box center [832, 390] width 103 height 27
click at [234, 432] on strong "Andrew Ching" at bounding box center [257, 441] width 112 height 18
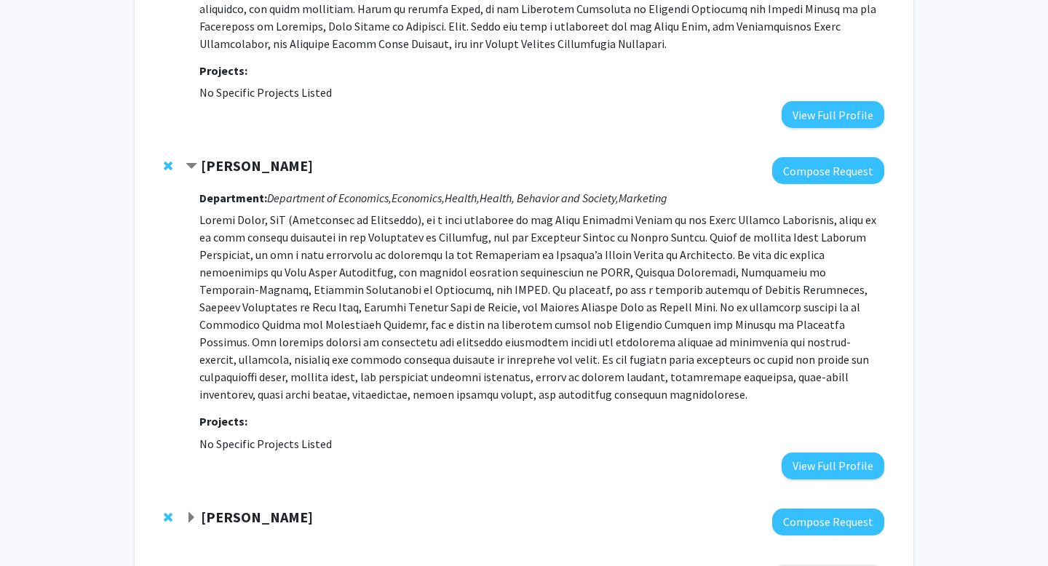
scroll to position [1307, 0]
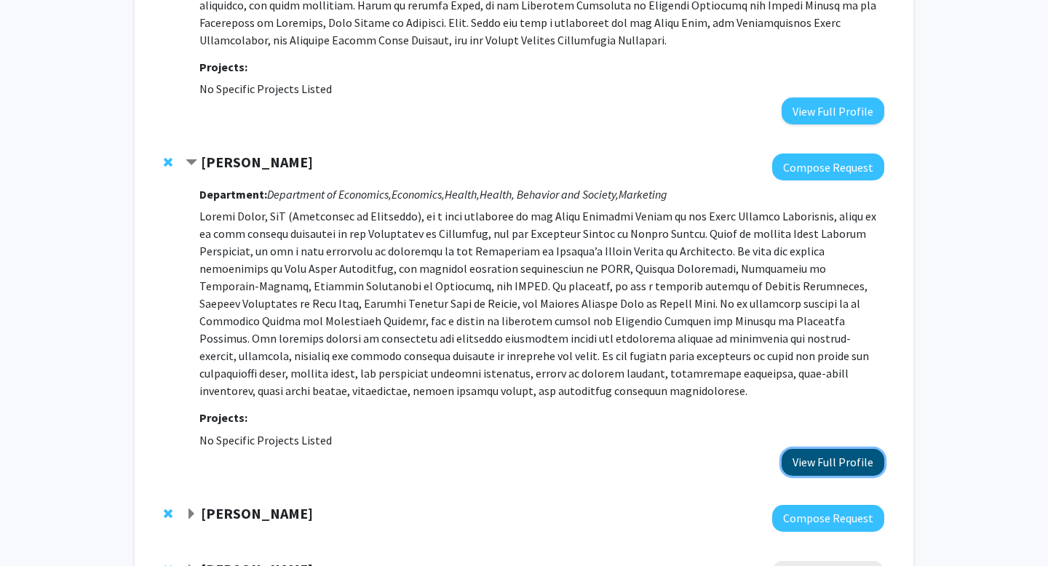
click at [850, 449] on button "View Full Profile" at bounding box center [832, 462] width 103 height 27
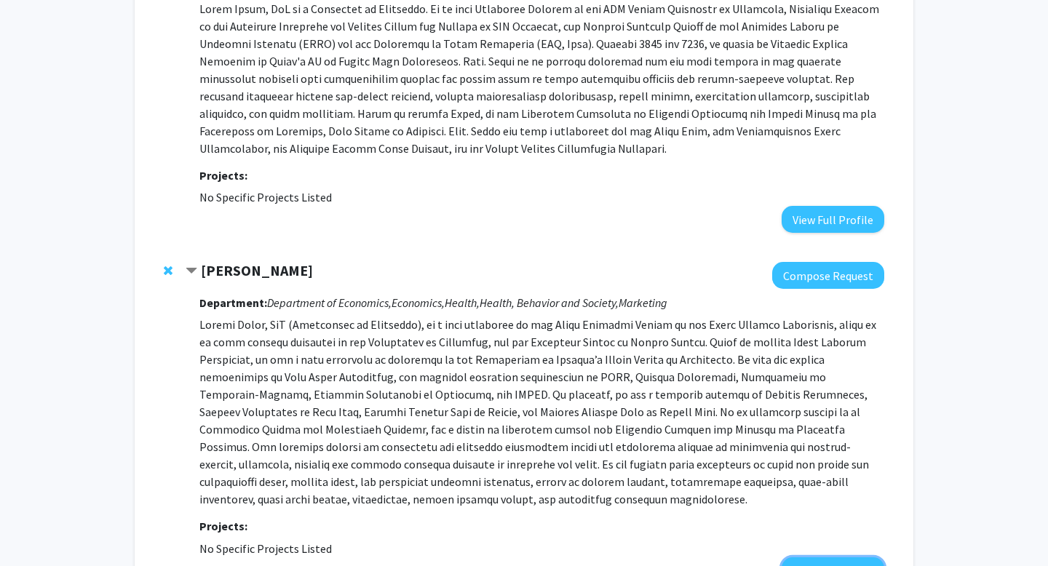
scroll to position [1202, 0]
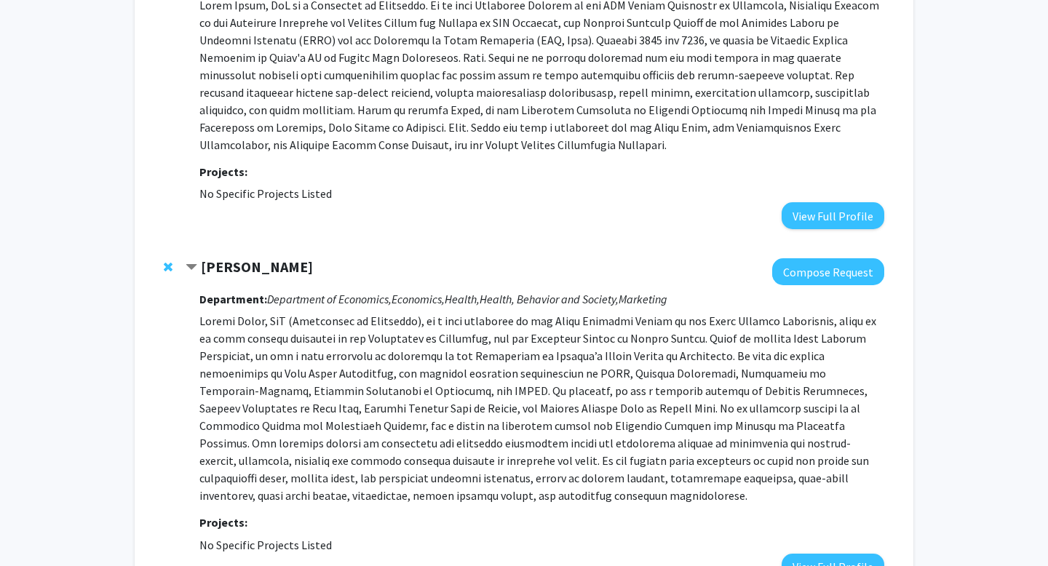
click at [314, 319] on p at bounding box center [541, 408] width 685 height 192
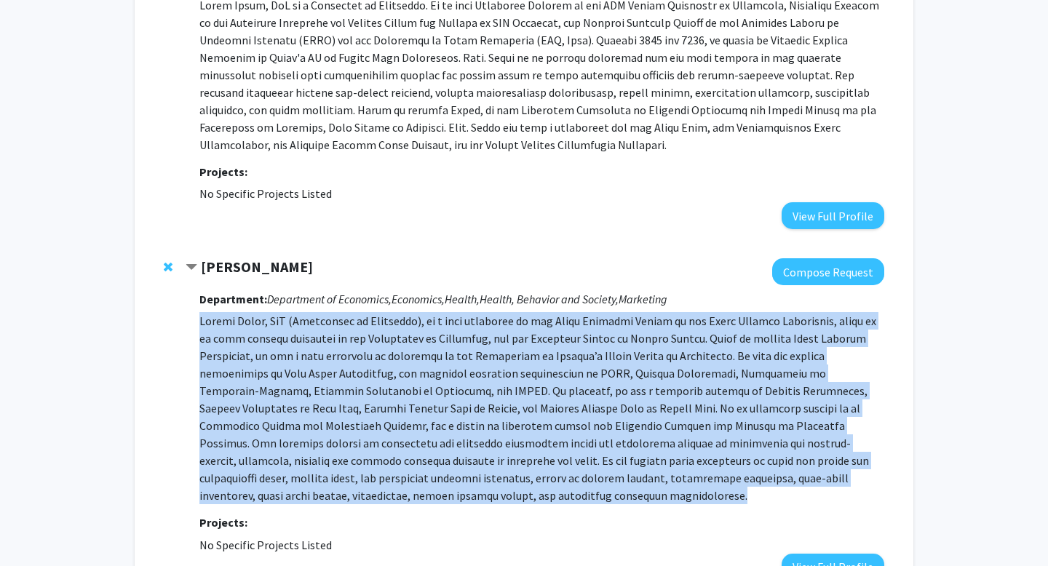
click at [314, 319] on p at bounding box center [541, 408] width 685 height 192
click at [287, 322] on p at bounding box center [541, 408] width 685 height 192
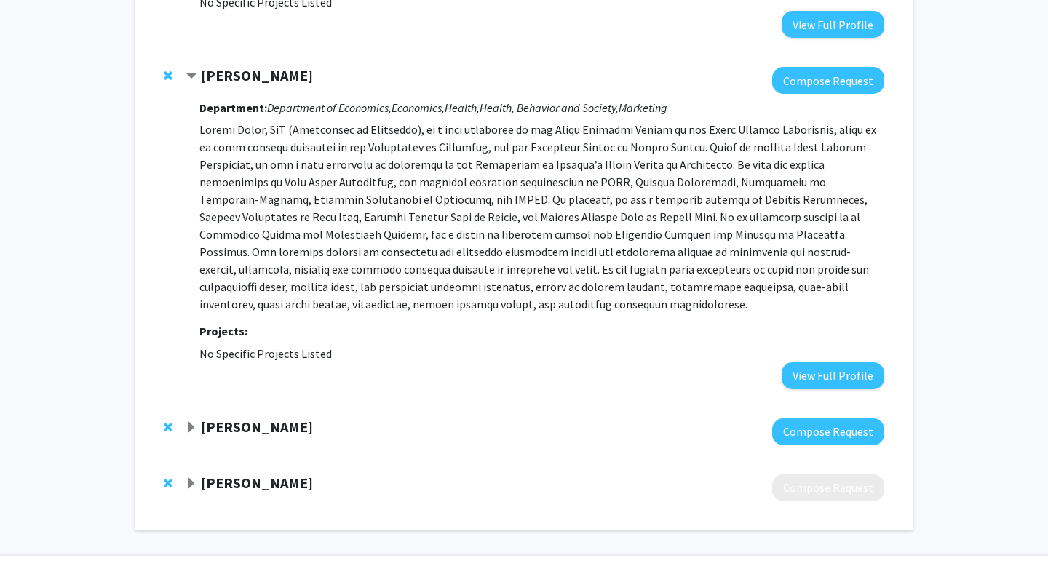
scroll to position [1416, 0]
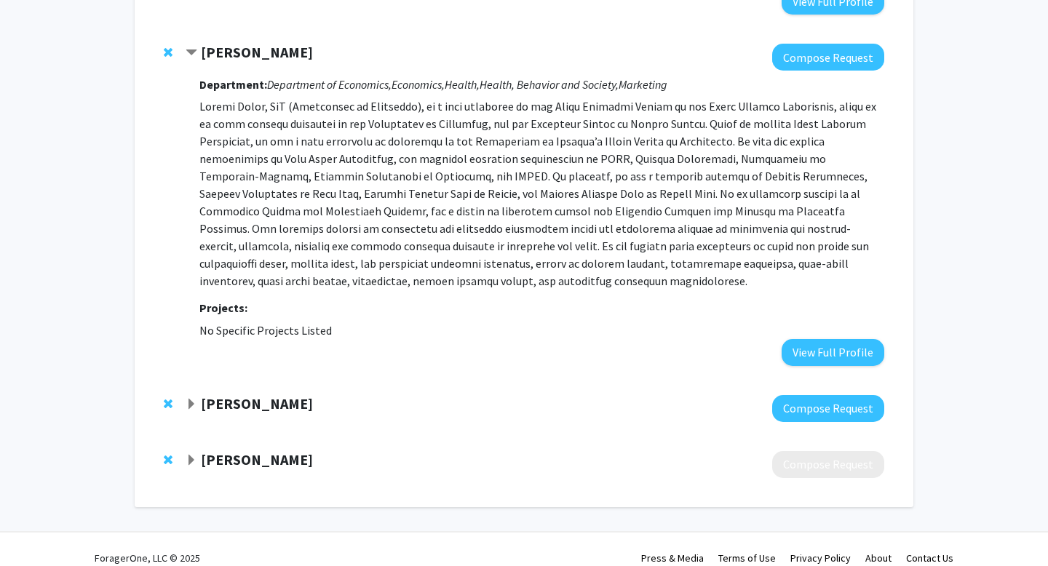
click at [247, 450] on strong "Xian Sun" at bounding box center [257, 459] width 112 height 18
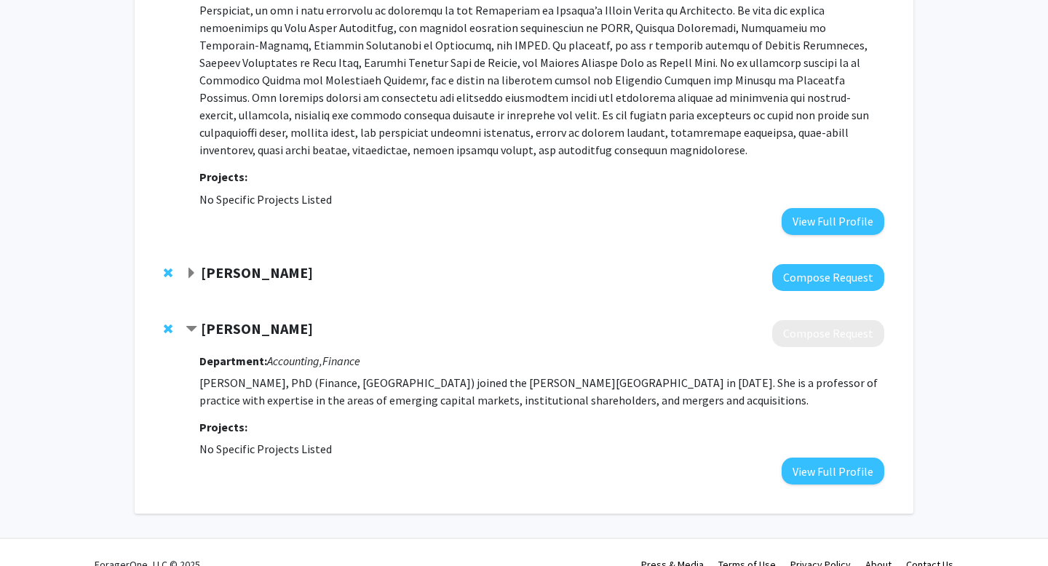
scroll to position [1554, 0]
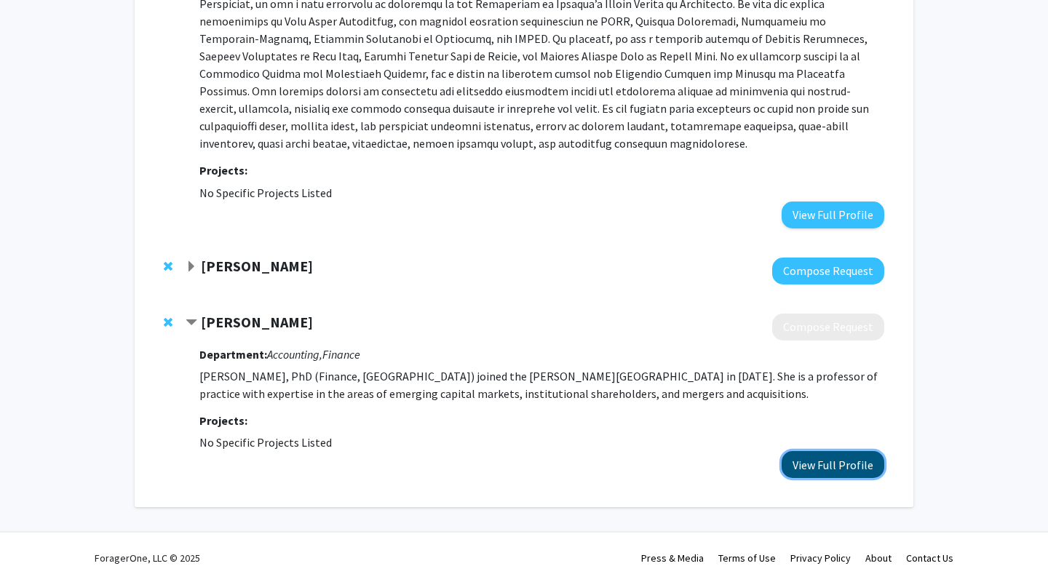
click at [837, 451] on button "View Full Profile" at bounding box center [832, 464] width 103 height 27
click at [167, 316] on span "Remove Xian Sun from bookmarks" at bounding box center [168, 322] width 9 height 12
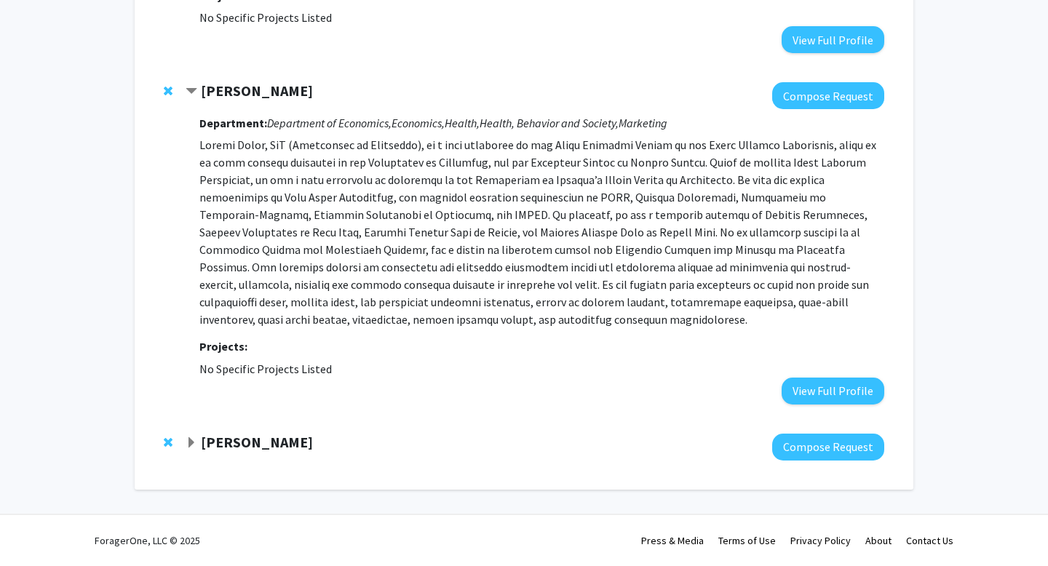
scroll to position [1360, 0]
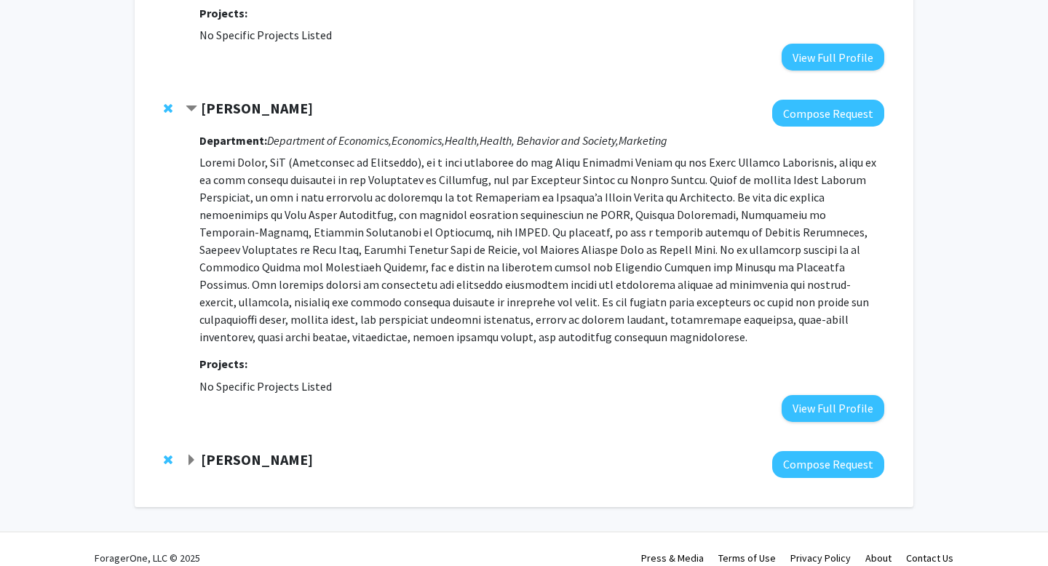
click at [246, 450] on strong "[PERSON_NAME]" at bounding box center [257, 459] width 112 height 18
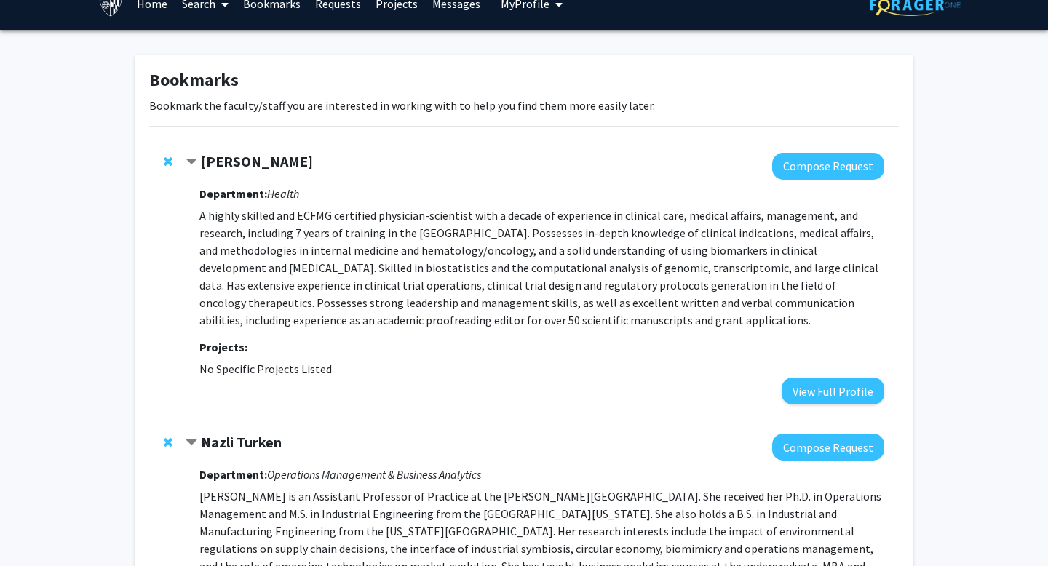
scroll to position [0, 0]
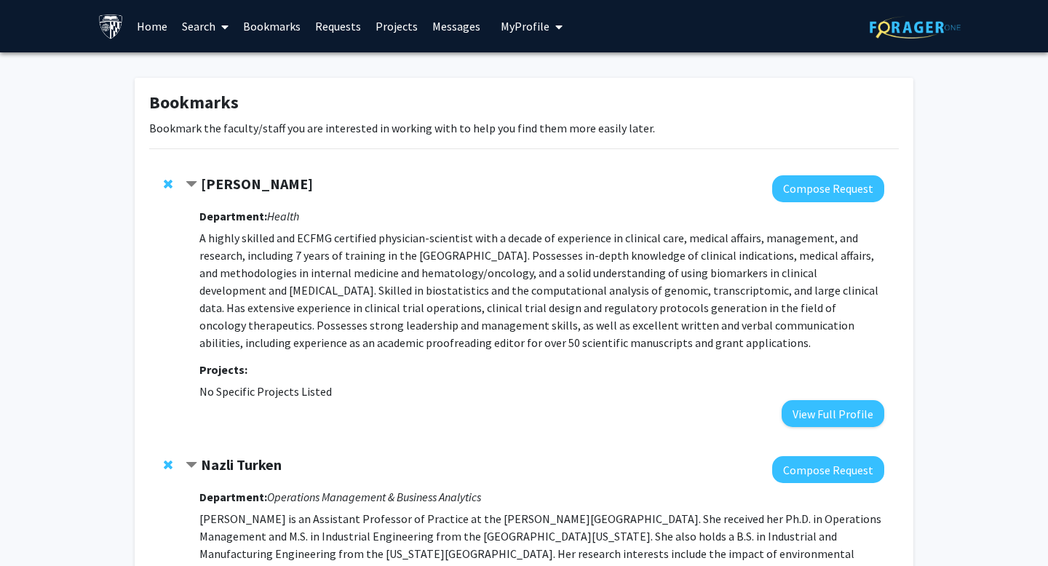
click at [431, 264] on p "A highly skilled and ECFMG certified physician-scientist with a decade of exper…" at bounding box center [541, 290] width 685 height 122
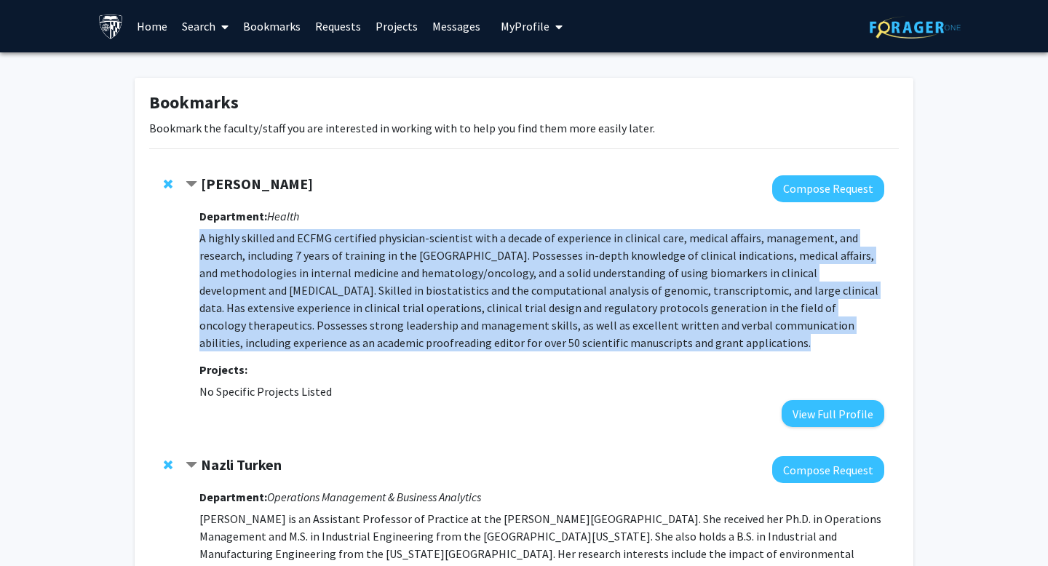
drag, startPoint x: 431, startPoint y: 264, endPoint x: 369, endPoint y: 264, distance: 61.8
click at [431, 264] on p "A highly skilled and ECFMG certified physician-scientist with a decade of exper…" at bounding box center [541, 290] width 685 height 122
click at [565, 331] on p "A highly skilled and ECFMG certified physician-scientist with a decade of exper…" at bounding box center [541, 290] width 685 height 122
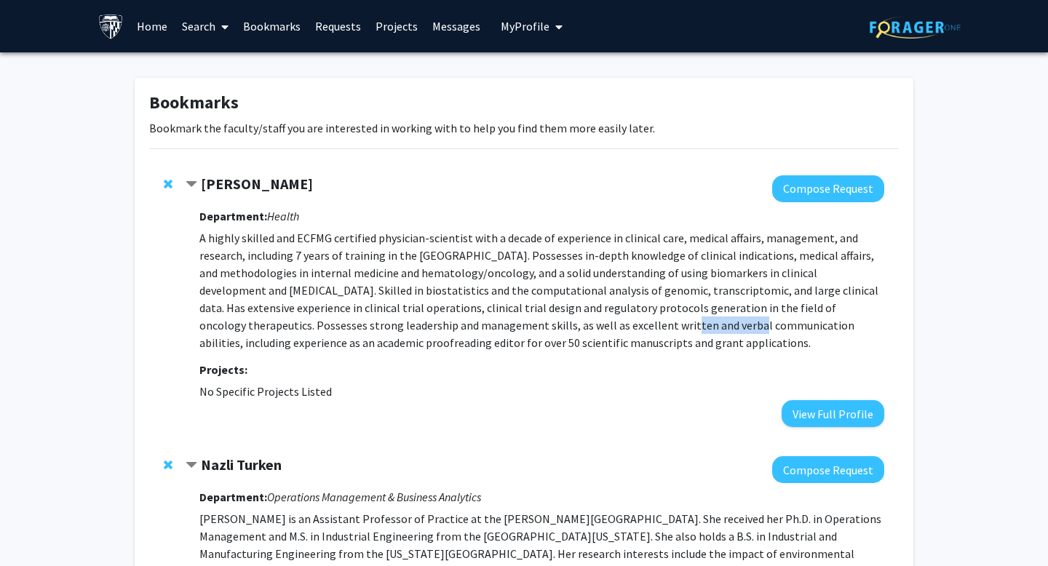
click at [565, 331] on p "A highly skilled and ECFMG certified physician-scientist with a decade of exper…" at bounding box center [541, 290] width 685 height 122
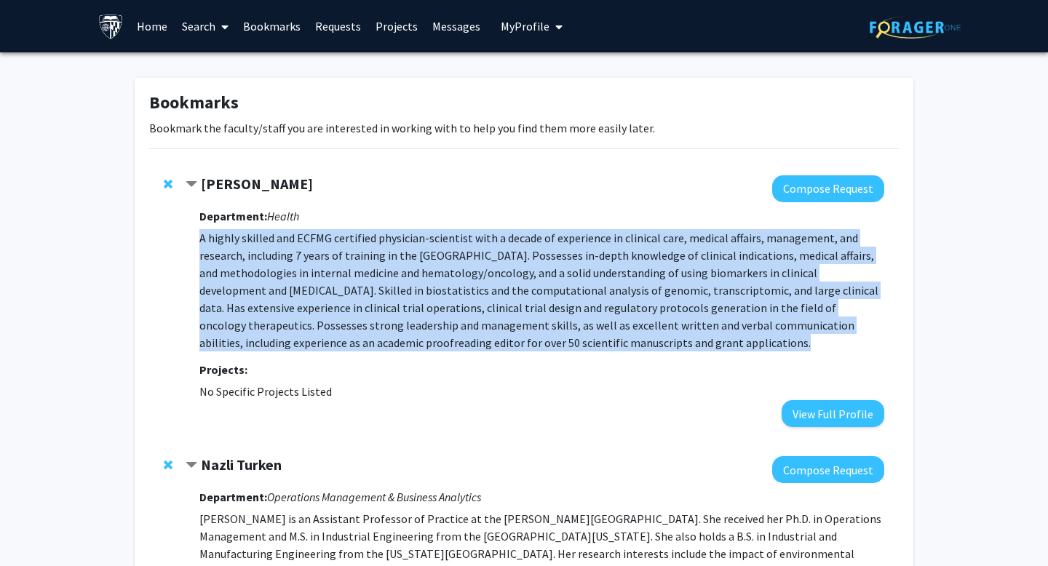
click at [565, 331] on p "A highly skilled and ECFMG certified physician-scientist with a decade of exper…" at bounding box center [541, 290] width 685 height 122
click at [597, 249] on p "A highly skilled and ECFMG certified physician-scientist with a decade of exper…" at bounding box center [541, 290] width 685 height 122
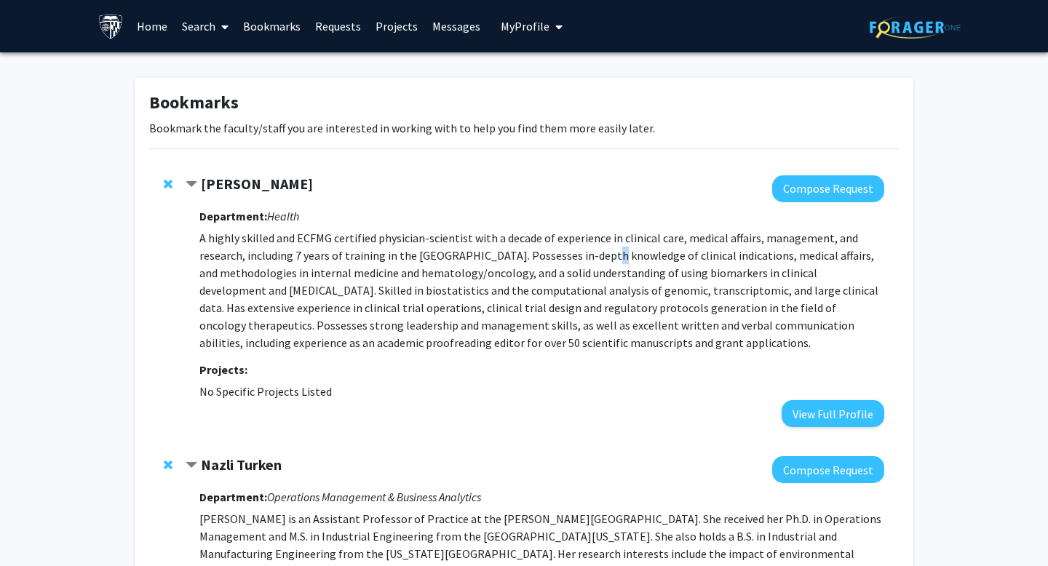
click at [597, 249] on p "A highly skilled and ECFMG certified physician-scientist with a decade of exper…" at bounding box center [541, 290] width 685 height 122
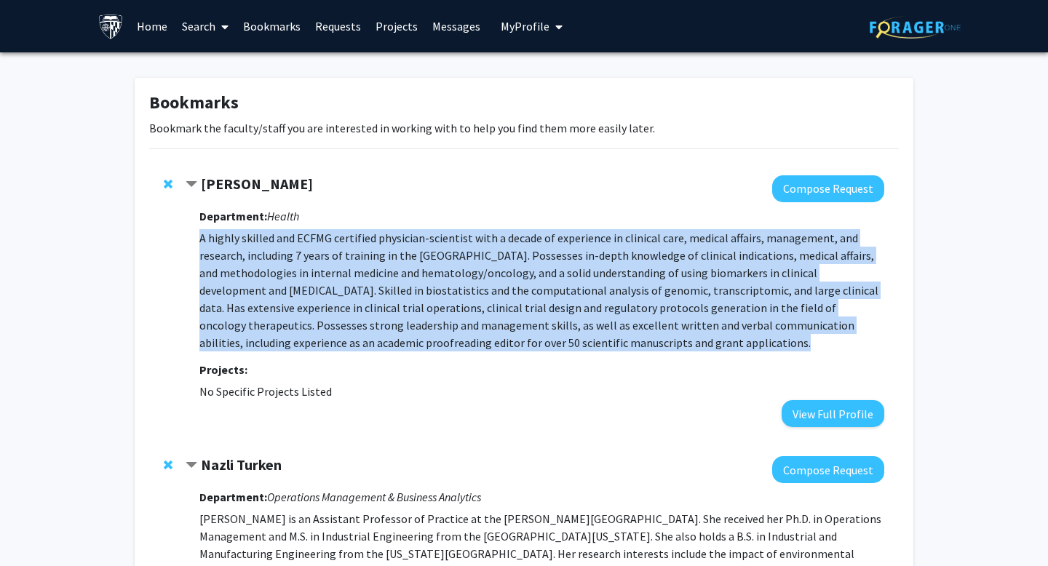
click at [597, 249] on p "A highly skilled and ECFMG certified physician-scientist with a decade of exper…" at bounding box center [541, 290] width 685 height 122
click at [578, 247] on p "A highly skilled and ECFMG certified physician-scientist with a decade of exper…" at bounding box center [541, 290] width 685 height 122
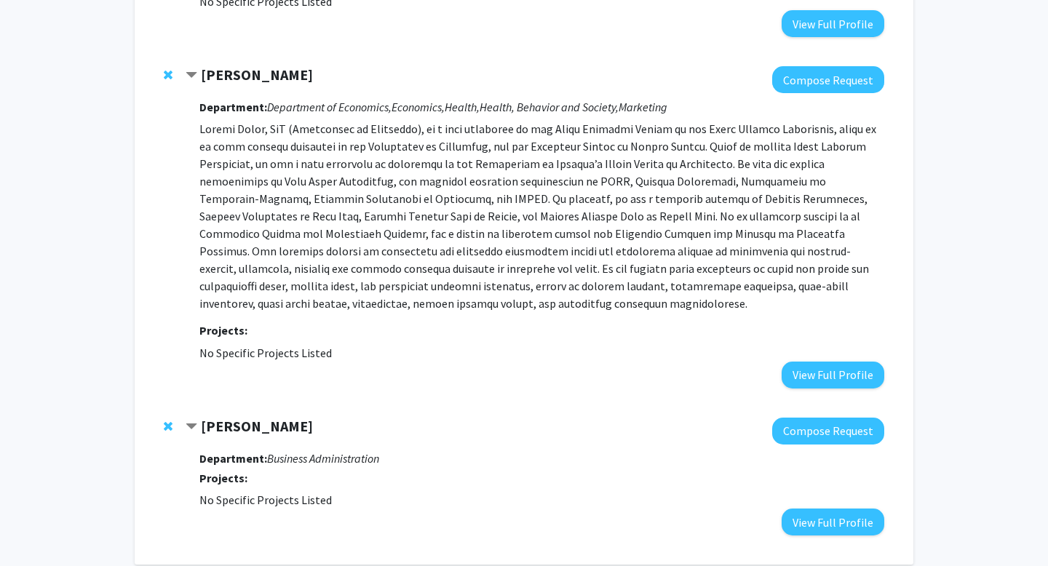
scroll to position [1451, 0]
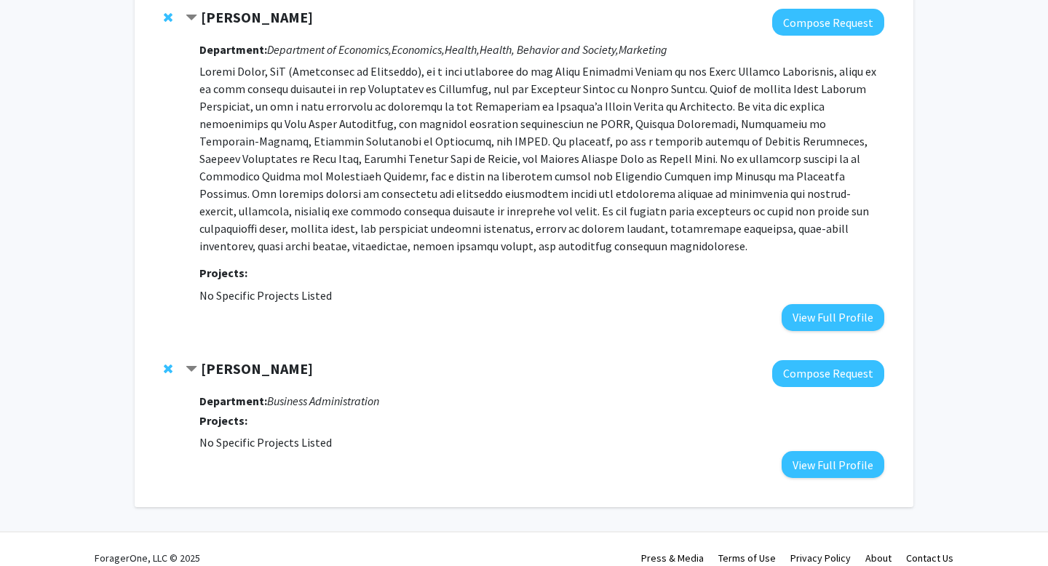
click at [278, 359] on strong "[PERSON_NAME]" at bounding box center [257, 368] width 112 height 18
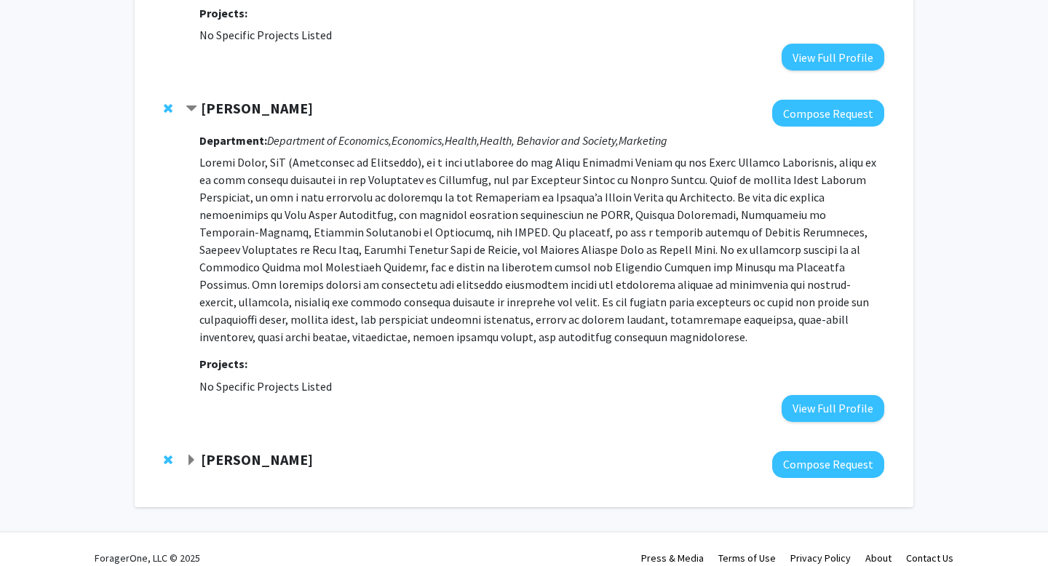
click at [265, 450] on strong "[PERSON_NAME]" at bounding box center [257, 459] width 112 height 18
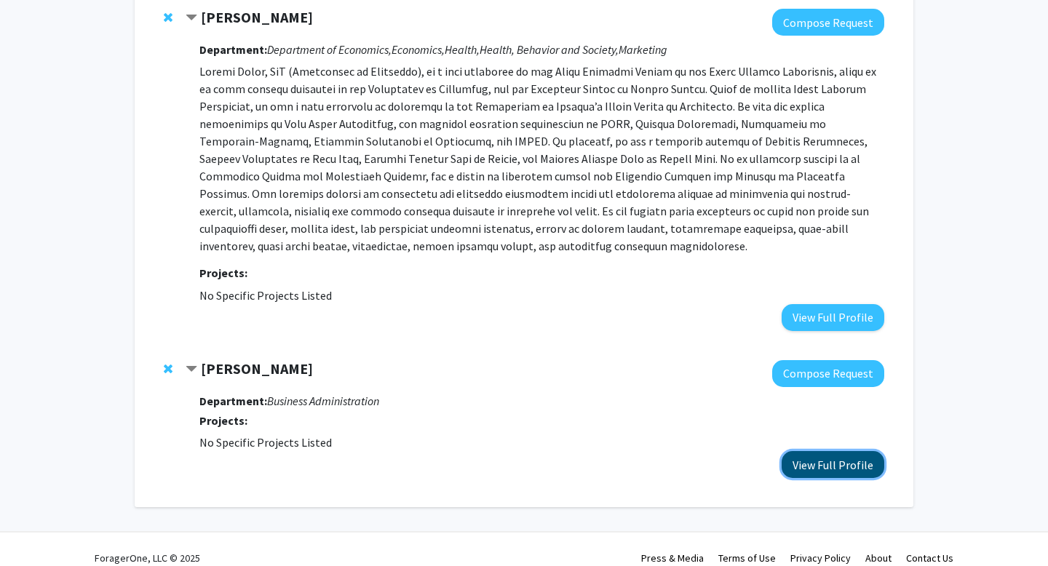
click at [821, 451] on button "View Full Profile" at bounding box center [832, 464] width 103 height 27
click at [362, 118] on p at bounding box center [541, 159] width 685 height 192
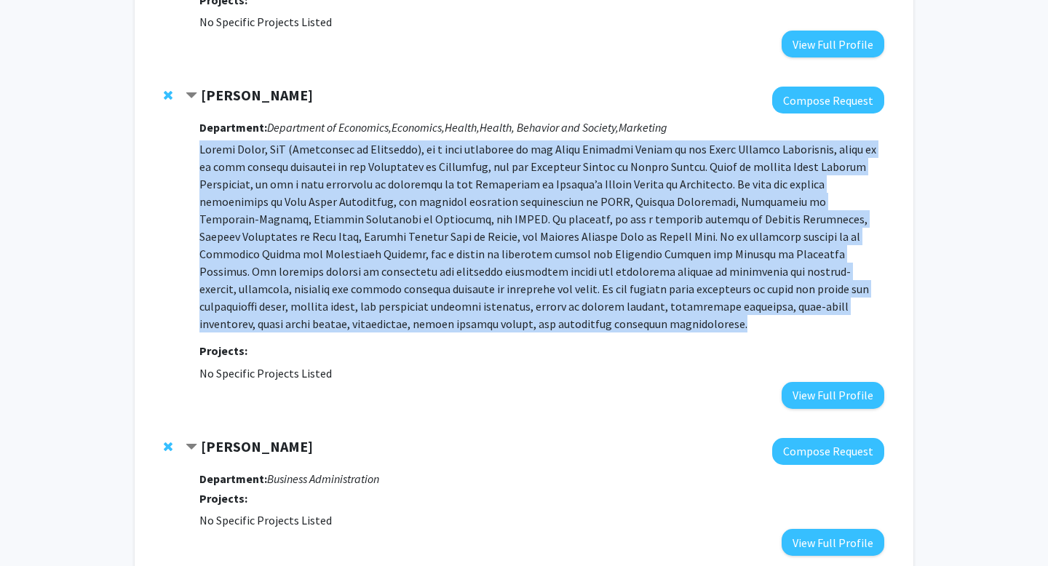
scroll to position [1376, 0]
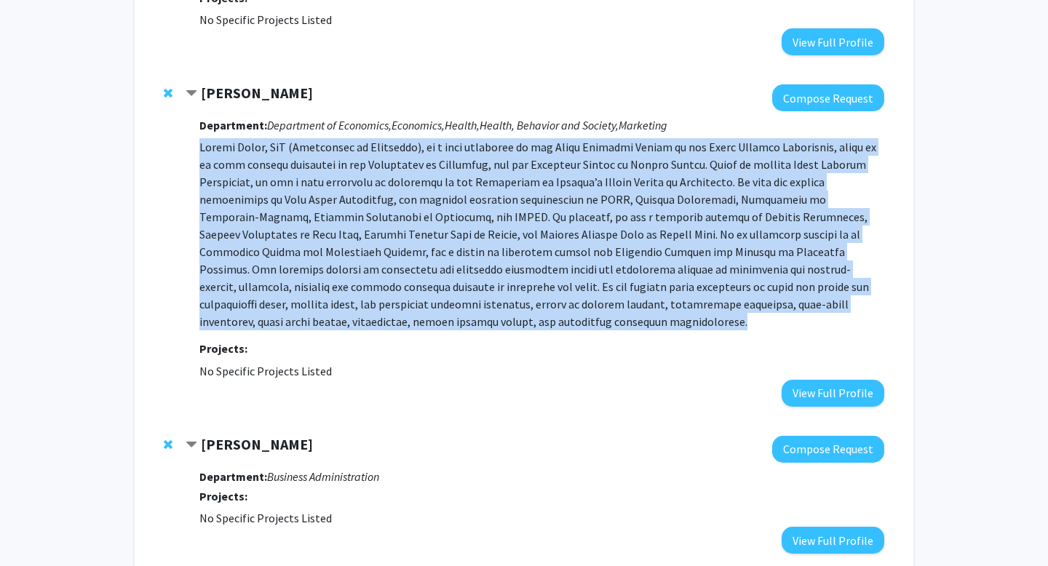
click at [427, 196] on p at bounding box center [541, 234] width 685 height 192
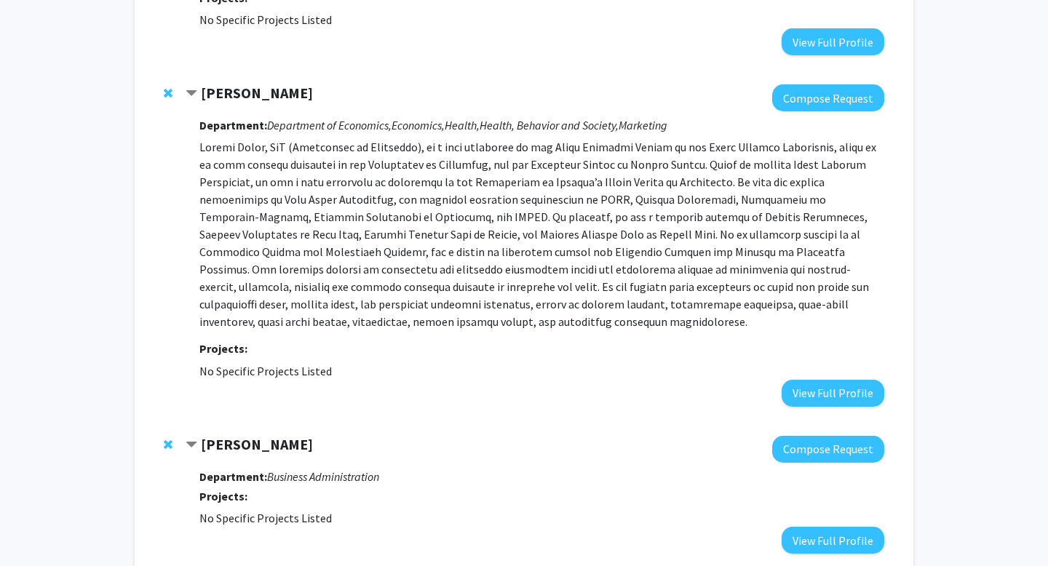
click at [427, 196] on p at bounding box center [541, 234] width 685 height 192
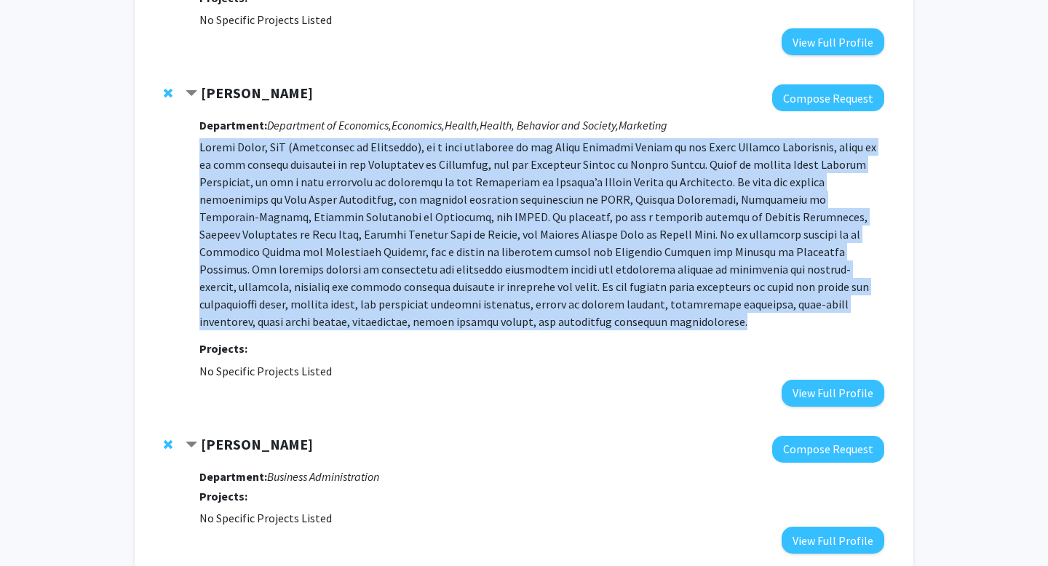
click at [427, 196] on p at bounding box center [541, 234] width 685 height 192
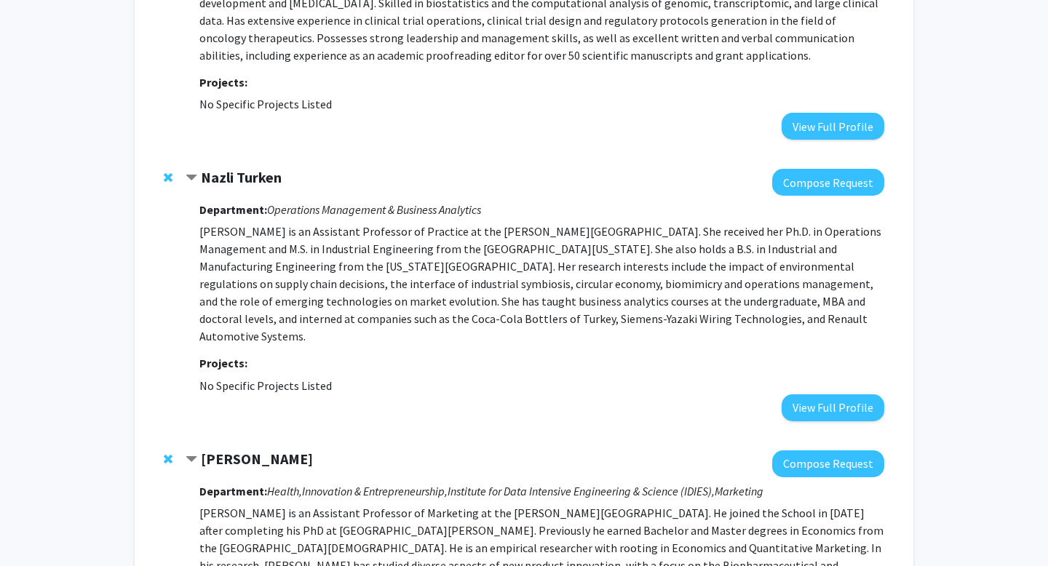
scroll to position [313, 0]
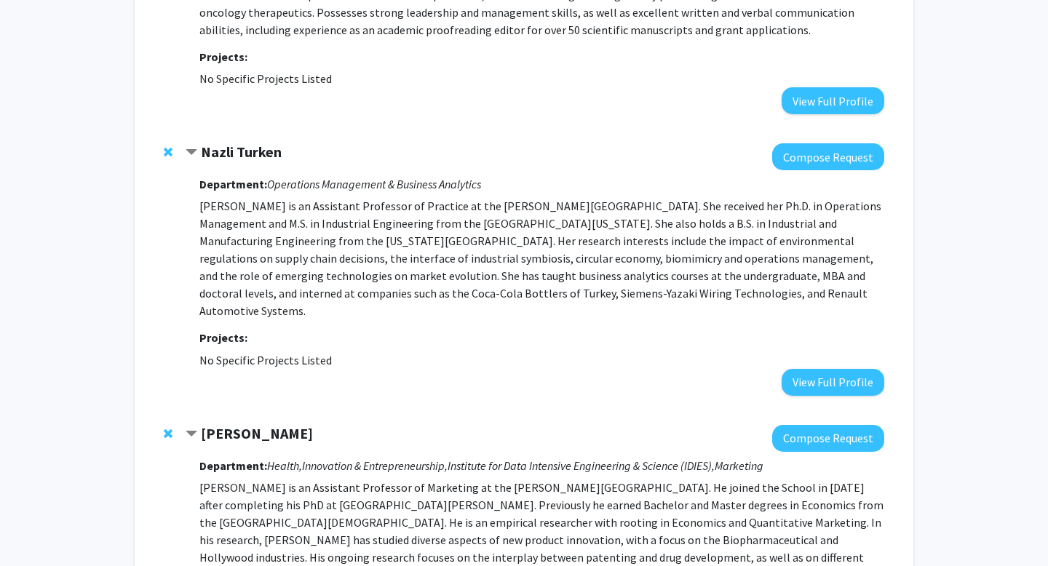
click at [527, 248] on p "Nazli Turken is an Assistant Professor of Practice at the Johns Hopkins Carey B…" at bounding box center [541, 258] width 685 height 122
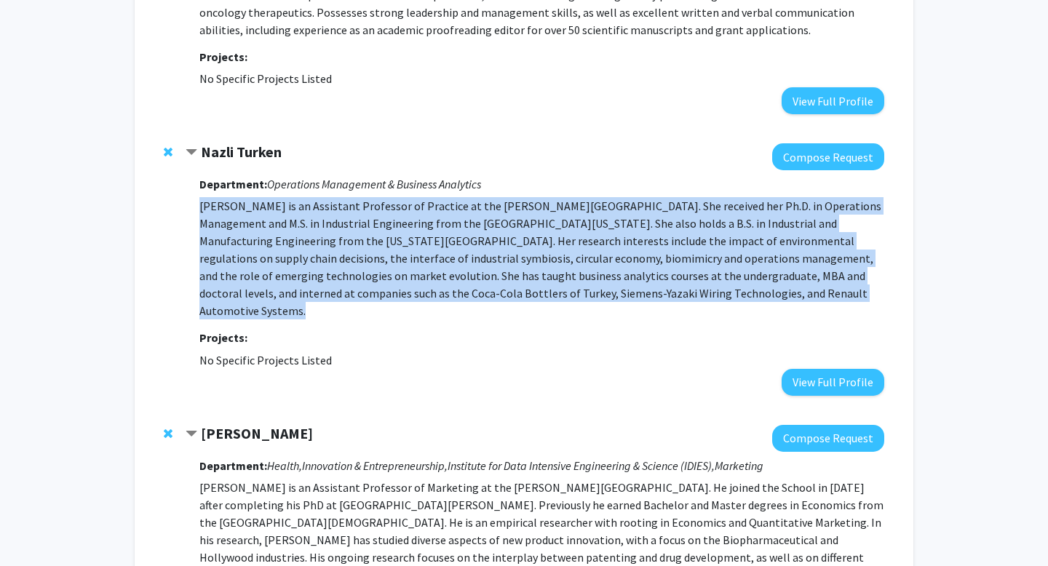
click at [527, 248] on p "Nazli Turken is an Assistant Professor of Practice at the Johns Hopkins Carey B…" at bounding box center [541, 258] width 685 height 122
click at [513, 250] on p "Nazli Turken is an Assistant Professor of Practice at the Johns Hopkins Carey B…" at bounding box center [541, 258] width 685 height 122
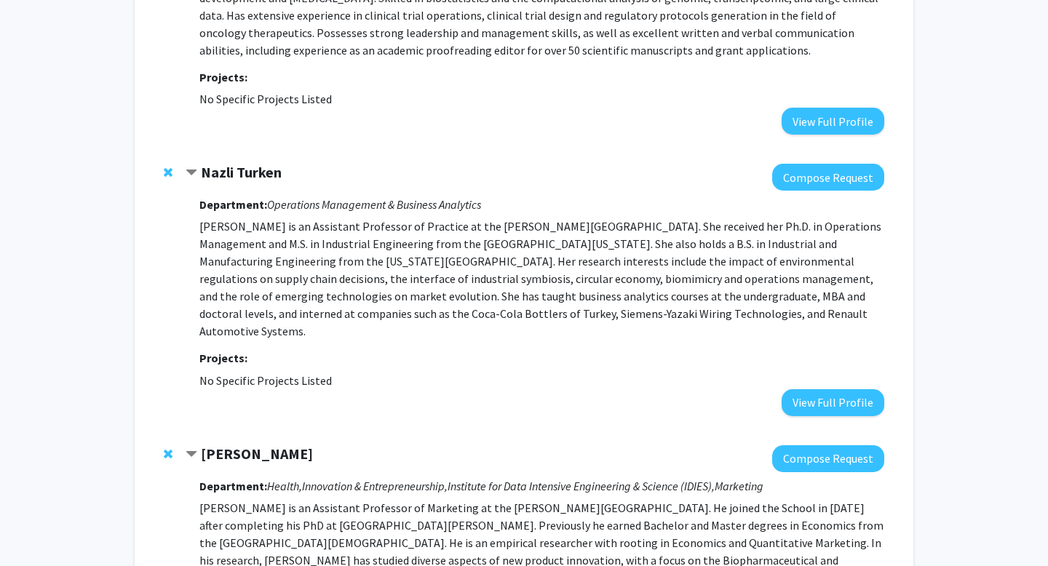
scroll to position [297, 0]
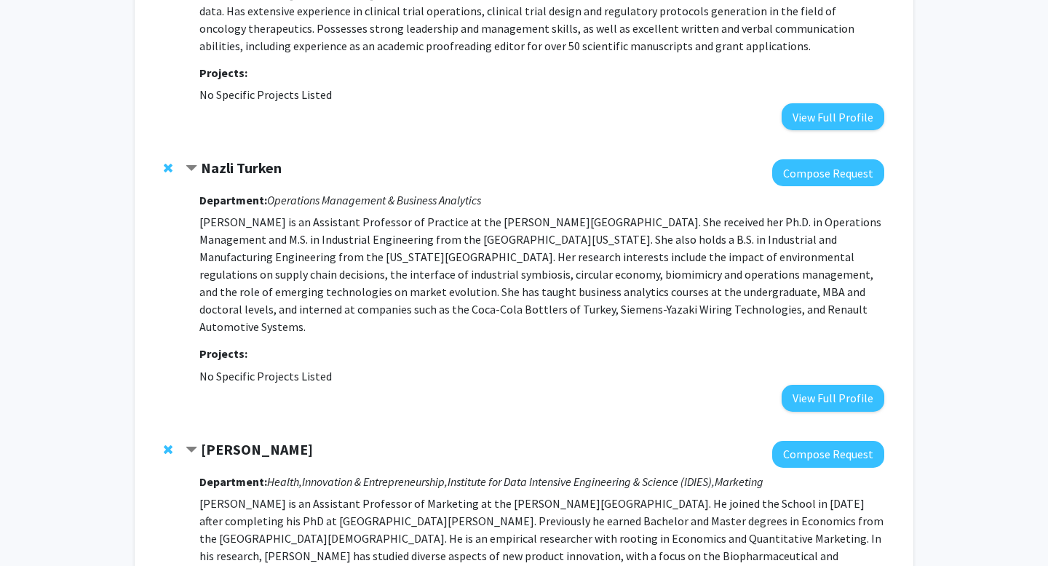
click at [556, 269] on p "Nazli Turken is an Assistant Professor of Practice at the Johns Hopkins Carey B…" at bounding box center [541, 274] width 685 height 122
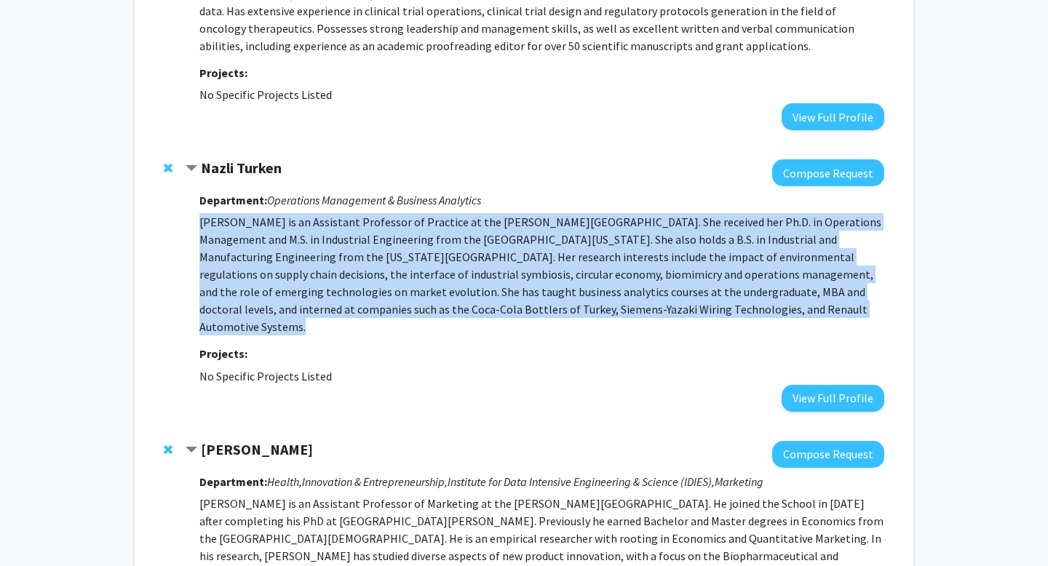
click at [556, 269] on p "Nazli Turken is an Assistant Professor of Practice at the Johns Hopkins Carey B…" at bounding box center [541, 274] width 685 height 122
click at [596, 286] on p "Nazli Turken is an Assistant Professor of Practice at the Johns Hopkins Carey B…" at bounding box center [541, 274] width 685 height 122
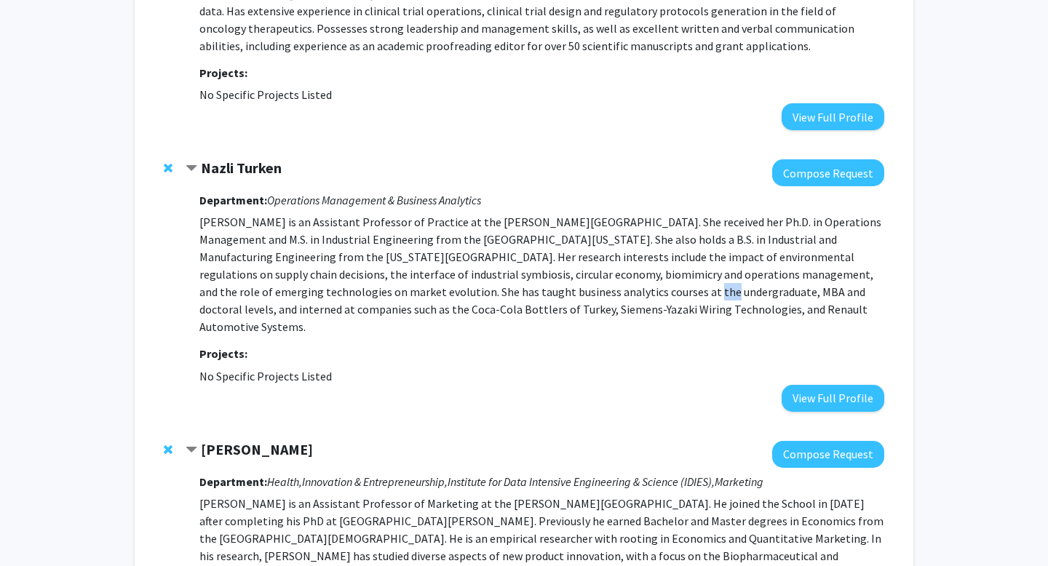
click at [596, 286] on p "Nazli Turken is an Assistant Professor of Practice at the Johns Hopkins Carey B…" at bounding box center [541, 274] width 685 height 122
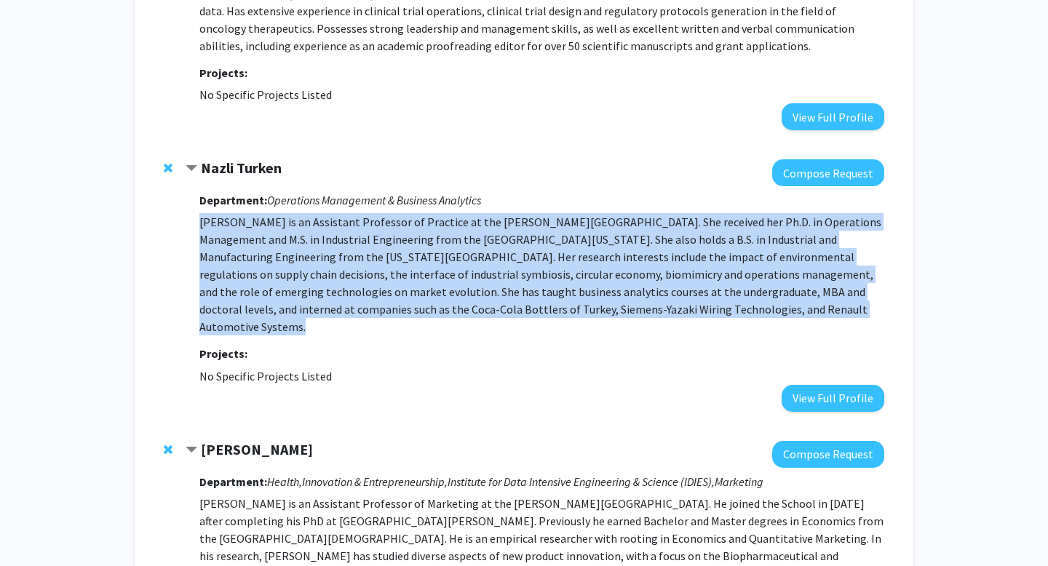
click at [596, 286] on p "Nazli Turken is an Assistant Professor of Practice at the Johns Hopkins Carey B…" at bounding box center [541, 274] width 685 height 122
click at [509, 287] on p "Nazli Turken is an Assistant Professor of Practice at the Johns Hopkins Carey B…" at bounding box center [541, 274] width 685 height 122
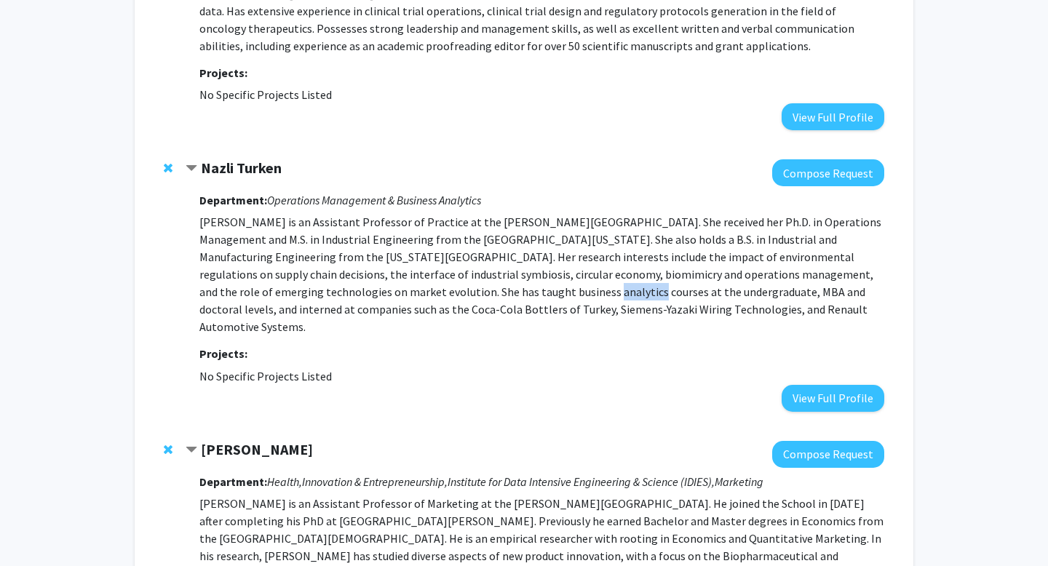
click at [509, 287] on p "Nazli Turken is an Assistant Professor of Practice at the Johns Hopkins Carey B…" at bounding box center [541, 274] width 685 height 122
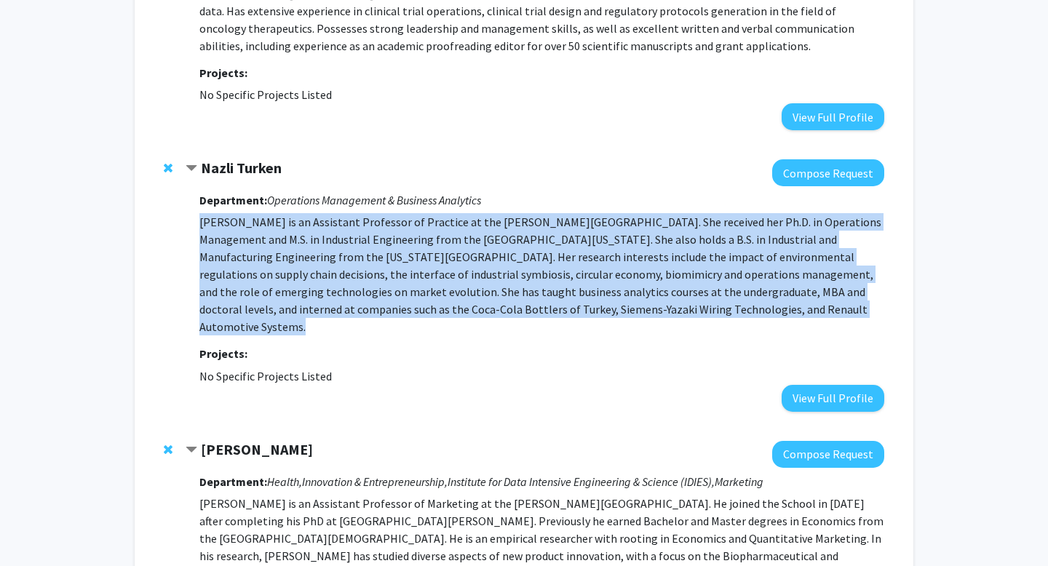
click at [509, 287] on p "Nazli Turken is an Assistant Professor of Practice at the Johns Hopkins Carey B…" at bounding box center [541, 274] width 685 height 122
click at [472, 289] on p "Nazli Turken is an Assistant Professor of Practice at the Johns Hopkins Carey B…" at bounding box center [541, 274] width 685 height 122
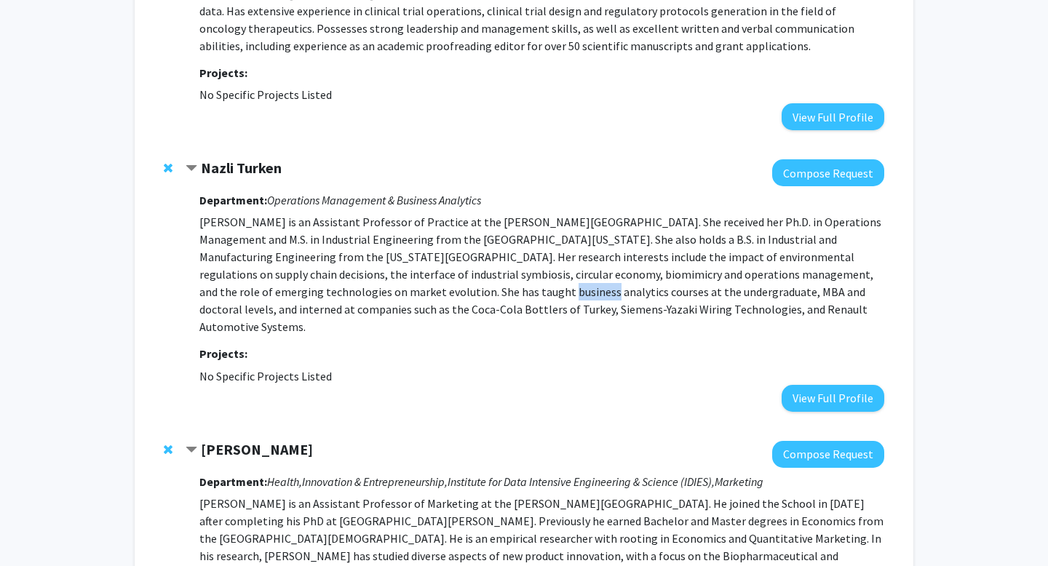
click at [472, 289] on p "Nazli Turken is an Assistant Professor of Practice at the Johns Hopkins Carey B…" at bounding box center [541, 274] width 685 height 122
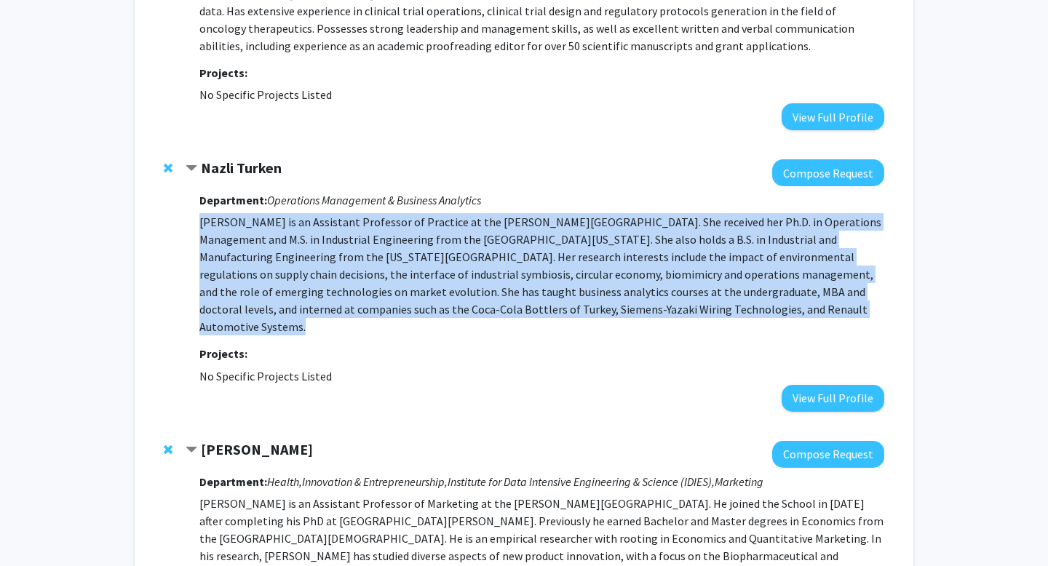
click at [472, 289] on p "Nazli Turken is an Assistant Professor of Practice at the Johns Hopkins Carey B…" at bounding box center [541, 274] width 685 height 122
click at [639, 266] on p "Nazli Turken is an Assistant Professor of Practice at the Johns Hopkins Carey B…" at bounding box center [541, 274] width 685 height 122
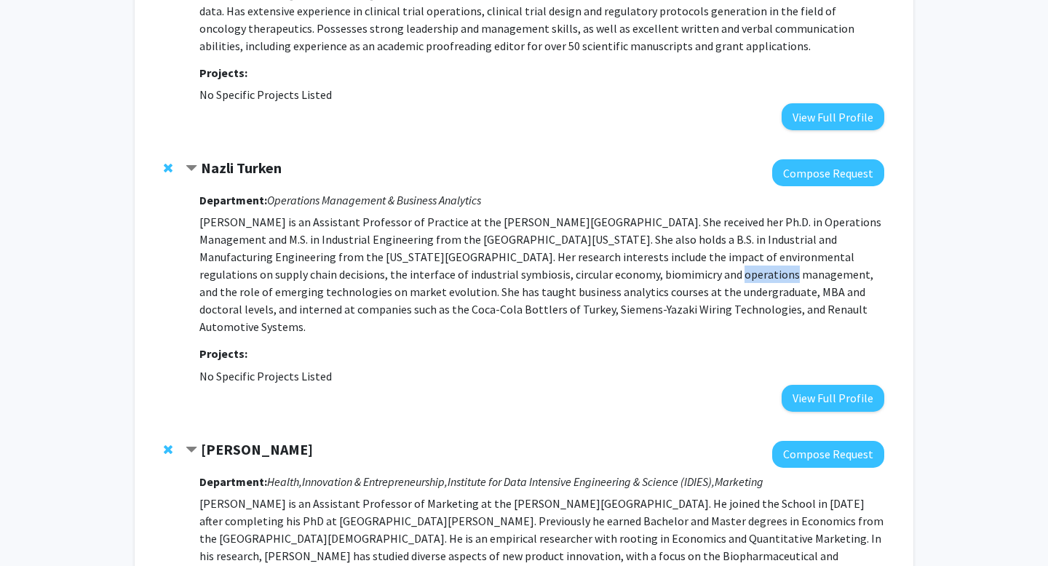
click at [639, 266] on p "Nazli Turken is an Assistant Professor of Practice at the Johns Hopkins Carey B…" at bounding box center [541, 274] width 685 height 122
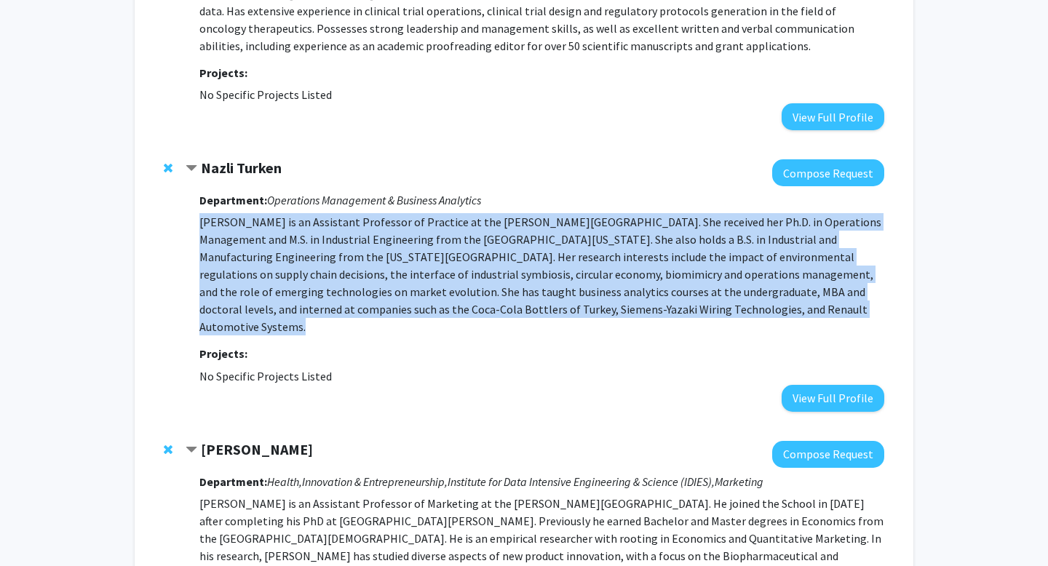
click at [639, 266] on p "Nazli Turken is an Assistant Professor of Practice at the Johns Hopkins Carey B…" at bounding box center [541, 274] width 685 height 122
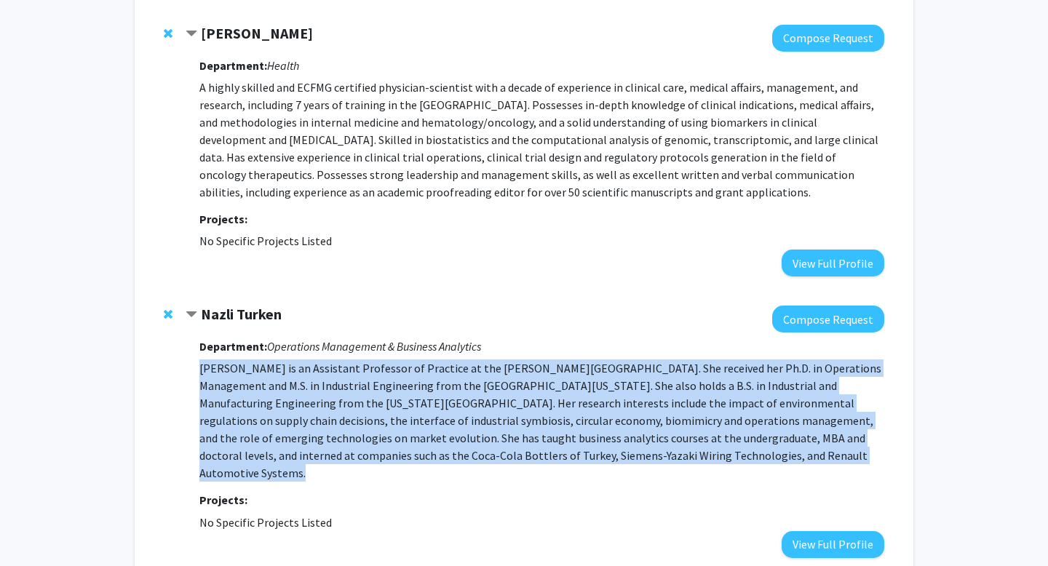
scroll to position [154, 0]
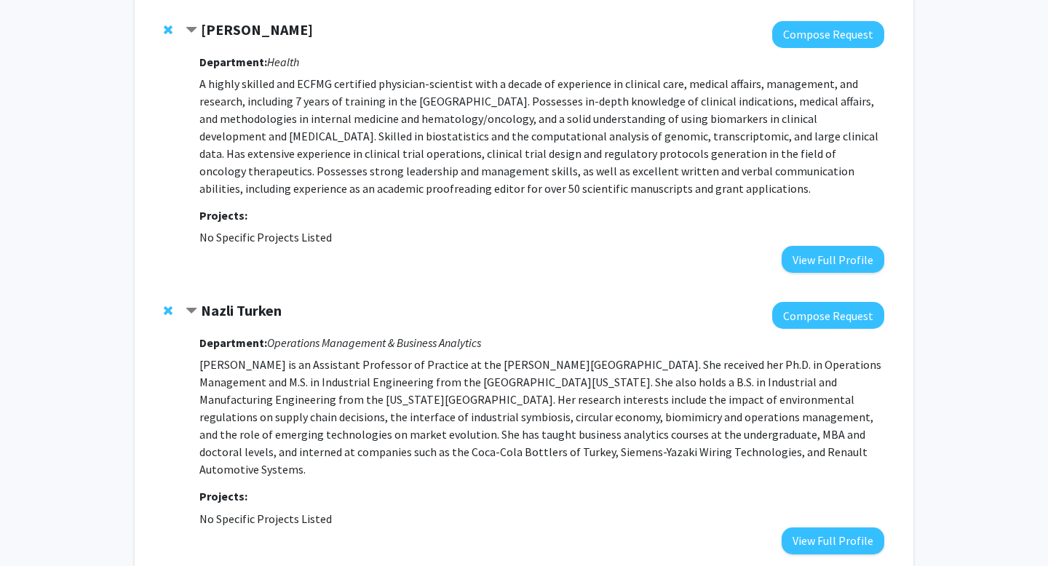
click at [639, 266] on div "Department: Health A highly skilled and ECFMG certified physician-scientist wit…" at bounding box center [541, 160] width 685 height 225
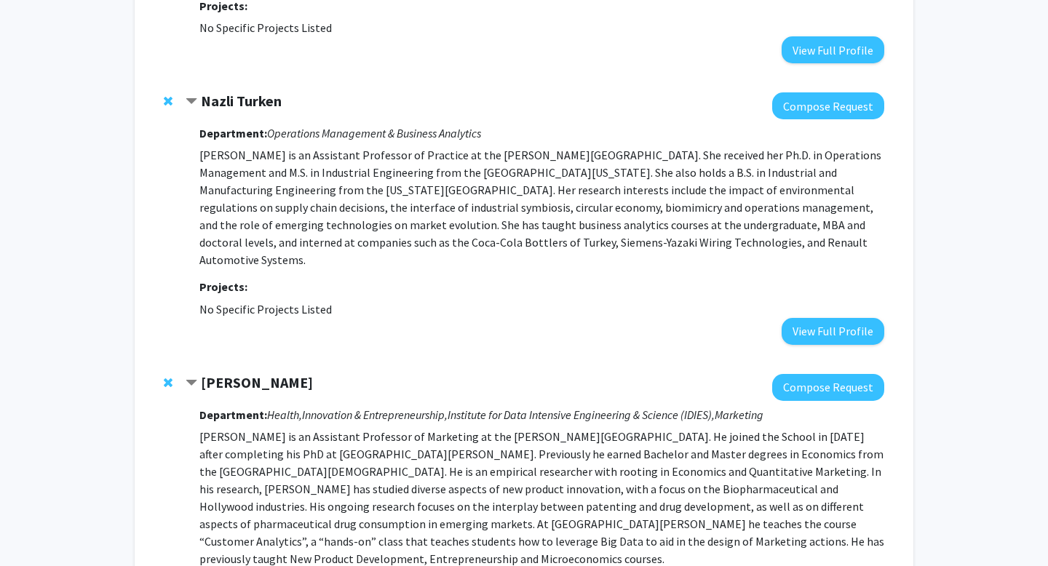
scroll to position [366, 0]
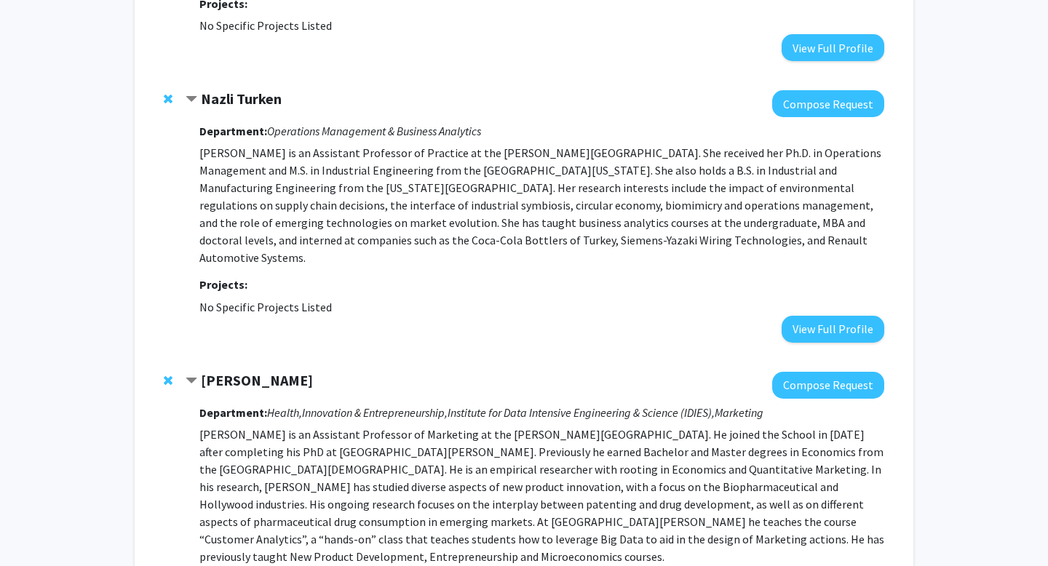
click at [641, 477] on p "Manuel Hermosilla is an Assistant Professor of Marketing at the Carey Business …" at bounding box center [541, 496] width 685 height 140
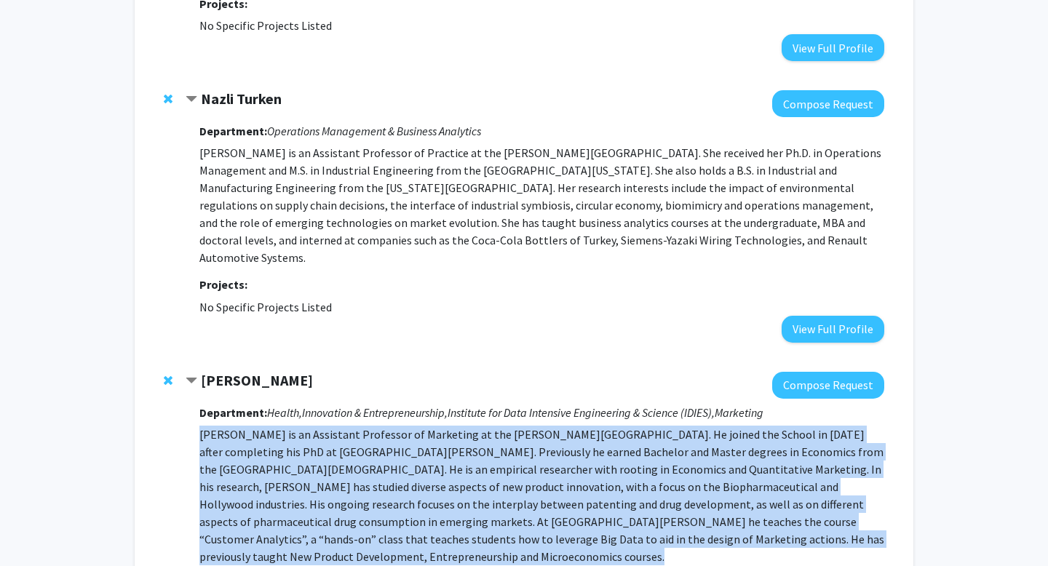
click at [641, 477] on p "Manuel Hermosilla is an Assistant Professor of Marketing at the Carey Business …" at bounding box center [541, 496] width 685 height 140
drag, startPoint x: 623, startPoint y: 470, endPoint x: 613, endPoint y: 491, distance: 23.4
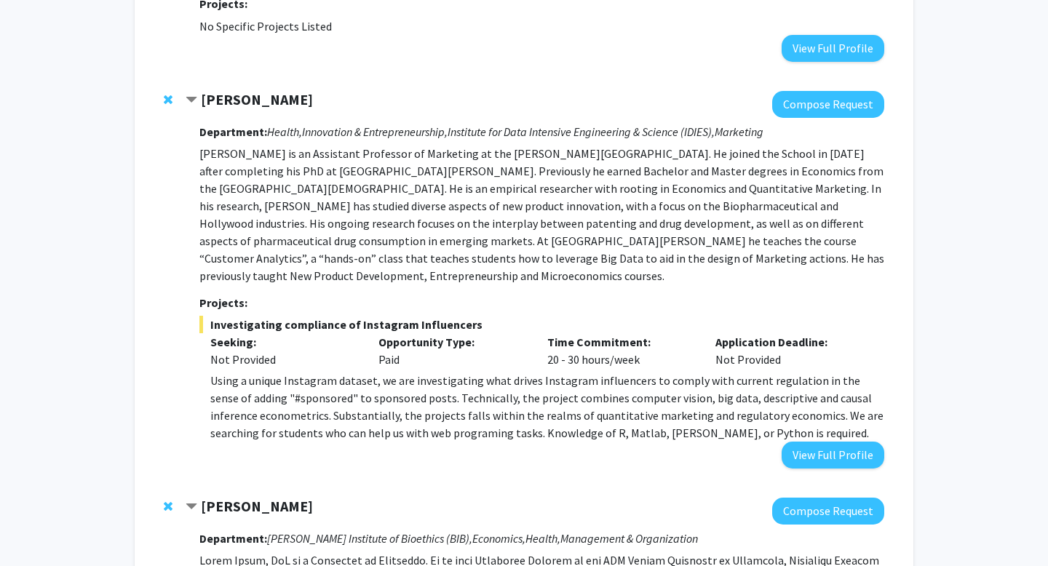
scroll to position [761, 0]
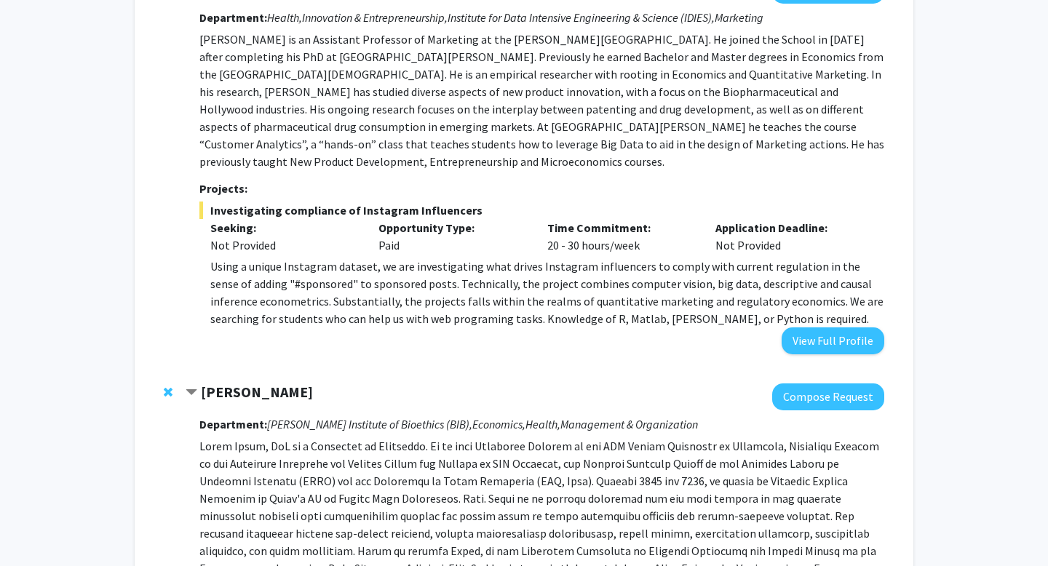
click at [618, 489] on p at bounding box center [541, 515] width 685 height 157
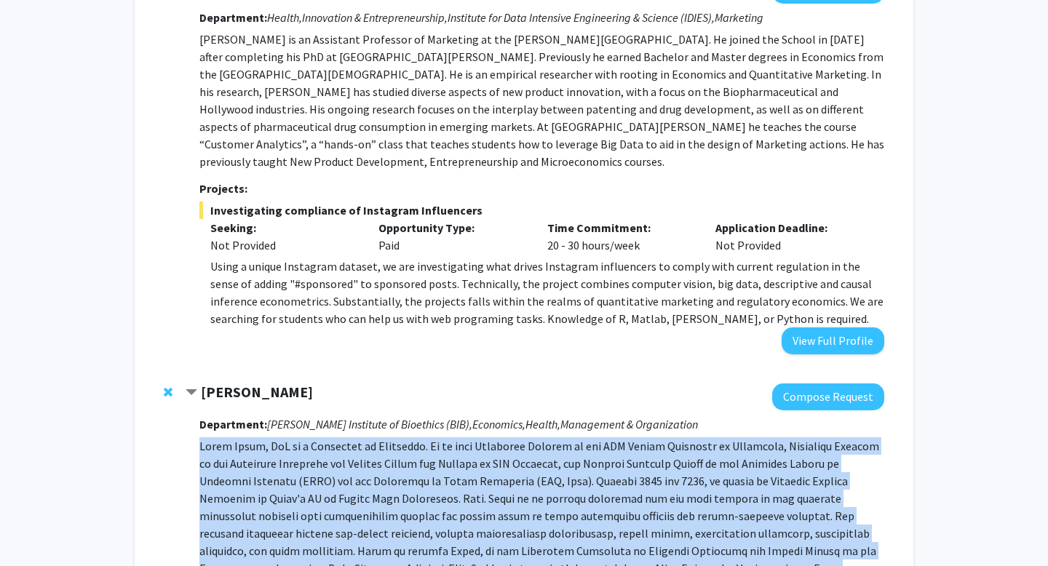
click at [618, 489] on p at bounding box center [541, 515] width 685 height 157
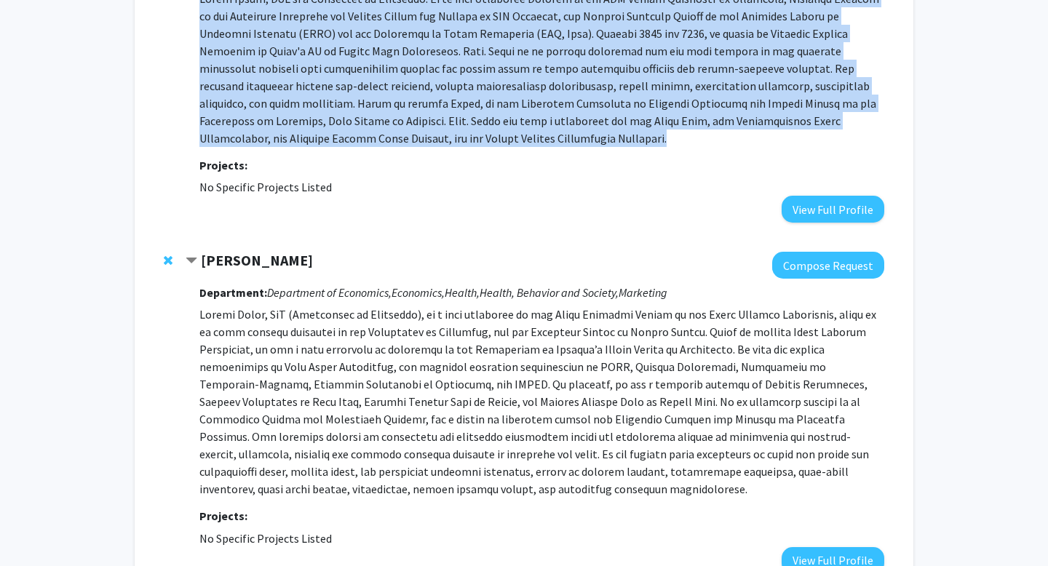
scroll to position [1210, 0]
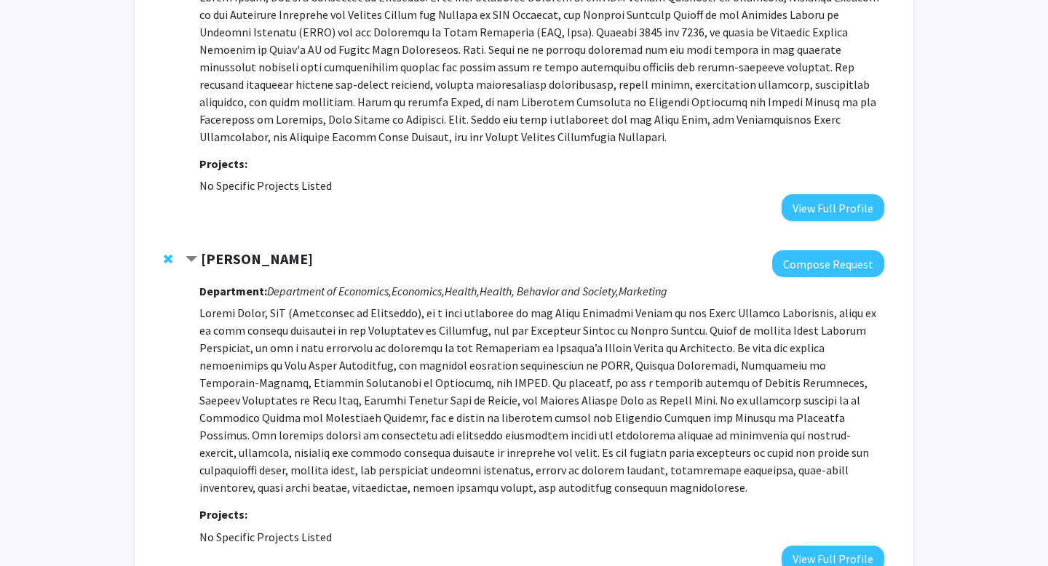
click at [319, 359] on p at bounding box center [541, 400] width 685 height 192
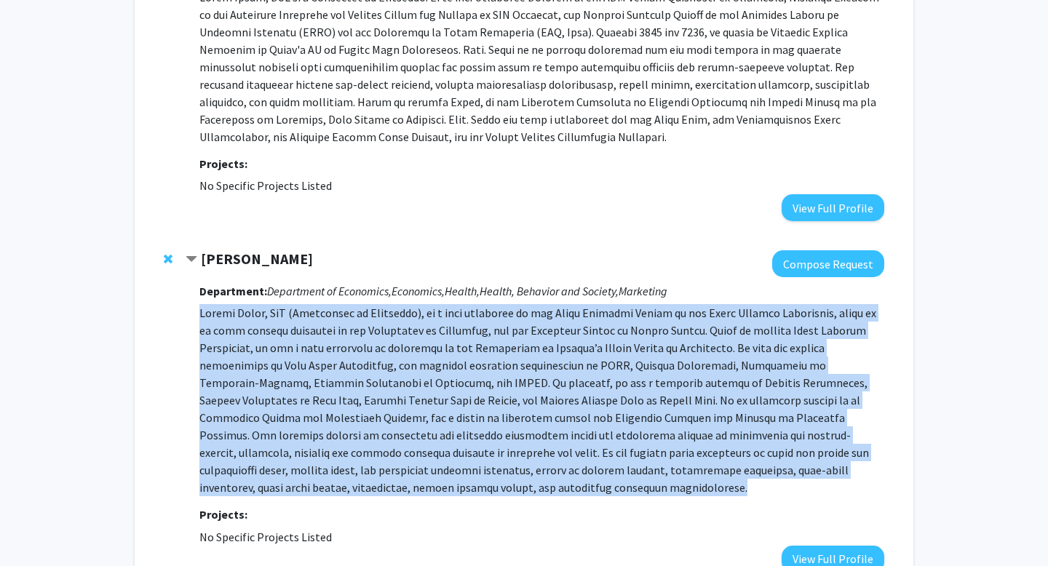
click at [319, 359] on p at bounding box center [541, 400] width 685 height 192
click at [310, 359] on p at bounding box center [541, 400] width 685 height 192
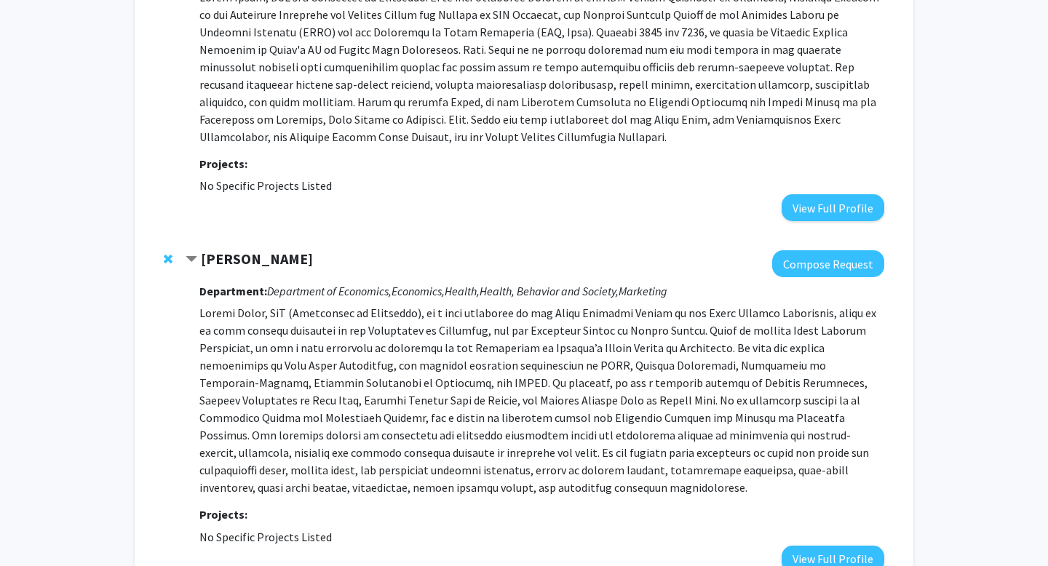
click at [336, 367] on p at bounding box center [541, 400] width 685 height 192
click at [169, 253] on span "Remove Andrew Ching from bookmarks" at bounding box center [168, 259] width 9 height 12
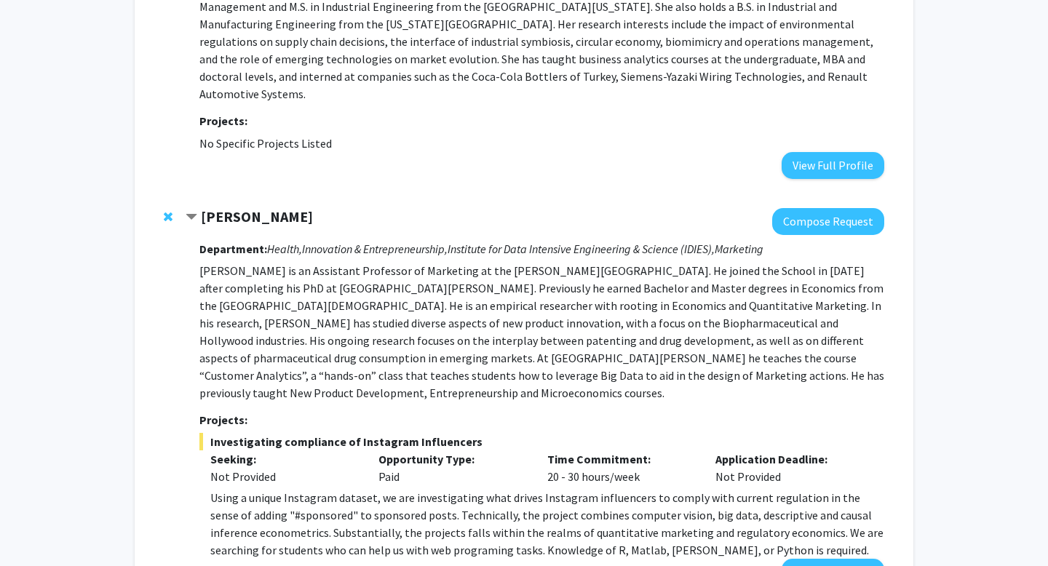
scroll to position [237, 0]
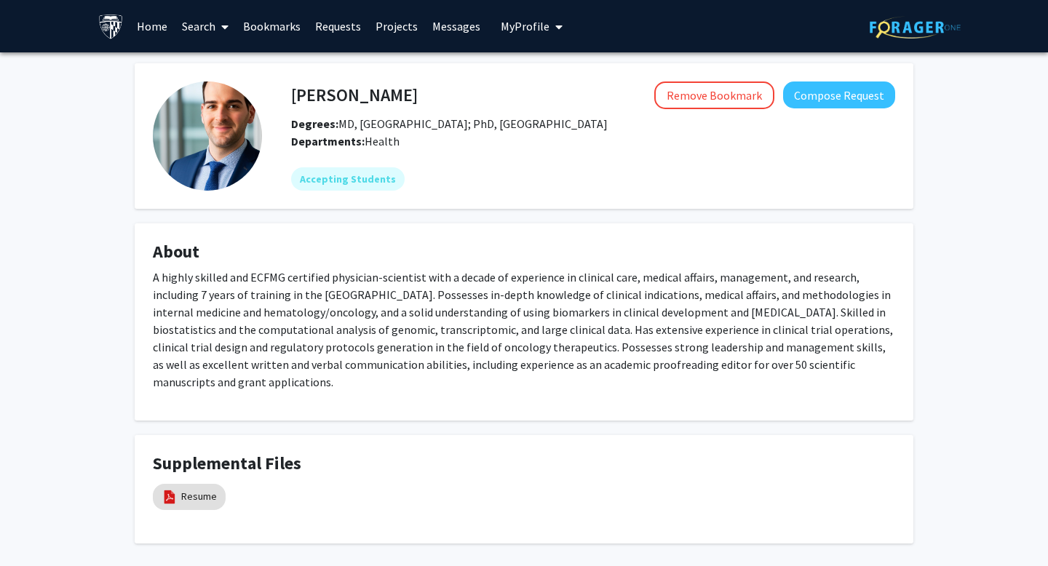
click at [829, 316] on p "A highly skilled and ECFMG certified physician-scientist with a decade of exper…" at bounding box center [524, 329] width 742 height 122
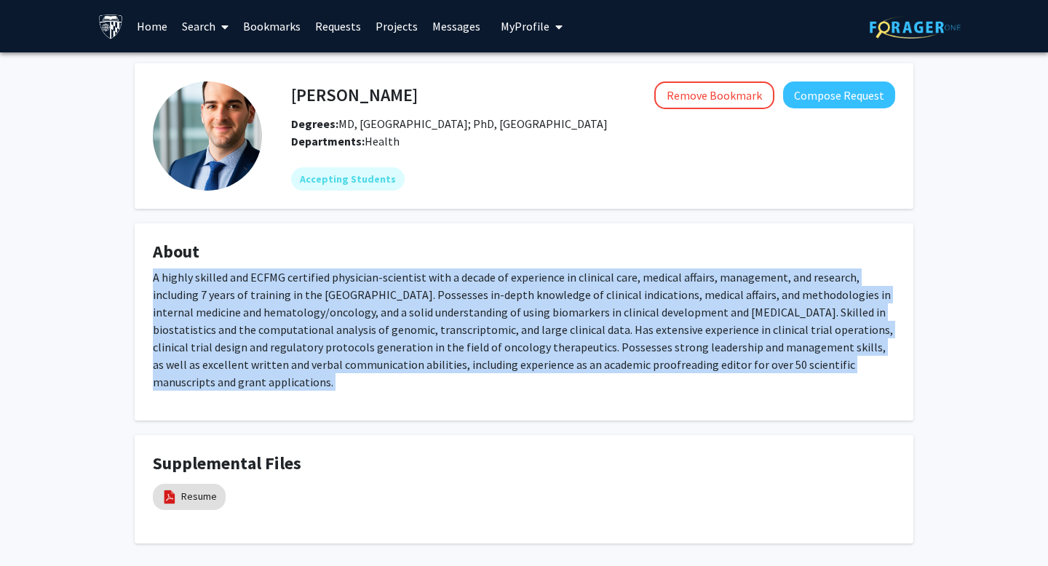
click at [829, 316] on p "A highly skilled and ECFMG certified physician-scientist with a decade of exper…" at bounding box center [524, 329] width 742 height 122
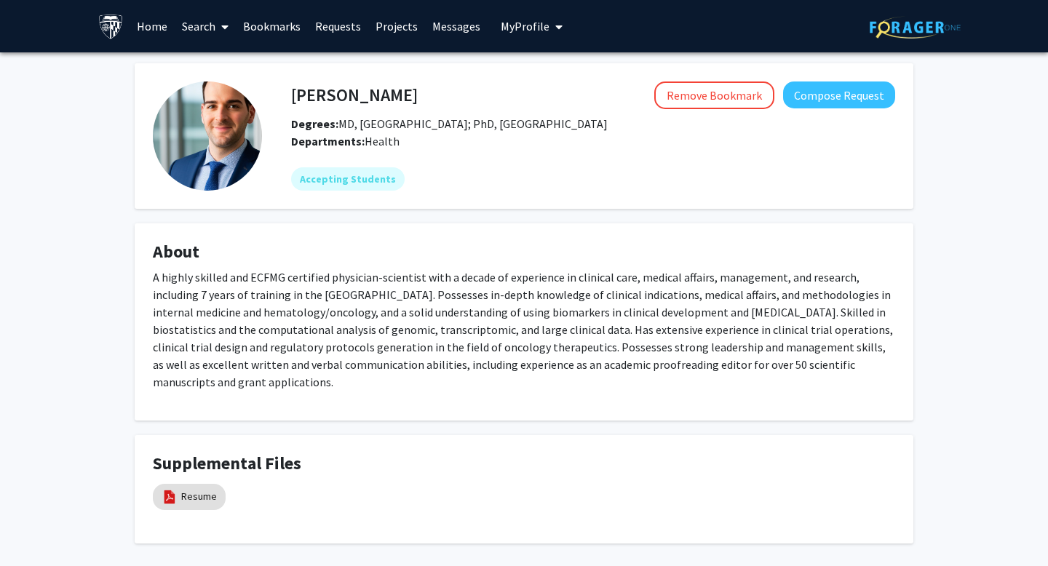
click at [829, 316] on p "A highly skilled and ECFMG certified physician-scientist with a decade of exper…" at bounding box center [524, 329] width 742 height 122
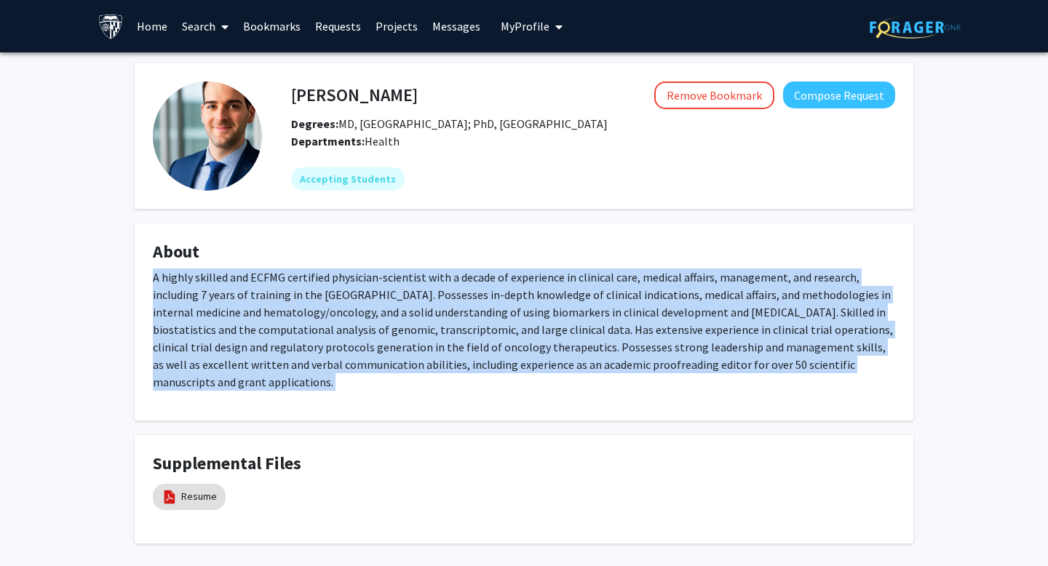
click at [829, 316] on p "A highly skilled and ECFMG certified physician-scientist with a decade of exper…" at bounding box center [524, 329] width 742 height 122
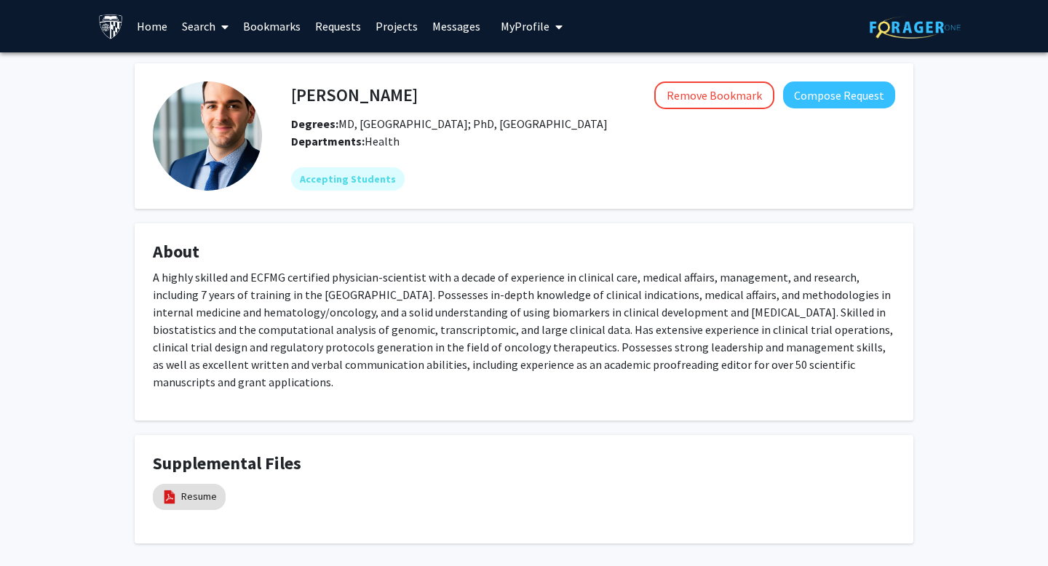
click at [829, 316] on p "A highly skilled and ECFMG certified physician-scientist with a decade of exper…" at bounding box center [524, 329] width 742 height 122
click at [421, 127] on span "Degrees: MD, University of Crete; PhD, University of Jamestown" at bounding box center [449, 123] width 316 height 15
click at [426, 127] on span "Degrees: MD, University of Crete; PhD, University of Jamestown" at bounding box center [449, 123] width 316 height 15
click at [416, 124] on span "Degrees: MD, University of Crete; PhD, University of Jamestown" at bounding box center [449, 123] width 316 height 15
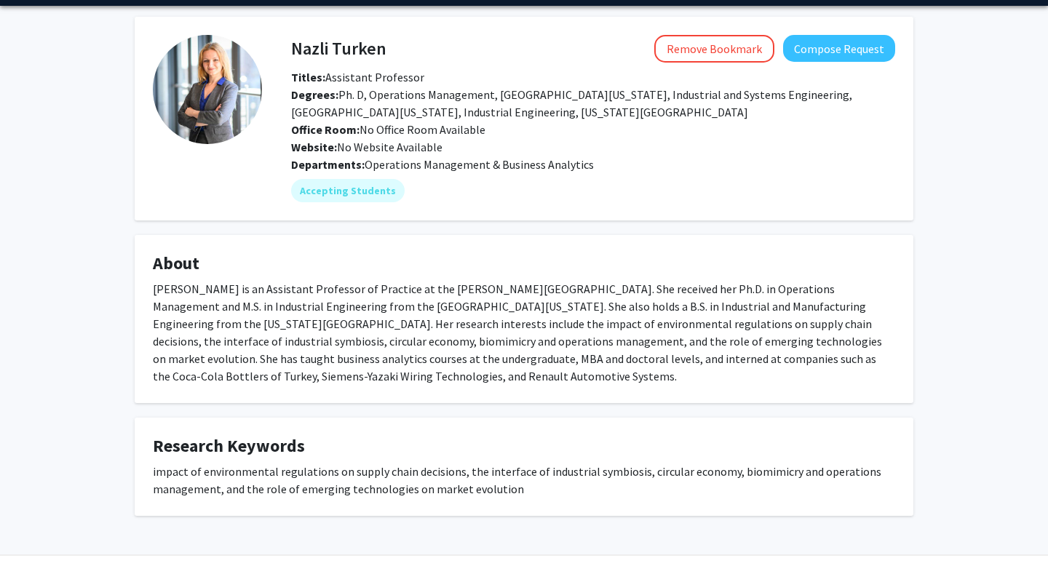
scroll to position [49, 0]
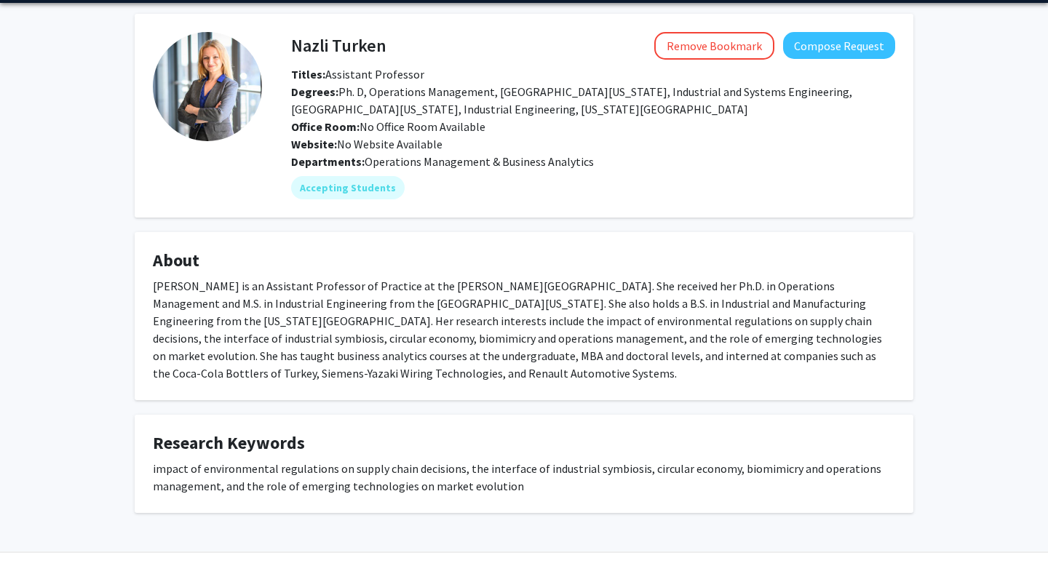
click at [531, 303] on div "Nazli Turken is an Assistant Professor of Practice at the Johns Hopkins Carey B…" at bounding box center [524, 329] width 742 height 105
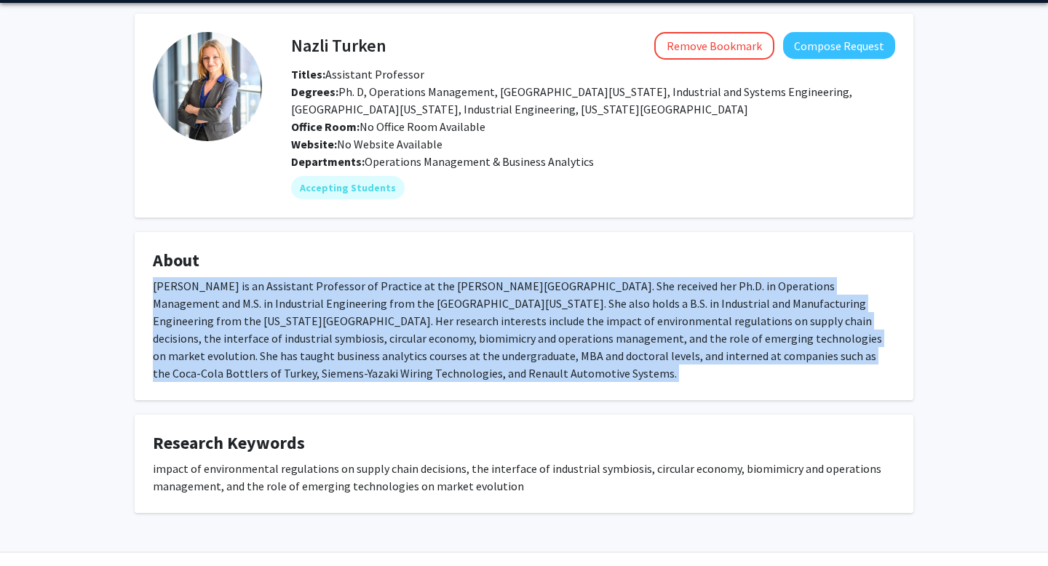
click at [531, 303] on div "Nazli Turken is an Assistant Professor of Practice at the Johns Hopkins Carey B…" at bounding box center [524, 329] width 742 height 105
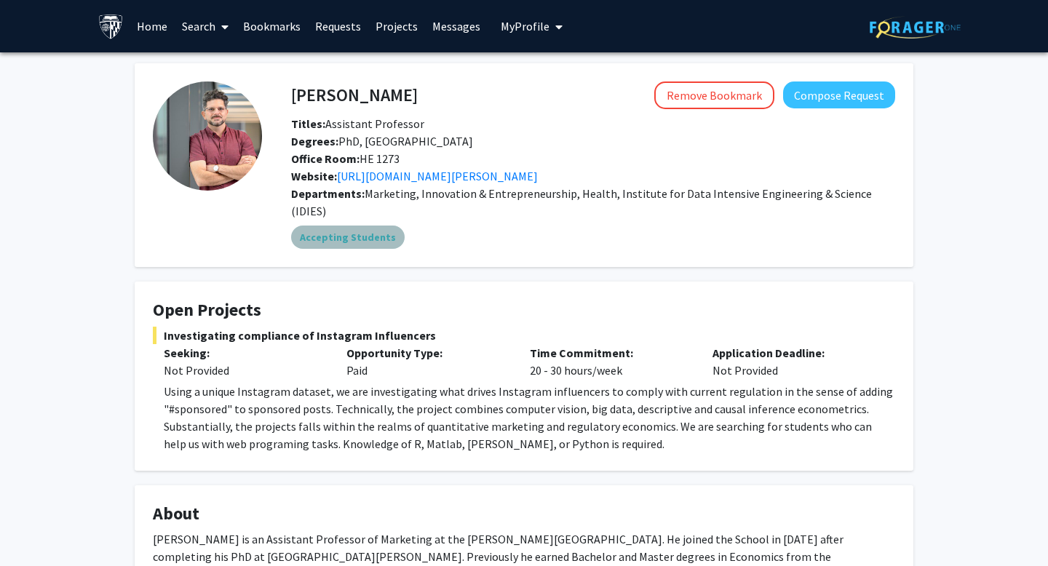
click at [363, 226] on mat-chip "Accepting Students" at bounding box center [347, 237] width 113 height 23
click at [617, 249] on fg-card "Manuel Hermosilla Remove Bookmark Compose Request Titles: Assistant Professor D…" at bounding box center [524, 165] width 778 height 204
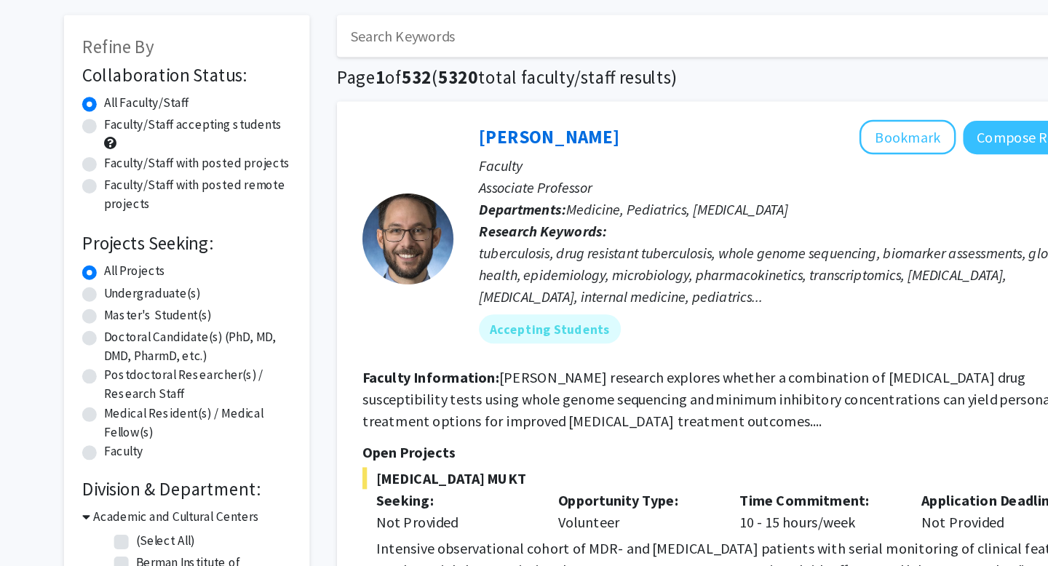
click at [247, 170] on label "Faculty/Staff accepting students" at bounding box center [201, 165] width 143 height 15
click at [140, 167] on input "Faculty/Staff accepting students" at bounding box center [134, 162] width 9 height 9
radio input "true"
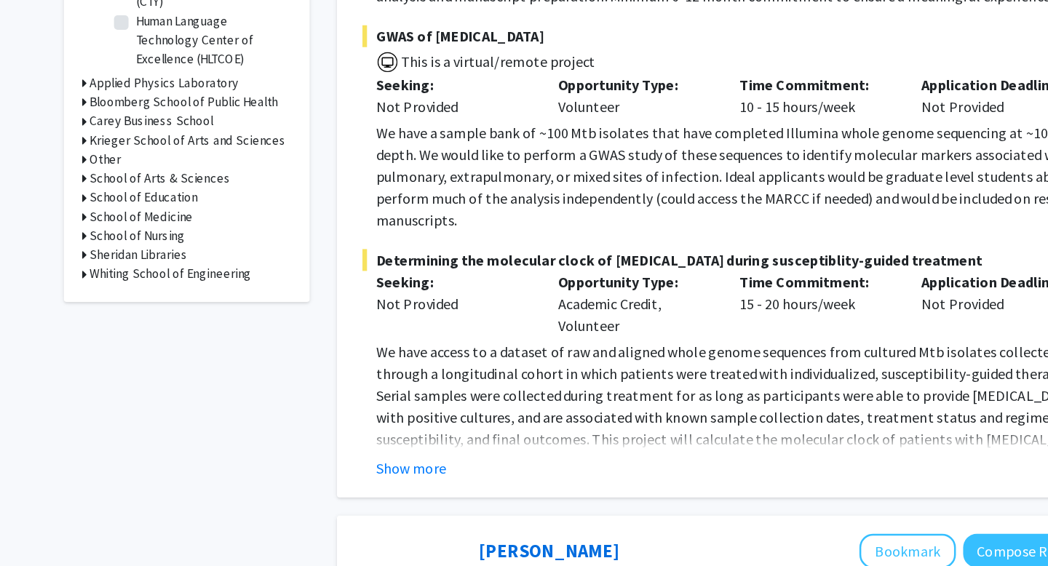
scroll to position [549, 0]
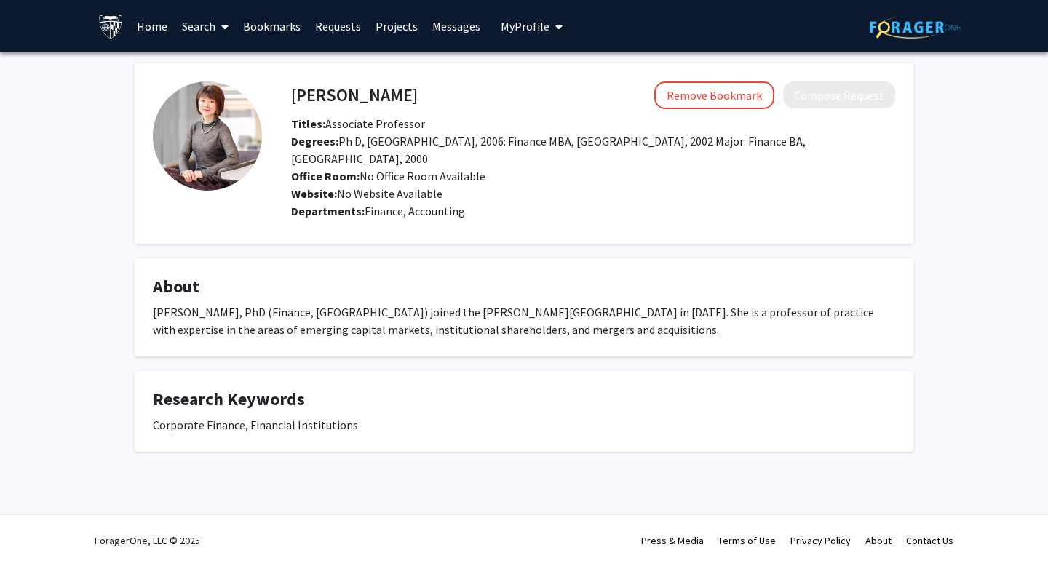
click at [550, 292] on h4 "About" at bounding box center [524, 286] width 742 height 21
click at [550, 317] on div "[PERSON_NAME], PhD (Finance, [GEOGRAPHIC_DATA]) joined the [PERSON_NAME][GEOGRA…" at bounding box center [524, 320] width 742 height 35
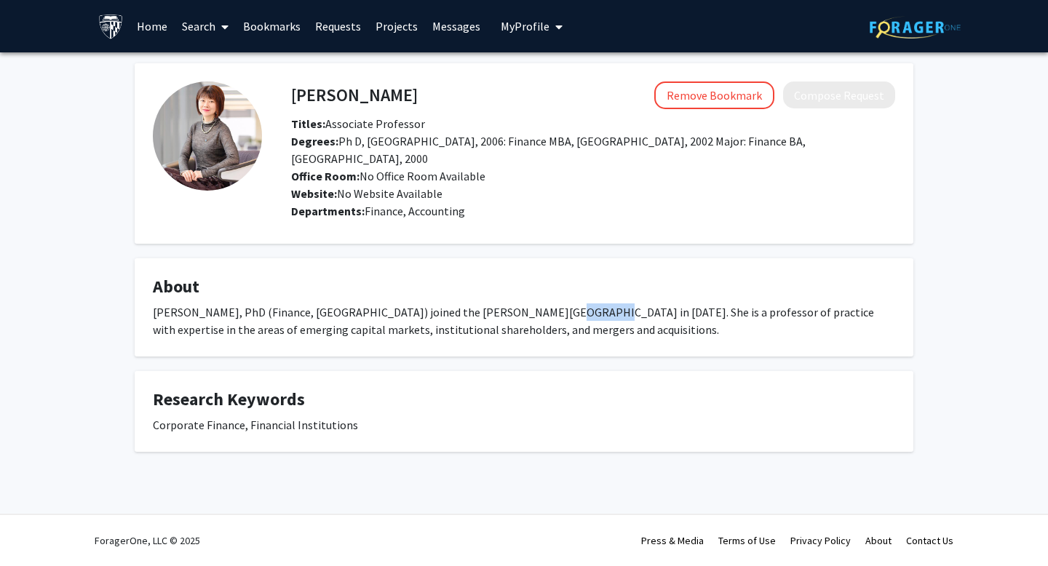
click at [550, 317] on div "[PERSON_NAME], PhD (Finance, [GEOGRAPHIC_DATA]) joined the [PERSON_NAME][GEOGRA…" at bounding box center [524, 320] width 742 height 35
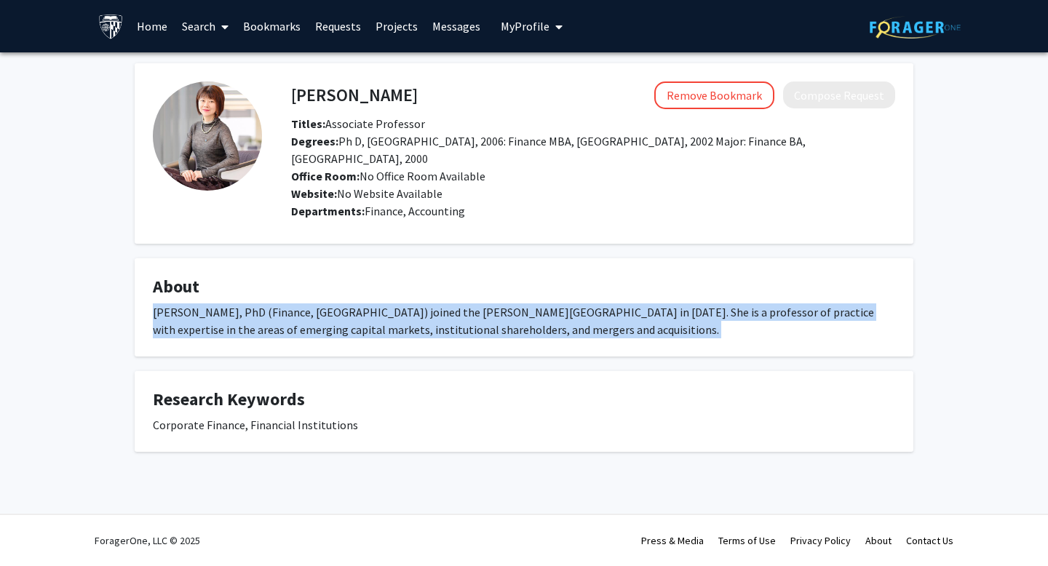
drag, startPoint x: 550, startPoint y: 317, endPoint x: 543, endPoint y: 304, distance: 15.0
click at [550, 317] on div "[PERSON_NAME], PhD (Finance, [GEOGRAPHIC_DATA]) joined the [PERSON_NAME][GEOGRA…" at bounding box center [524, 320] width 742 height 35
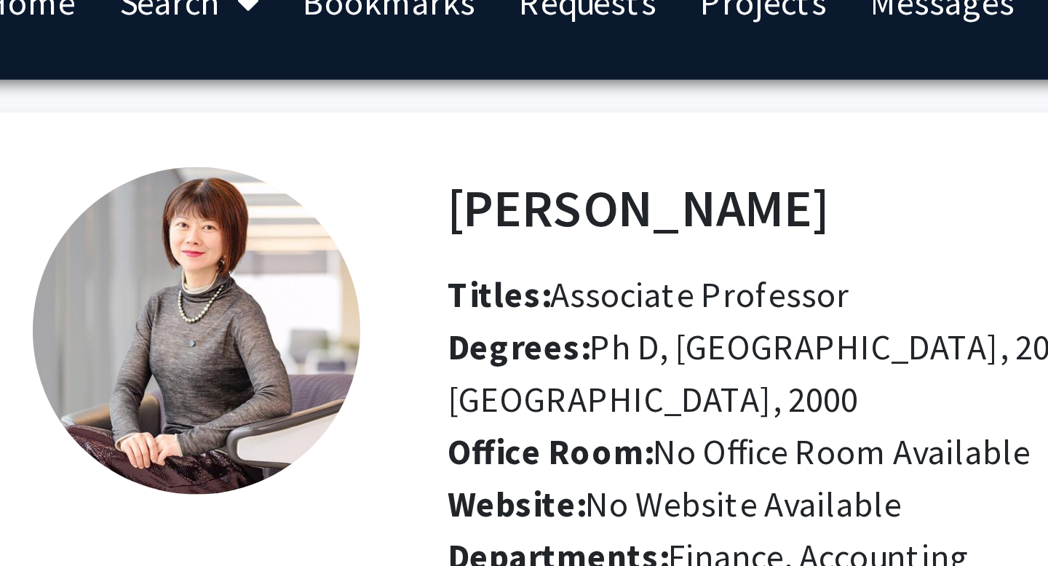
click at [301, 101] on h4 "[PERSON_NAME]" at bounding box center [354, 94] width 127 height 27
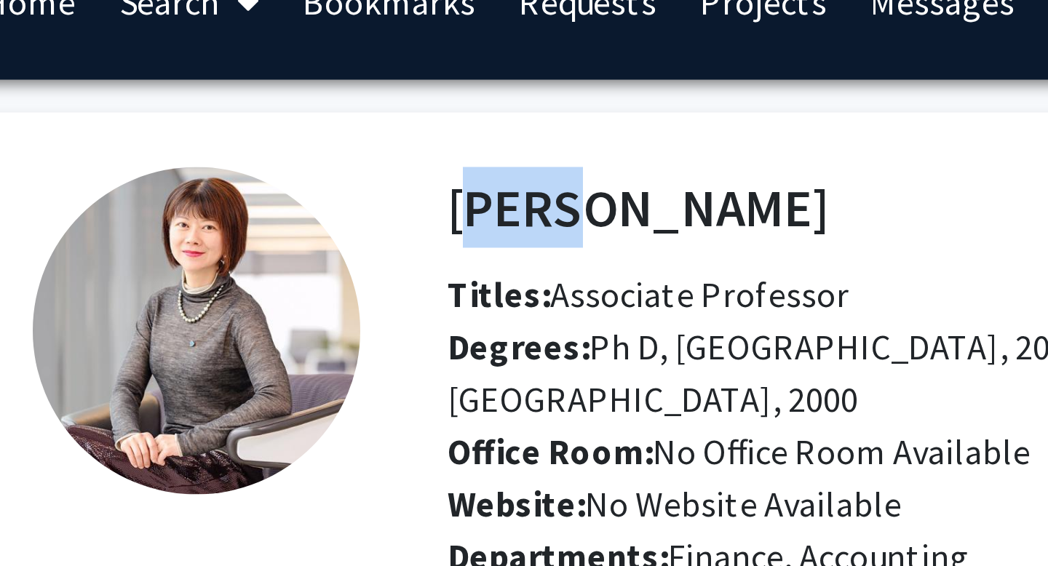
click at [301, 101] on h4 "Xian Sun" at bounding box center [354, 94] width 127 height 27
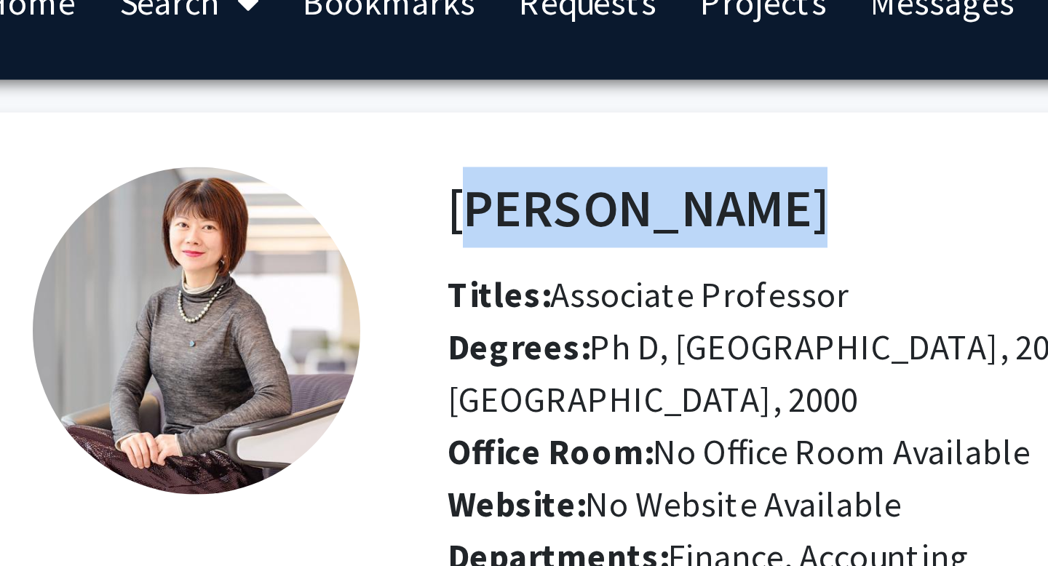
click at [301, 101] on h4 "Xian Sun" at bounding box center [354, 94] width 127 height 27
copy h4 "Xian Sun"
